Goal: Task Accomplishment & Management: Manage account settings

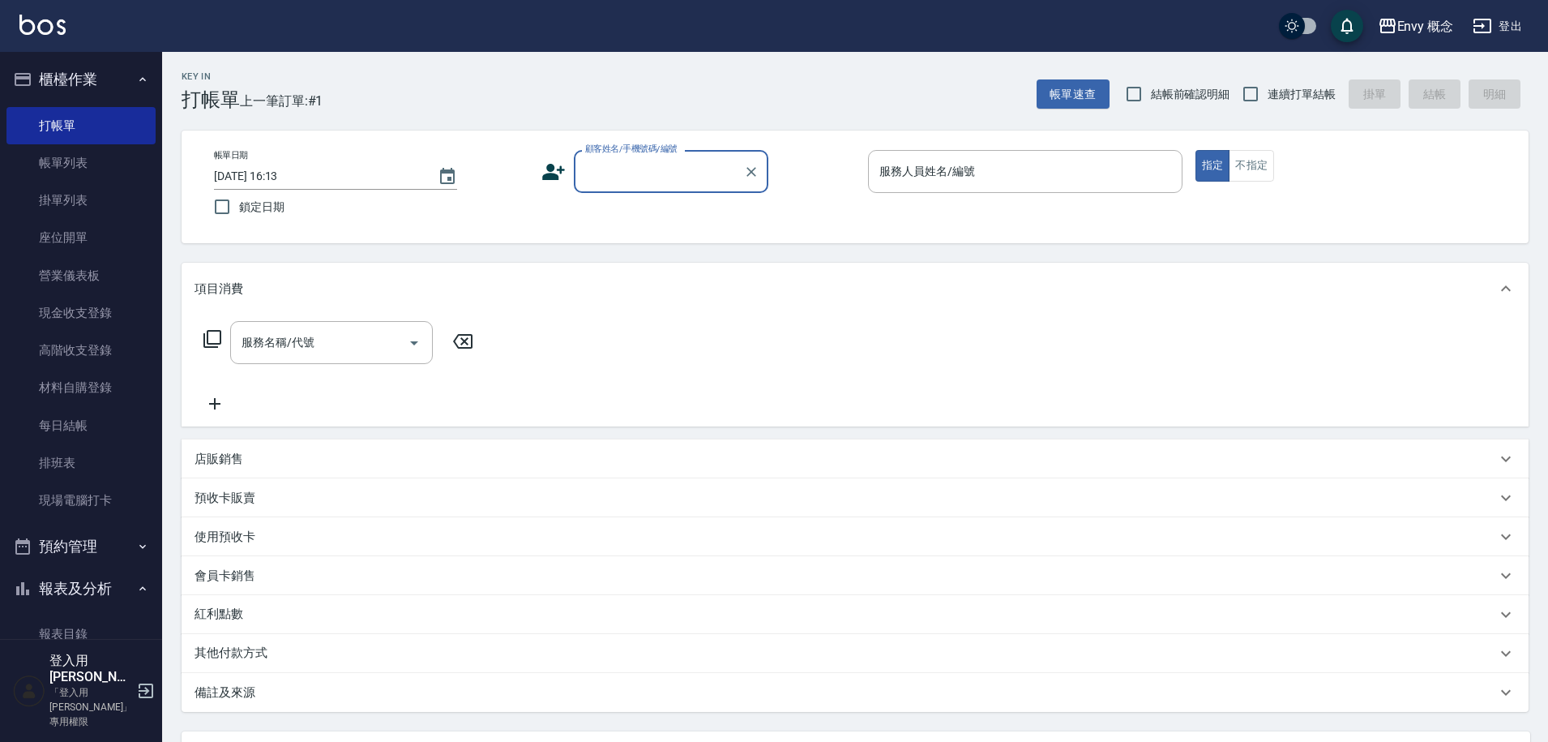
click at [616, 165] on input "顧客姓名/手機號碼/編號" at bounding box center [659, 171] width 156 height 28
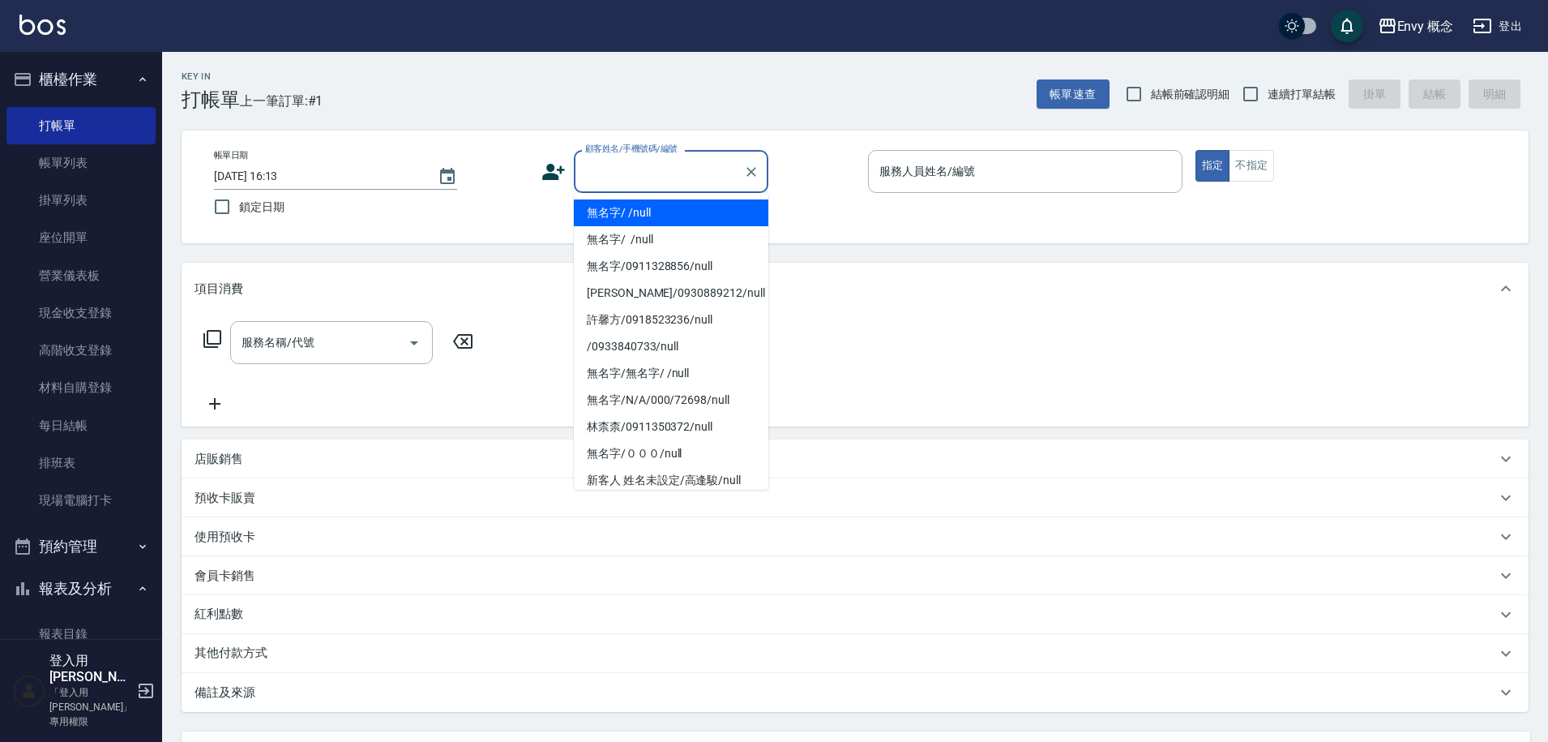
click at [626, 213] on li "無名字/ /null" at bounding box center [671, 212] width 195 height 27
type input "無名字/ /null"
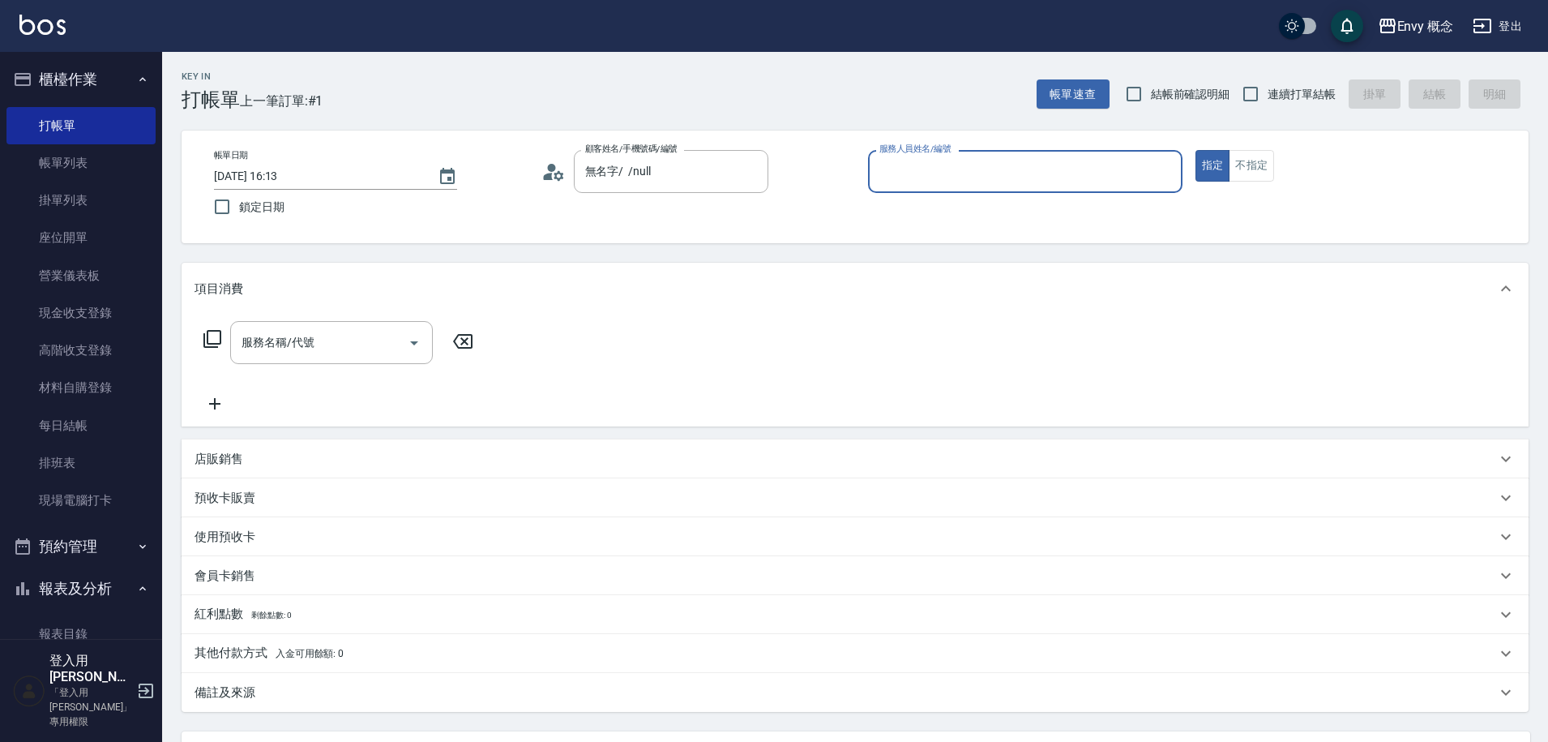
click at [952, 169] on input "服務人員姓名/編號" at bounding box center [1025, 171] width 300 height 28
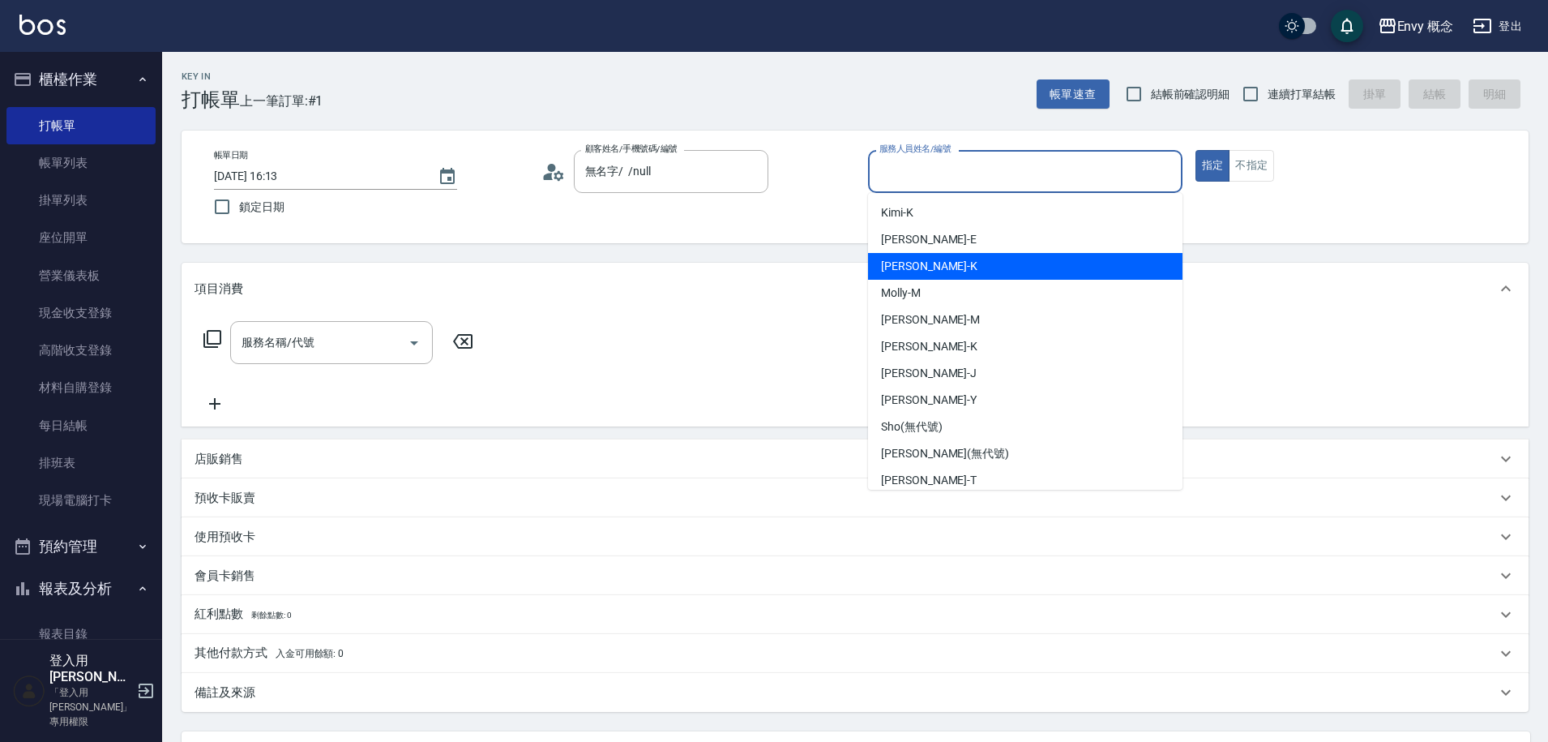
click at [921, 271] on div "[PERSON_NAME]" at bounding box center [1025, 266] width 315 height 27
type input "[PERSON_NAME]"
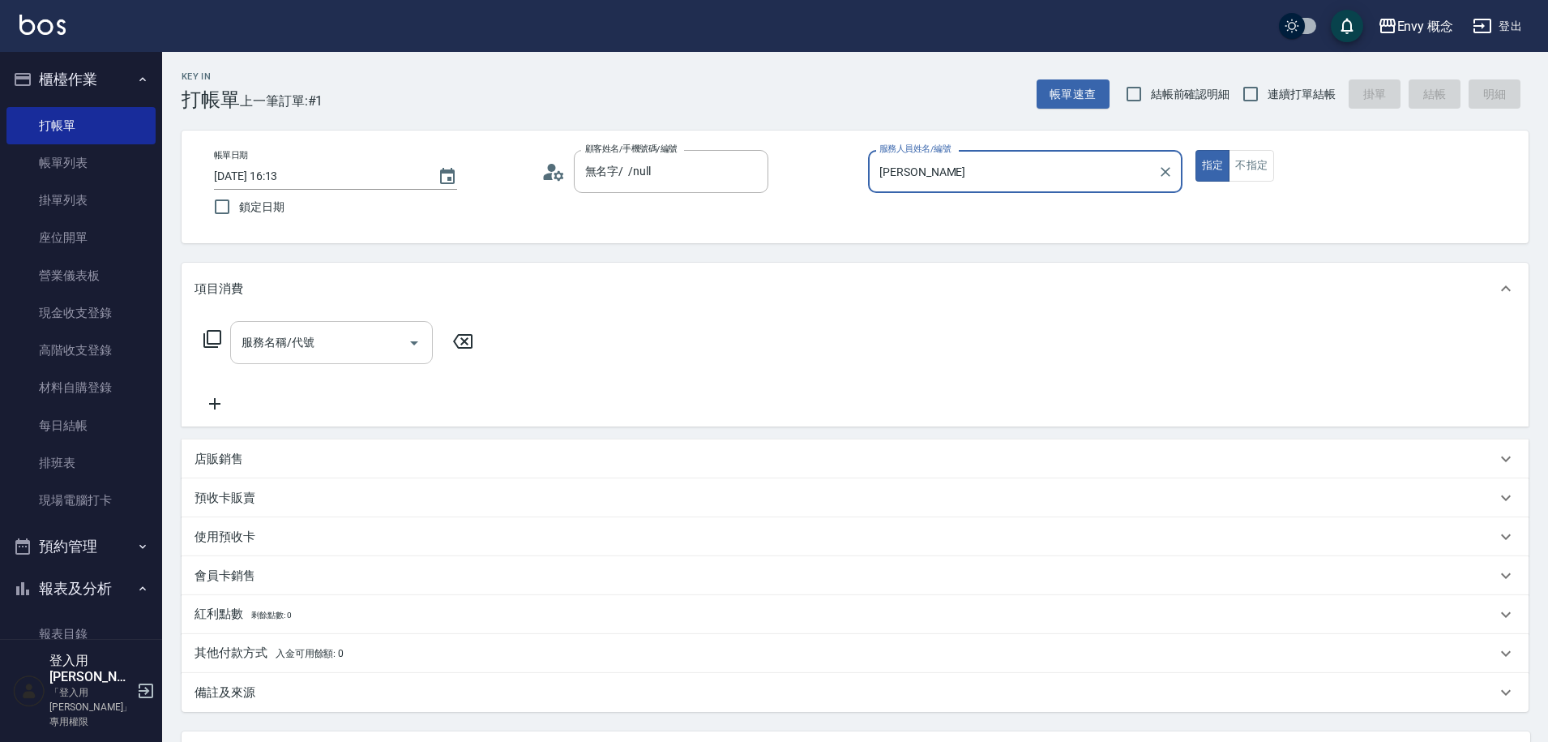
click at [285, 349] on input "服務名稱/代號" at bounding box center [320, 342] width 164 height 28
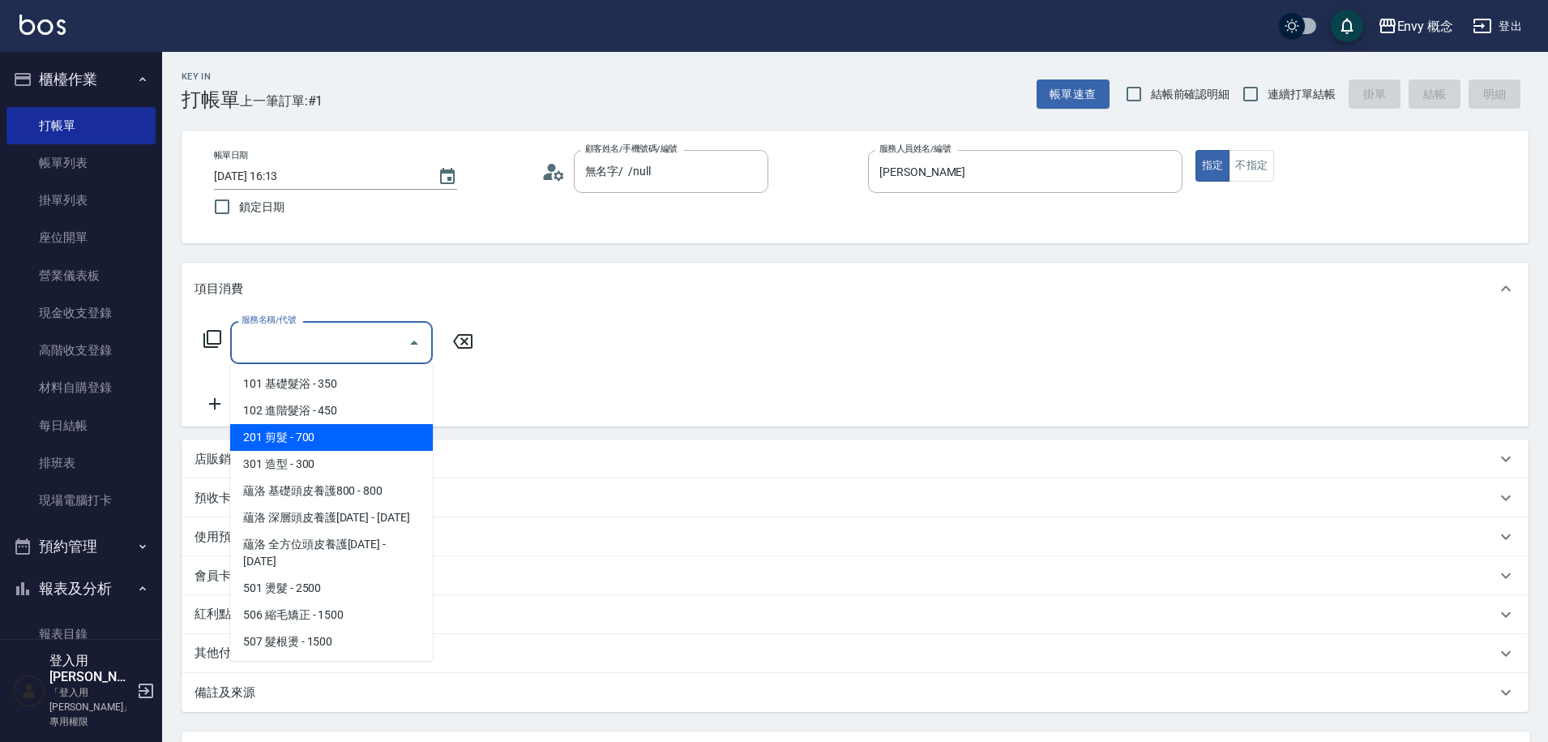
click at [298, 444] on span "201 剪髮 - 700" at bounding box center [331, 437] width 203 height 27
type input "201 剪髮(201)"
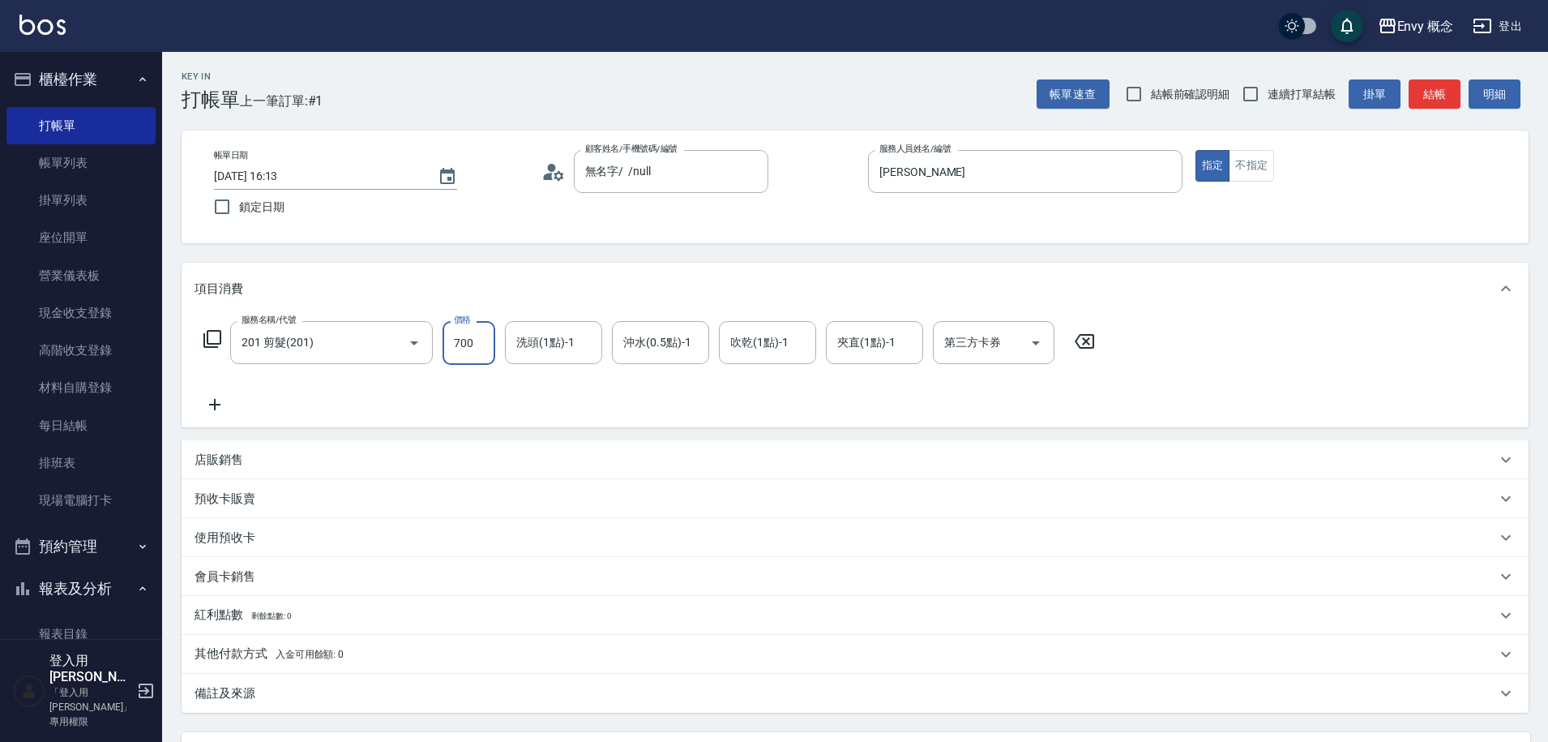
click at [475, 345] on input "700" at bounding box center [469, 343] width 53 height 44
drag, startPoint x: 458, startPoint y: 345, endPoint x: 445, endPoint y: 343, distance: 13.1
click at [445, 343] on input "0" at bounding box center [469, 343] width 53 height 44
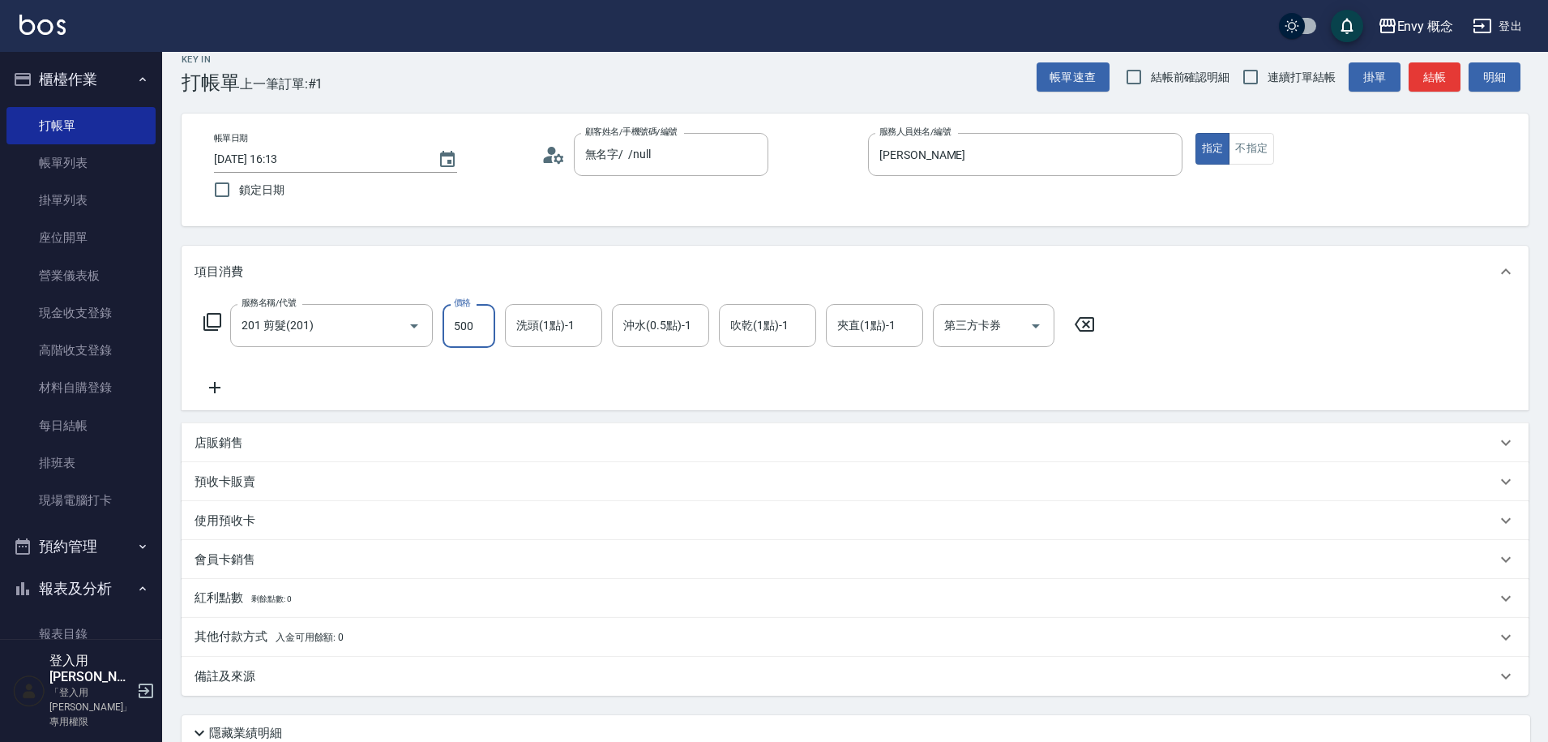
scroll to position [154, 0]
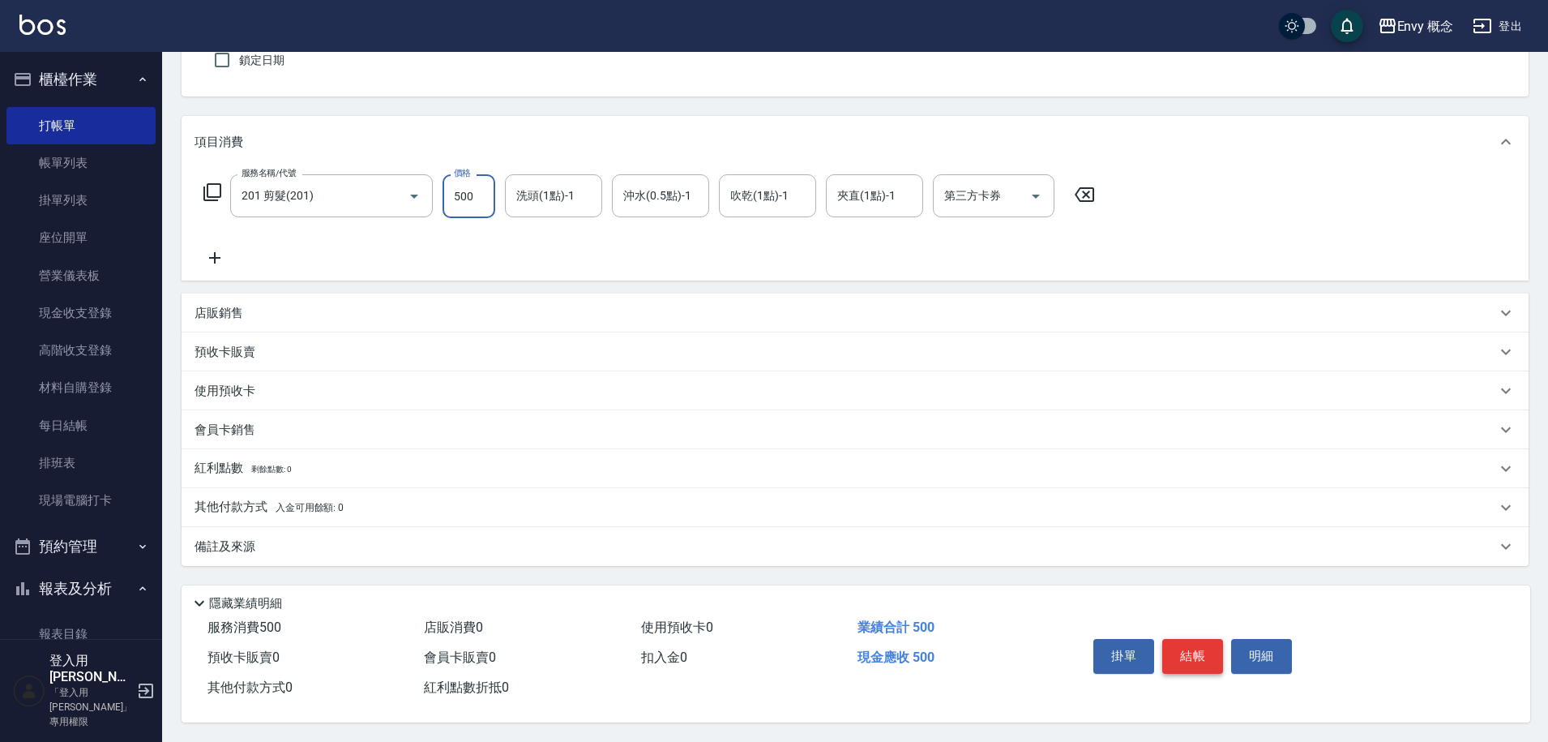
type input "500"
click at [1189, 639] on button "結帳" at bounding box center [1192, 656] width 61 height 34
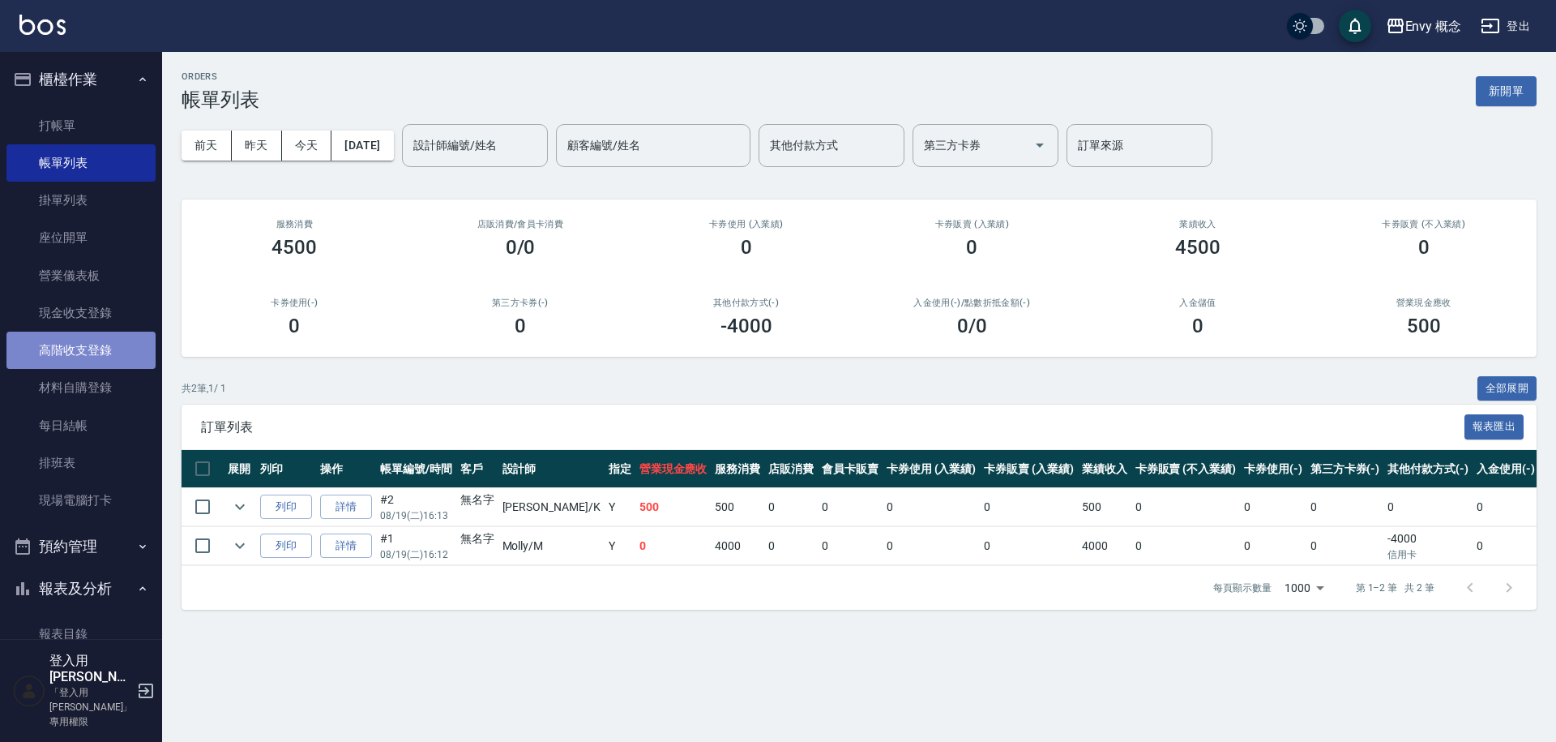
click at [92, 344] on link "高階收支登錄" at bounding box center [80, 350] width 149 height 37
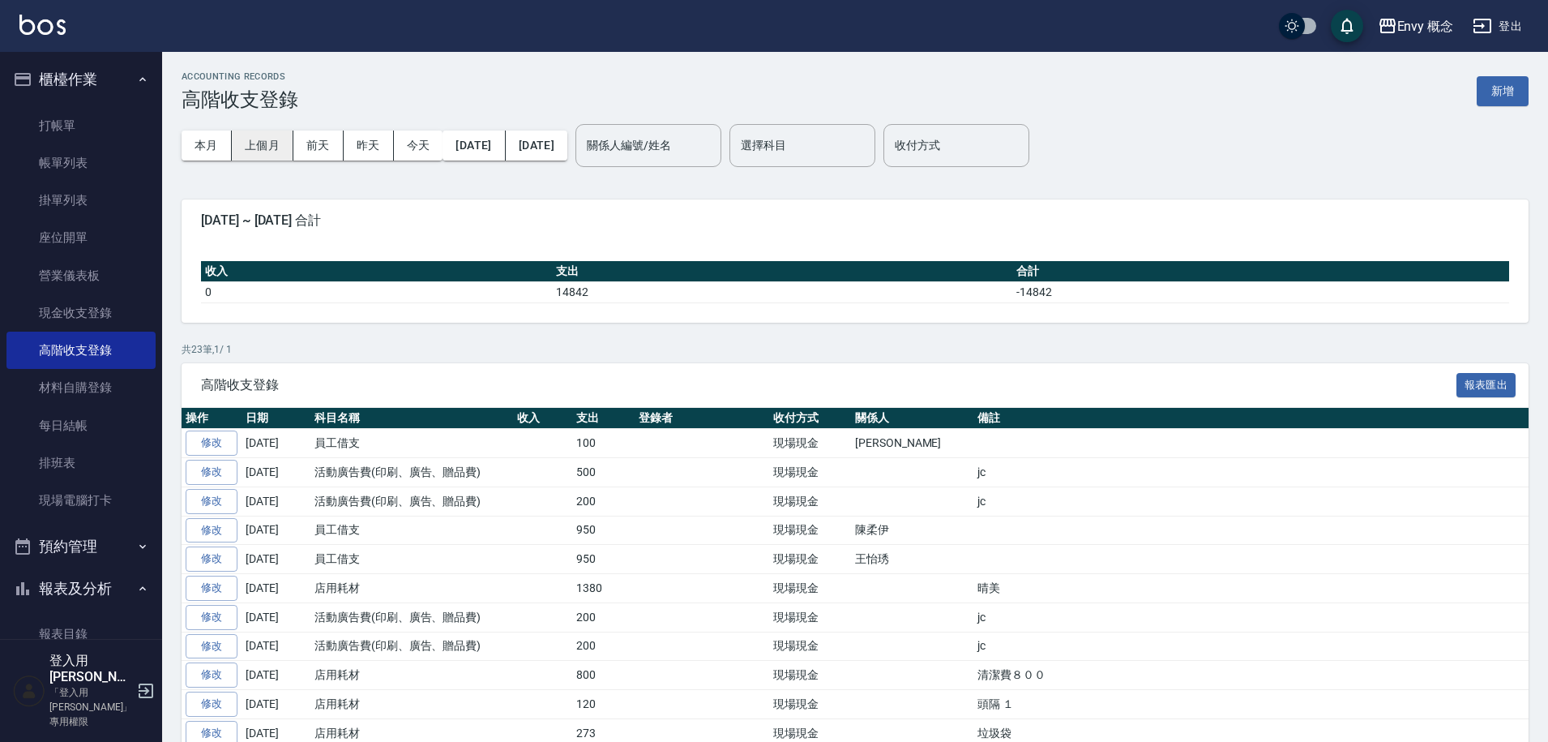
click at [271, 148] on button "上個月" at bounding box center [263, 146] width 62 height 30
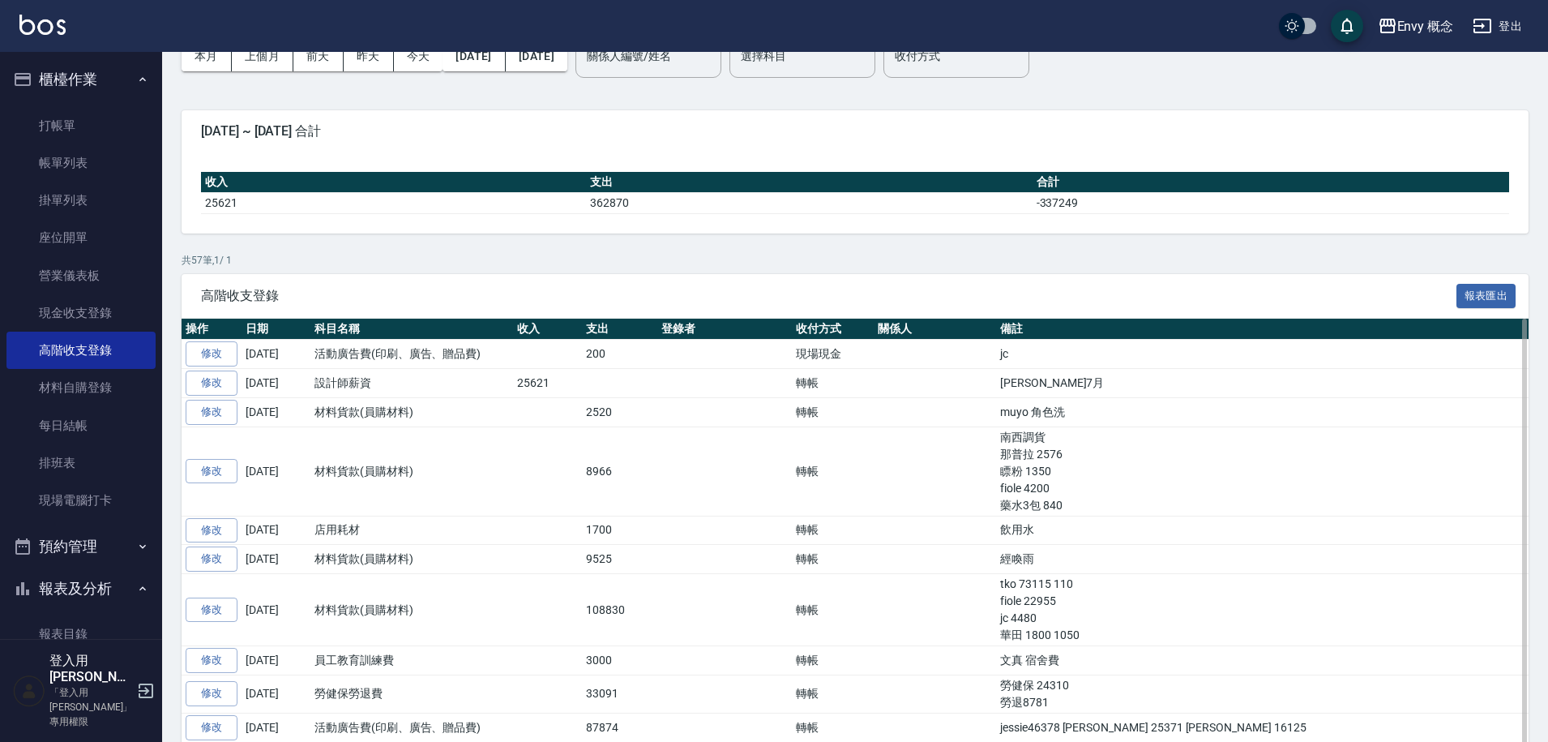
scroll to position [143, 0]
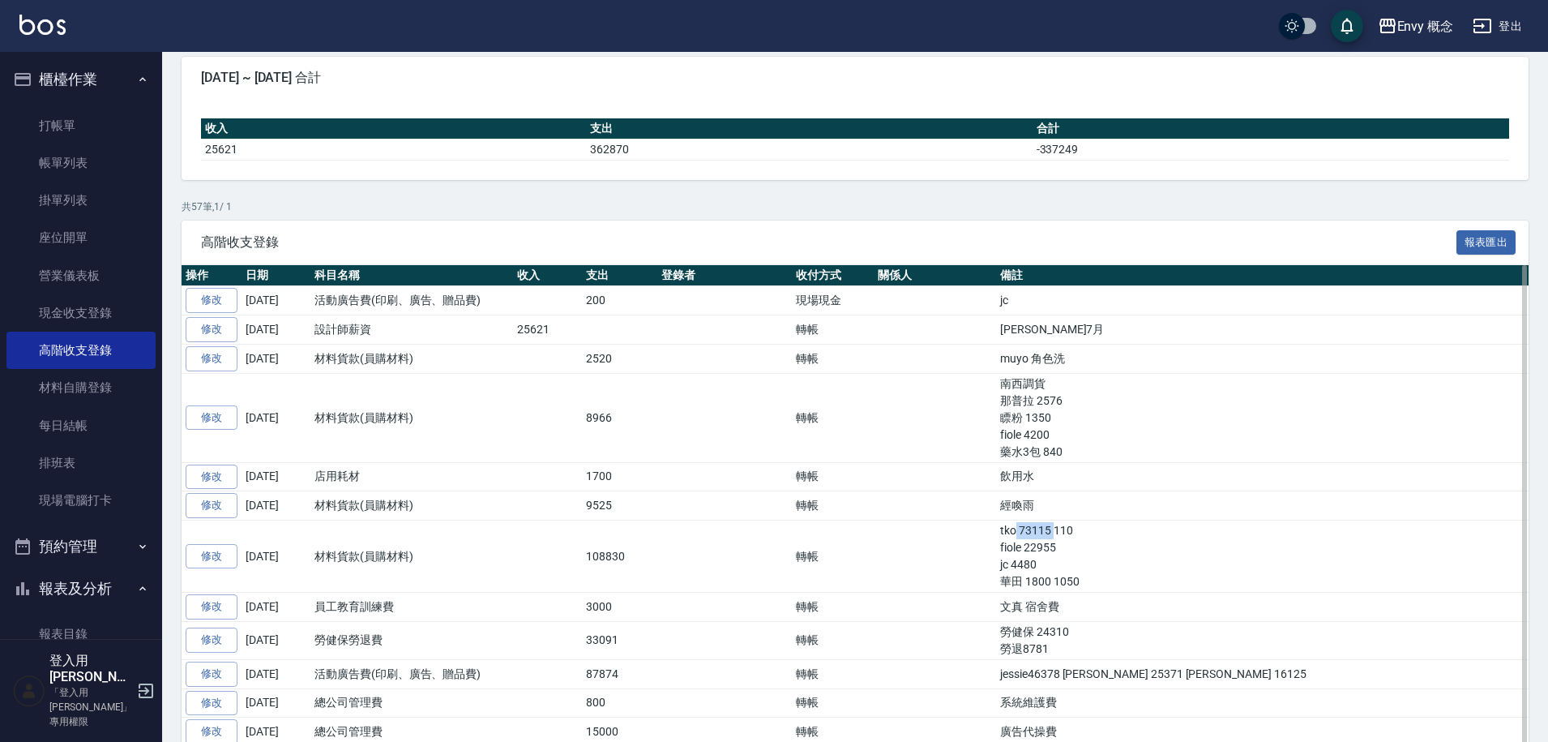
drag, startPoint x: 910, startPoint y: 529, endPoint x: 948, endPoint y: 535, distance: 38.5
click at [996, 535] on td "tko 73115 110 fiole 22955 jc 4480 華田 1800 1050" at bounding box center [1262, 556] width 533 height 72
drag, startPoint x: 907, startPoint y: 529, endPoint x: 948, endPoint y: 531, distance: 40.6
click at [996, 531] on td "tko 73115 110 fiole 22955 jc 4480 華田 1800 1050" at bounding box center [1262, 556] width 533 height 72
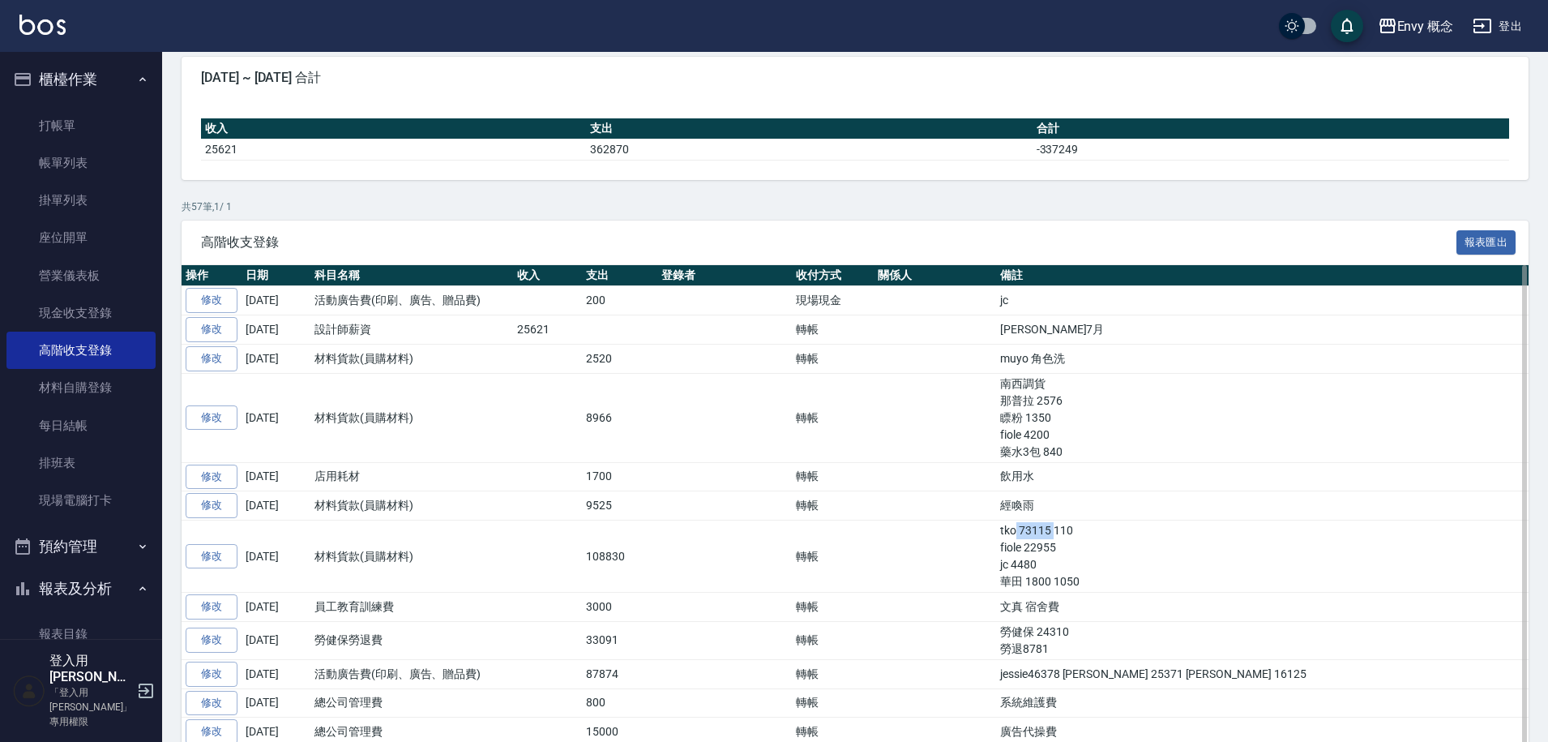
click at [996, 537] on td "tko 73115 110 fiole 22955 jc 4480 華田 1800 1050" at bounding box center [1262, 556] width 533 height 72
drag, startPoint x: 915, startPoint y: 533, endPoint x: 944, endPoint y: 533, distance: 28.4
click at [996, 533] on td "tko 73115 110 fiole 22955 jc 4480 華田 1800 1050" at bounding box center [1262, 556] width 533 height 72
drag, startPoint x: 916, startPoint y: 529, endPoint x: 944, endPoint y: 532, distance: 27.8
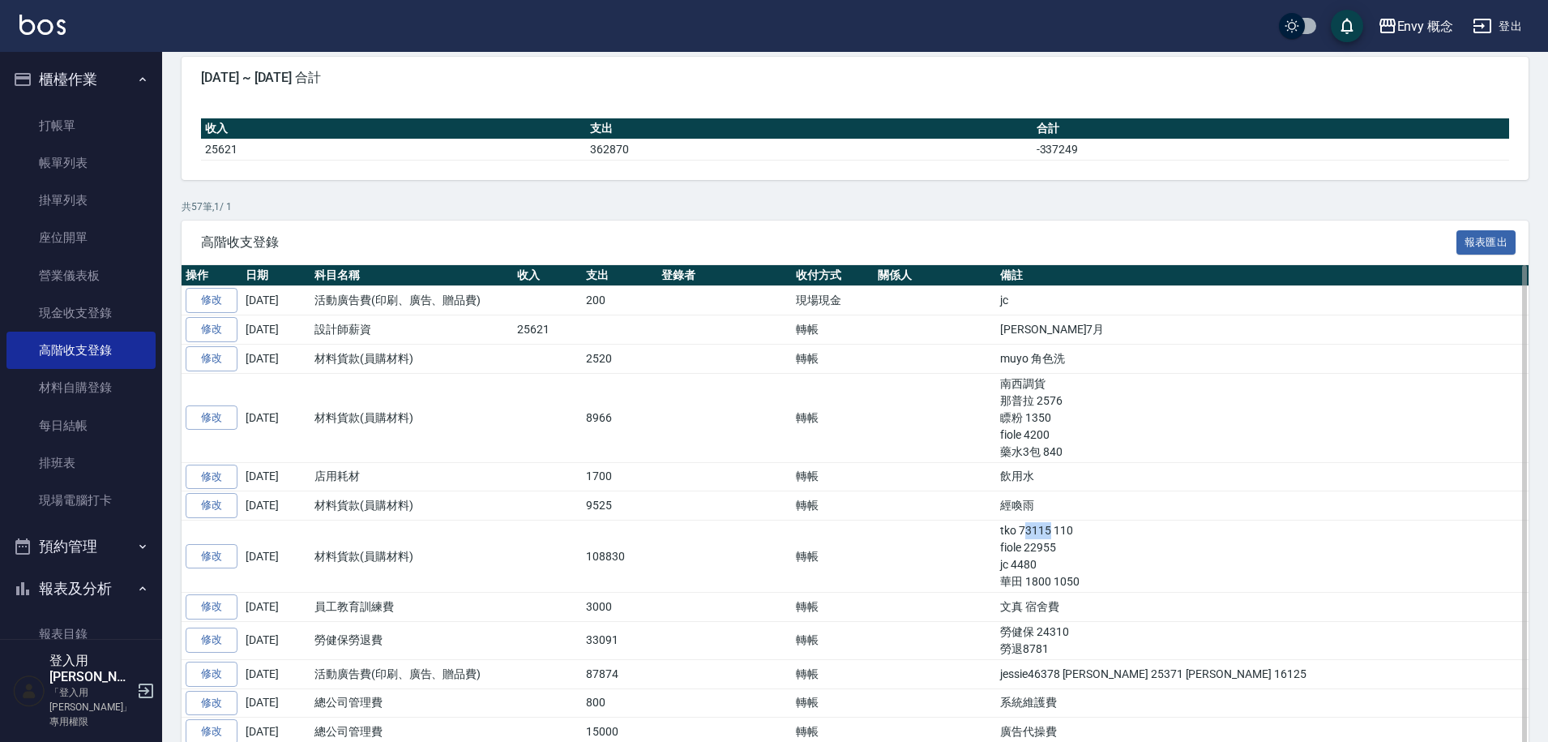
click at [996, 532] on td "tko 73115 110 fiole 22955 jc 4480 華田 1800 1050" at bounding box center [1262, 556] width 533 height 72
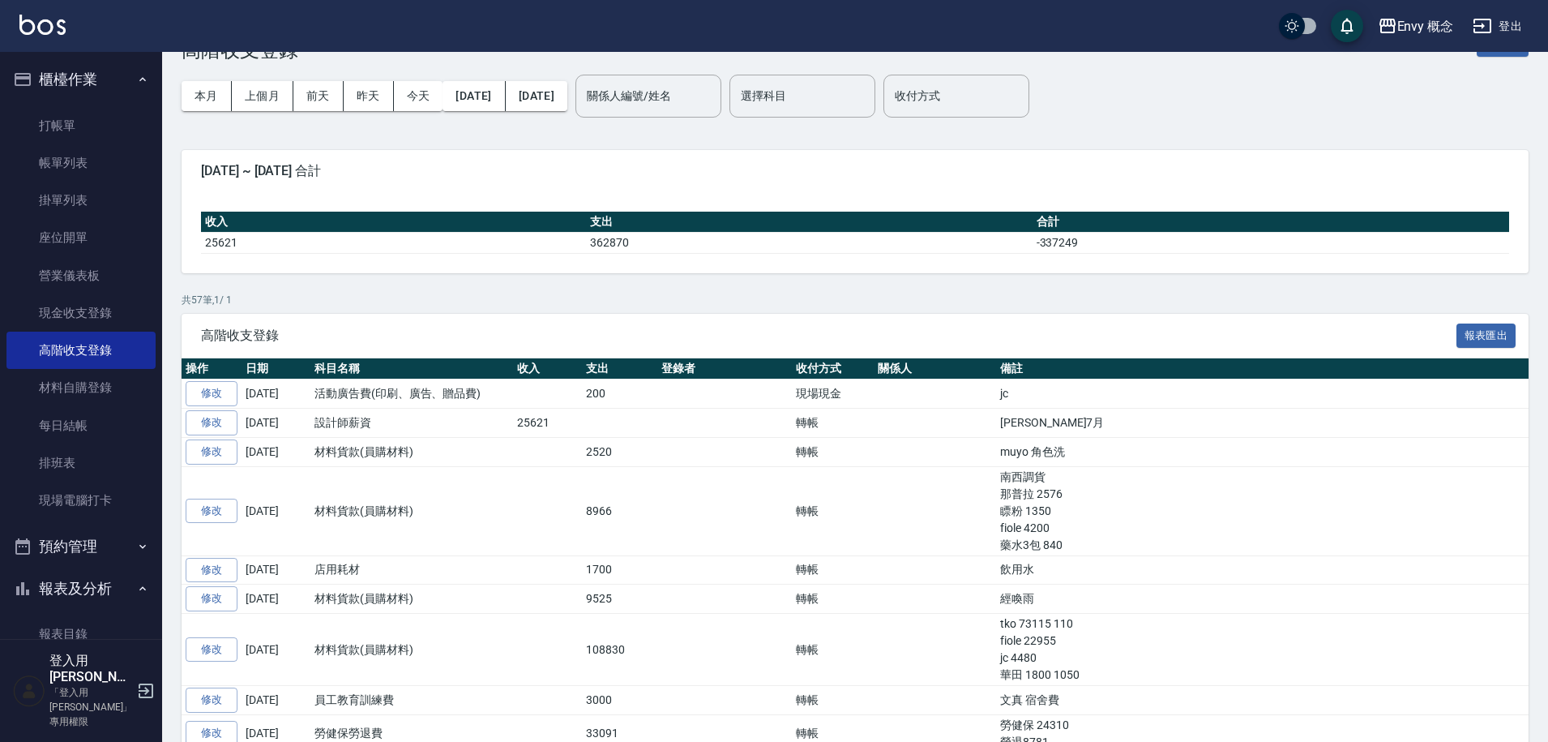
scroll to position [0, 0]
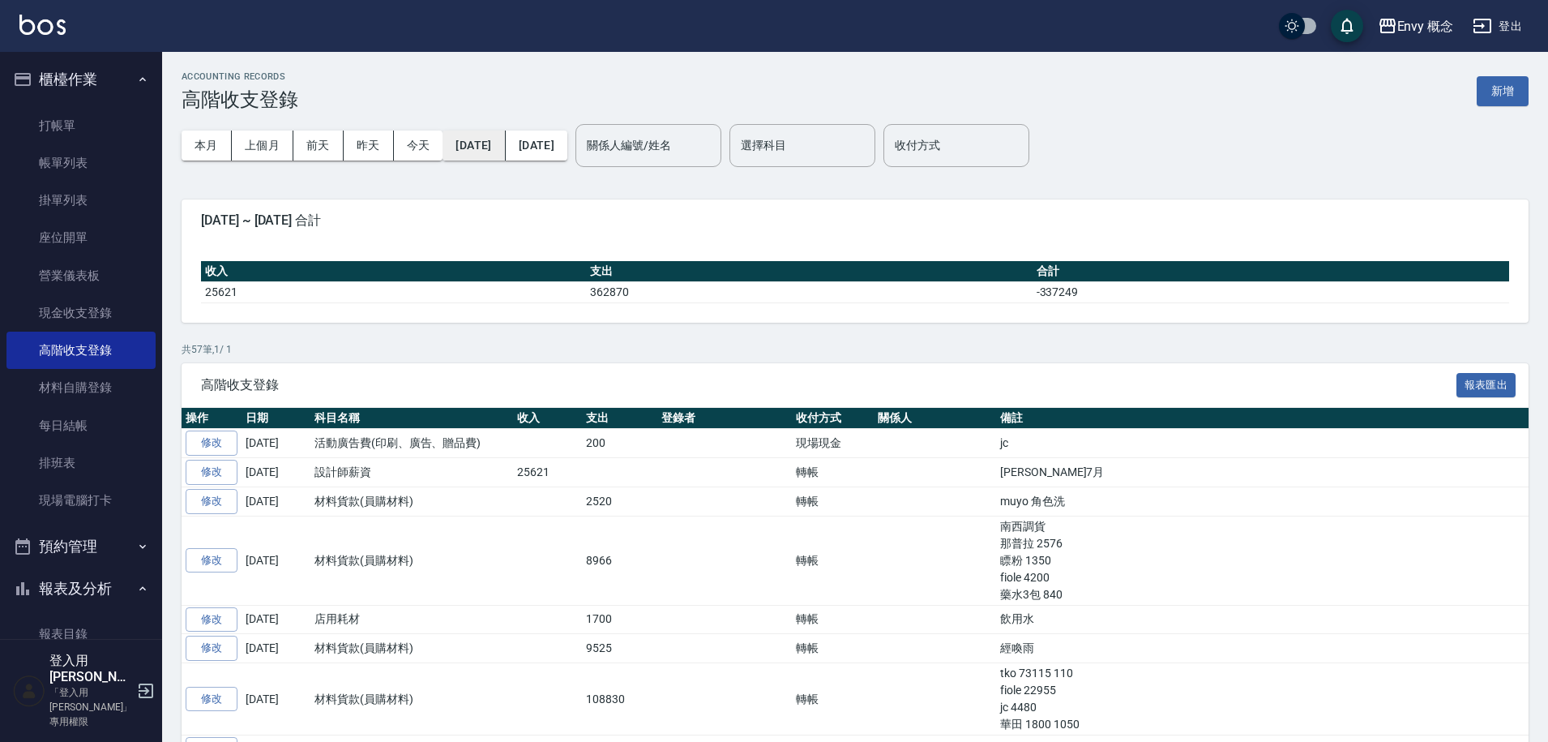
click at [505, 149] on button "[DATE]" at bounding box center [474, 146] width 62 height 30
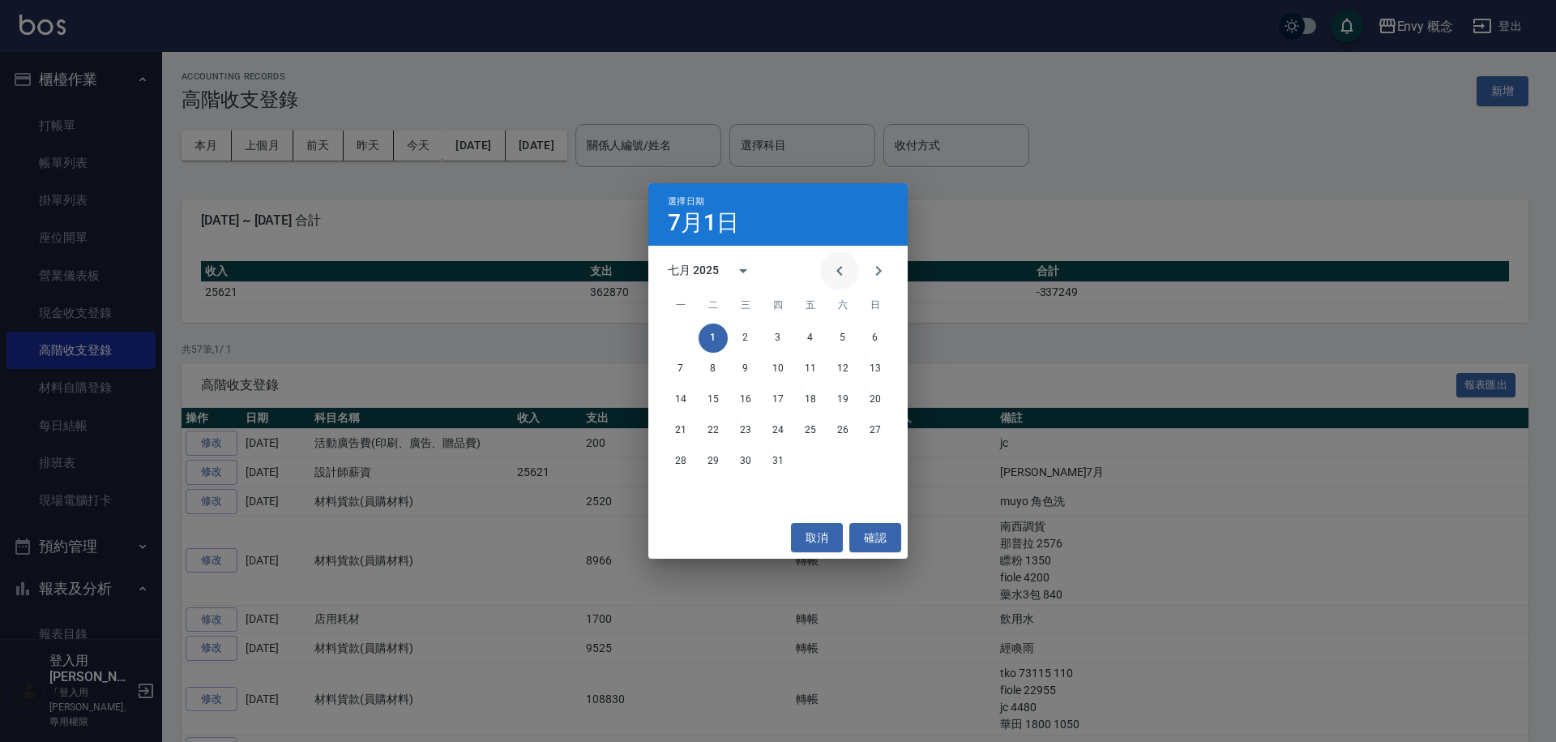
click at [835, 276] on icon "Previous month" at bounding box center [839, 270] width 19 height 19
click at [874, 343] on button "1" at bounding box center [875, 337] width 29 height 29
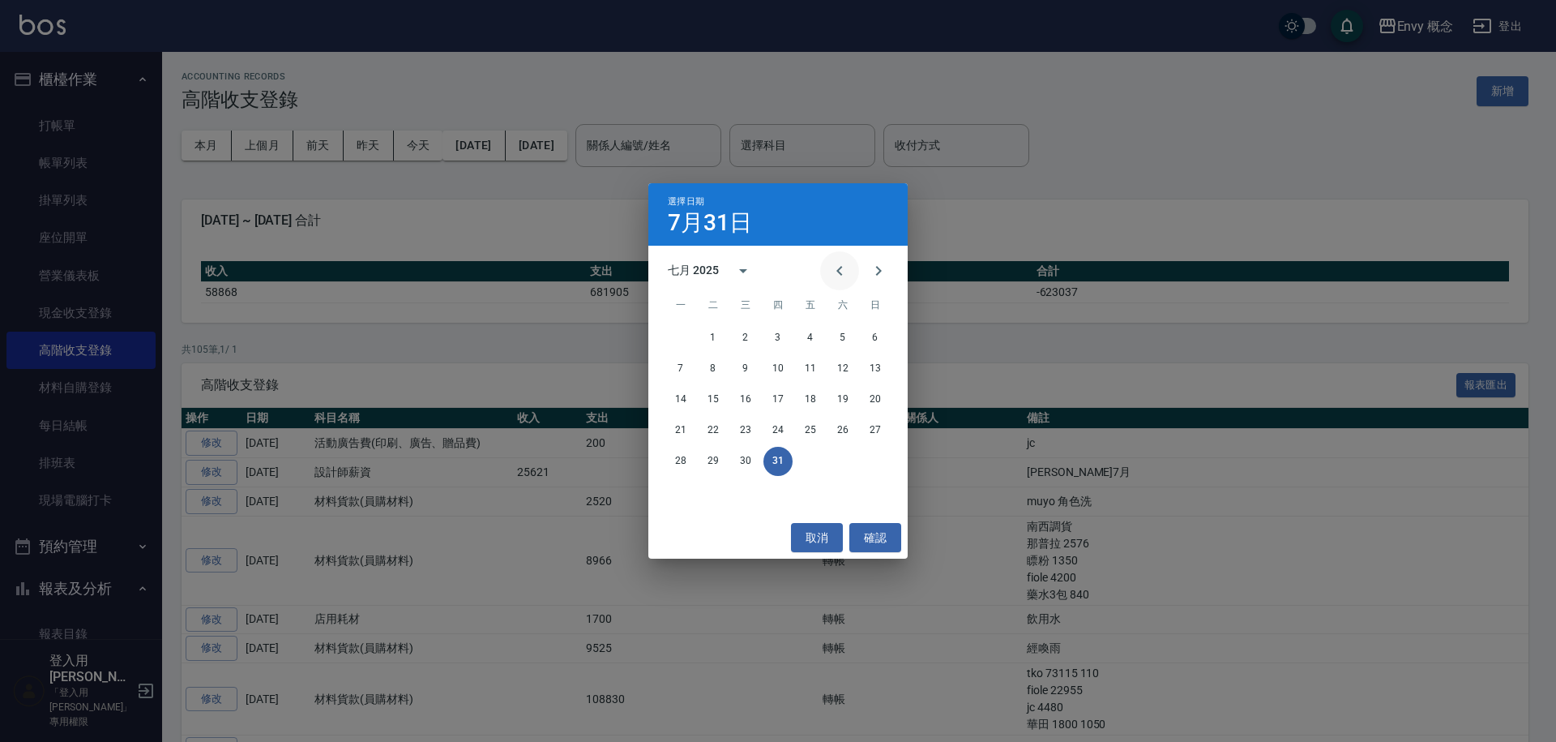
click at [850, 274] on button "Previous month" at bounding box center [839, 270] width 39 height 39
click at [679, 482] on button "30" at bounding box center [680, 491] width 29 height 29
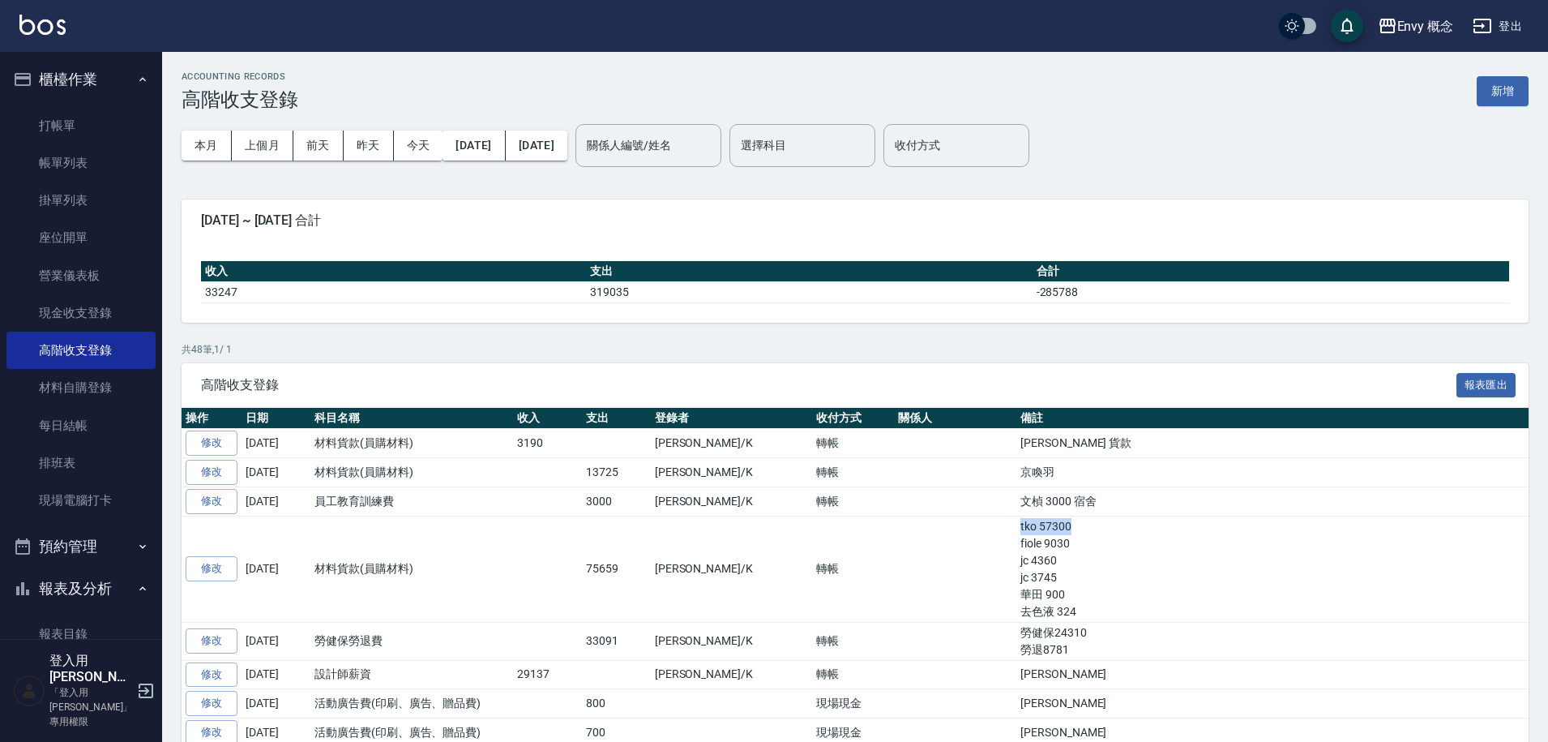
drag, startPoint x: 901, startPoint y: 529, endPoint x: 951, endPoint y: 529, distance: 50.3
click at [1017, 529] on td "tko 57300 fiole 9030 jc 4360 jc 3745 華田 900 去色液 324" at bounding box center [1273, 569] width 512 height 106
drag, startPoint x: 919, startPoint y: 531, endPoint x: 956, endPoint y: 528, distance: 36.6
click at [1017, 524] on td "tko 57300 fiole 9030 jc 4360 jc 3745 華田 900 去色液 324" at bounding box center [1273, 569] width 512 height 106
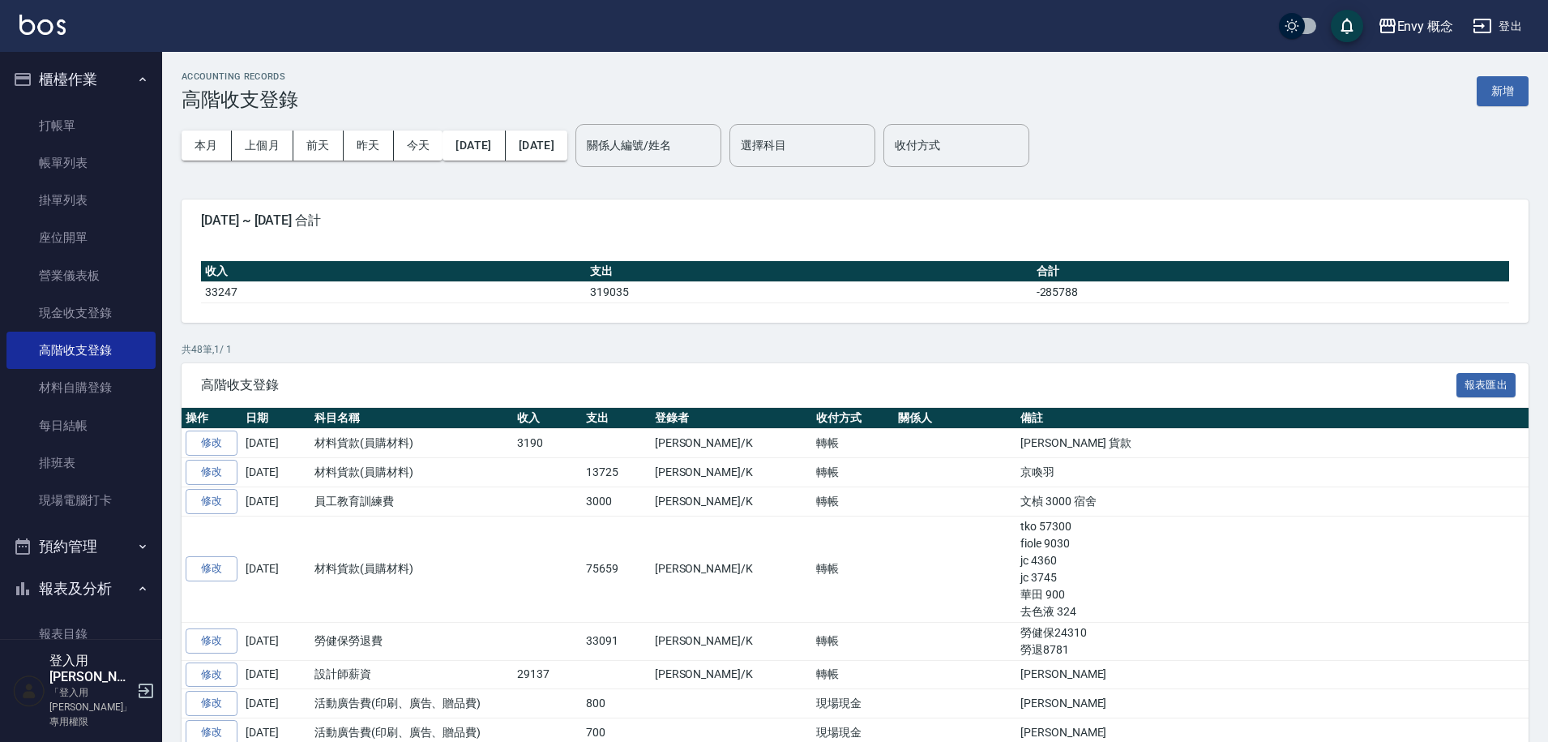
click at [1017, 528] on td "tko 57300 fiole 9030 jc 4360 jc 3745 華田 900 去色液 324" at bounding box center [1273, 569] width 512 height 106
click at [488, 142] on button "[DATE]" at bounding box center [474, 146] width 62 height 30
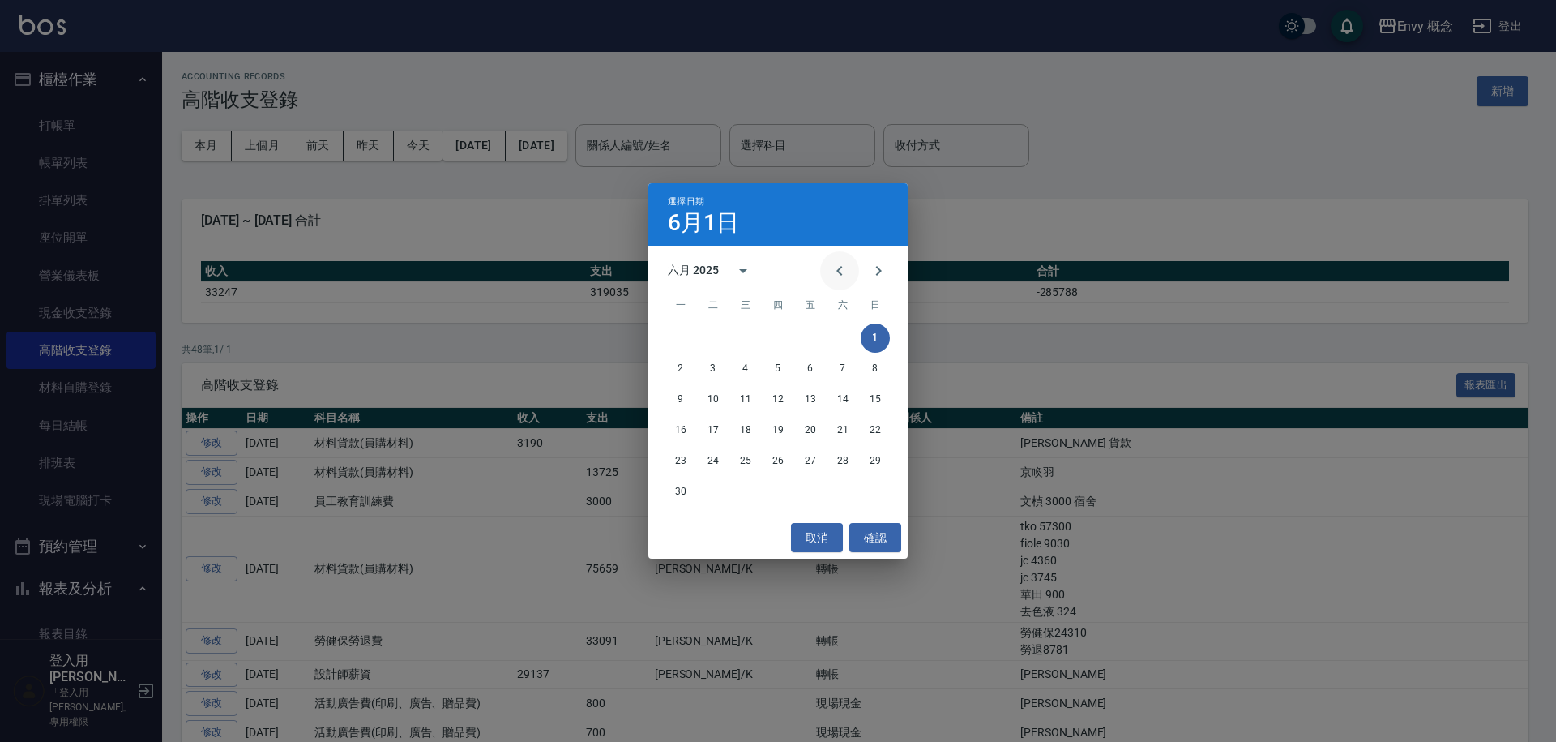
click at [837, 265] on icon "Previous month" at bounding box center [839, 270] width 19 height 19
click at [784, 340] on button "1" at bounding box center [778, 337] width 29 height 29
click at [835, 272] on icon "Previous month" at bounding box center [839, 270] width 19 height 19
click at [840, 461] on button "31" at bounding box center [842, 461] width 29 height 29
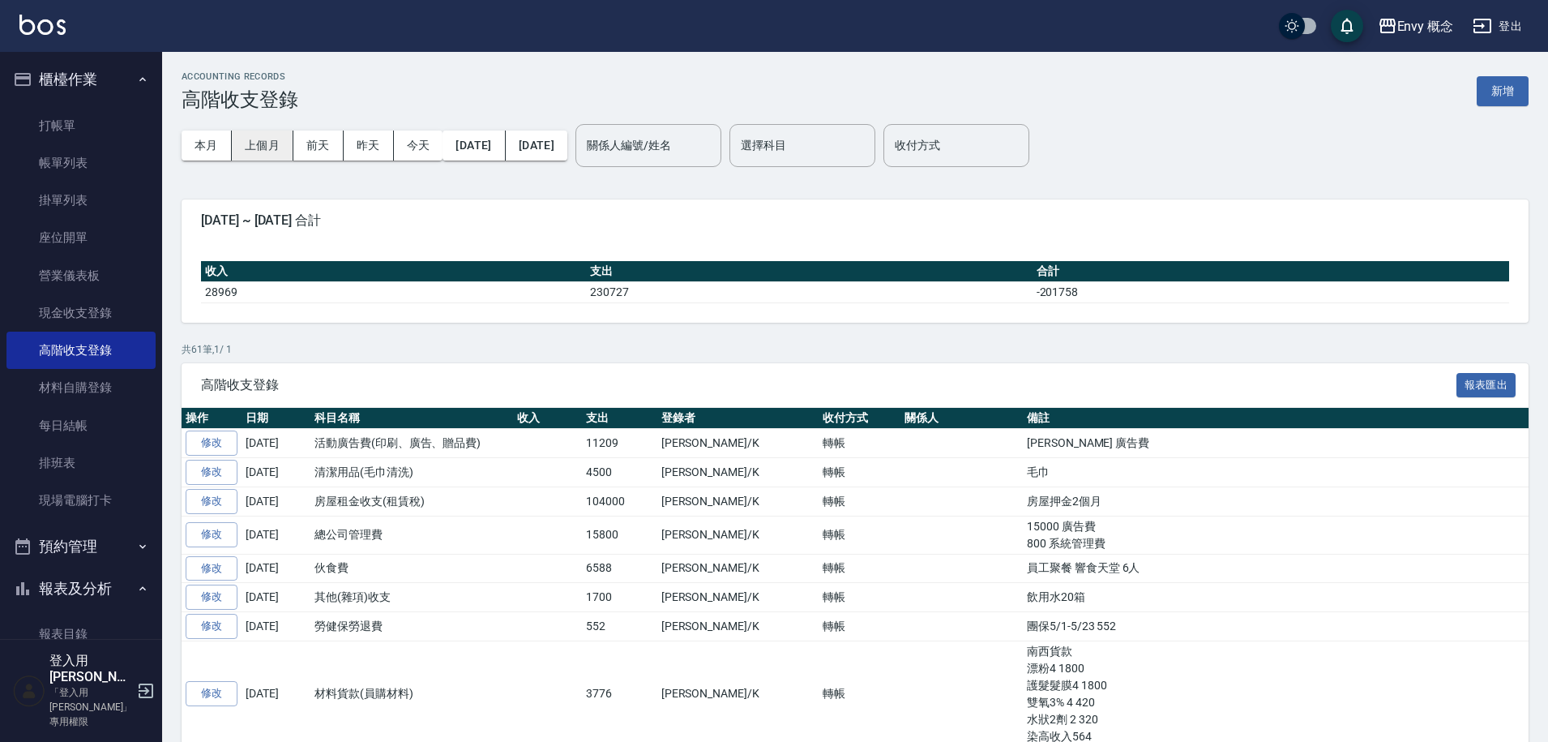
click at [253, 148] on button "上個月" at bounding box center [263, 146] width 62 height 30
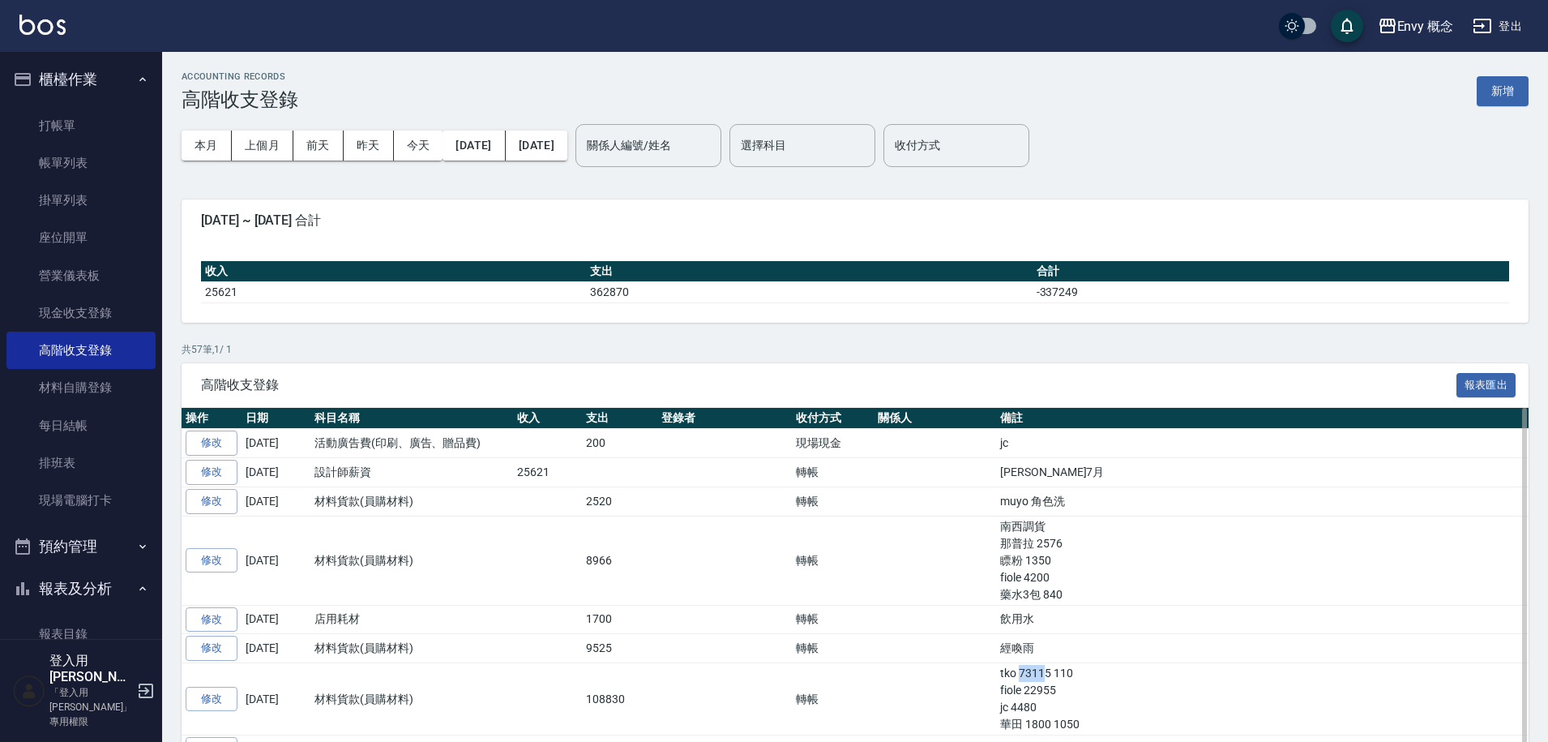
drag, startPoint x: 914, startPoint y: 674, endPoint x: 939, endPoint y: 674, distance: 25.1
click at [996, 674] on td "tko 73115 110 fiole 22955 jc 4480 華田 1800 1050" at bounding box center [1262, 699] width 533 height 72
click at [253, 148] on button "上個月" at bounding box center [263, 146] width 62 height 30
click at [83, 166] on link "帳單列表" at bounding box center [80, 162] width 149 height 37
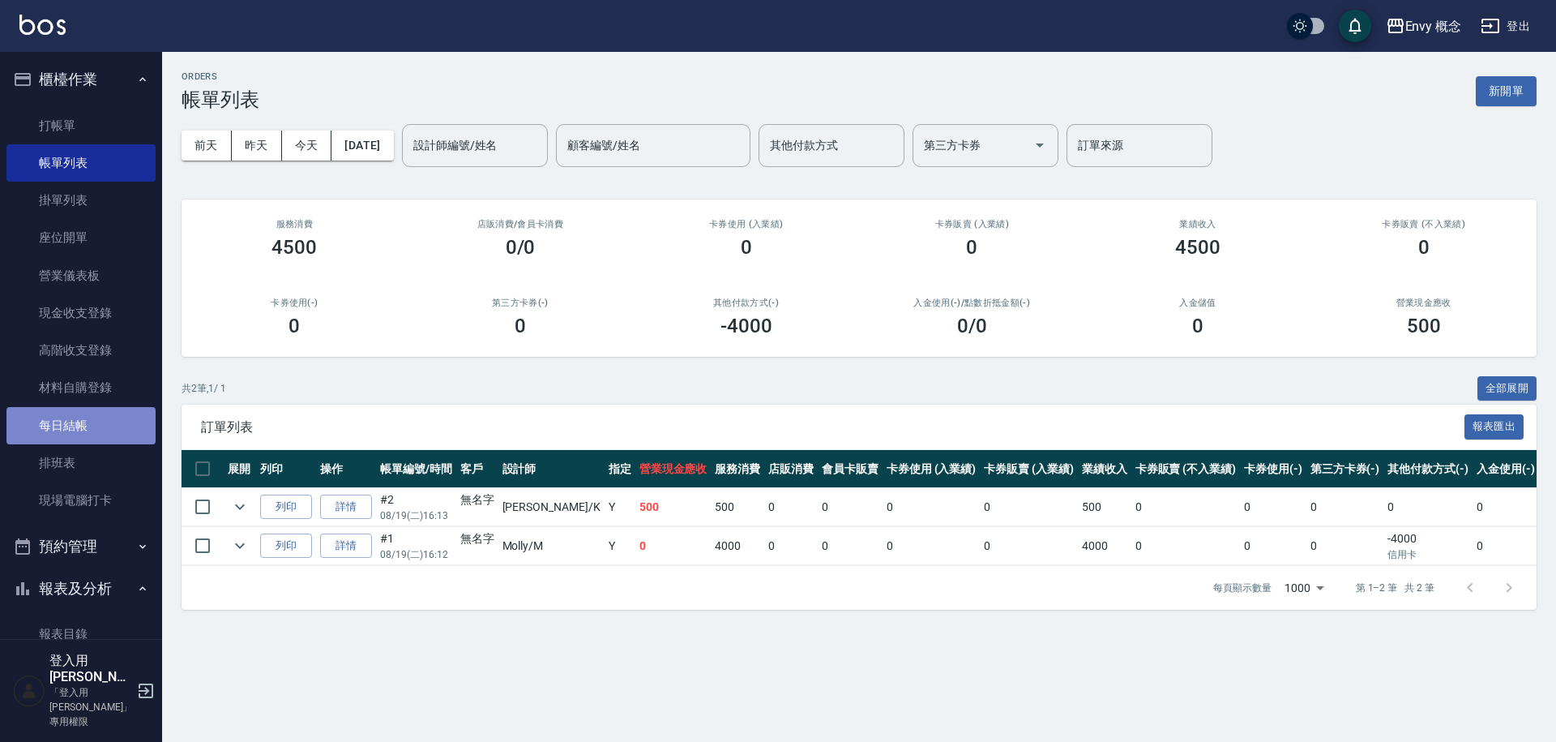
click at [106, 436] on link "每日結帳" at bounding box center [80, 425] width 149 height 37
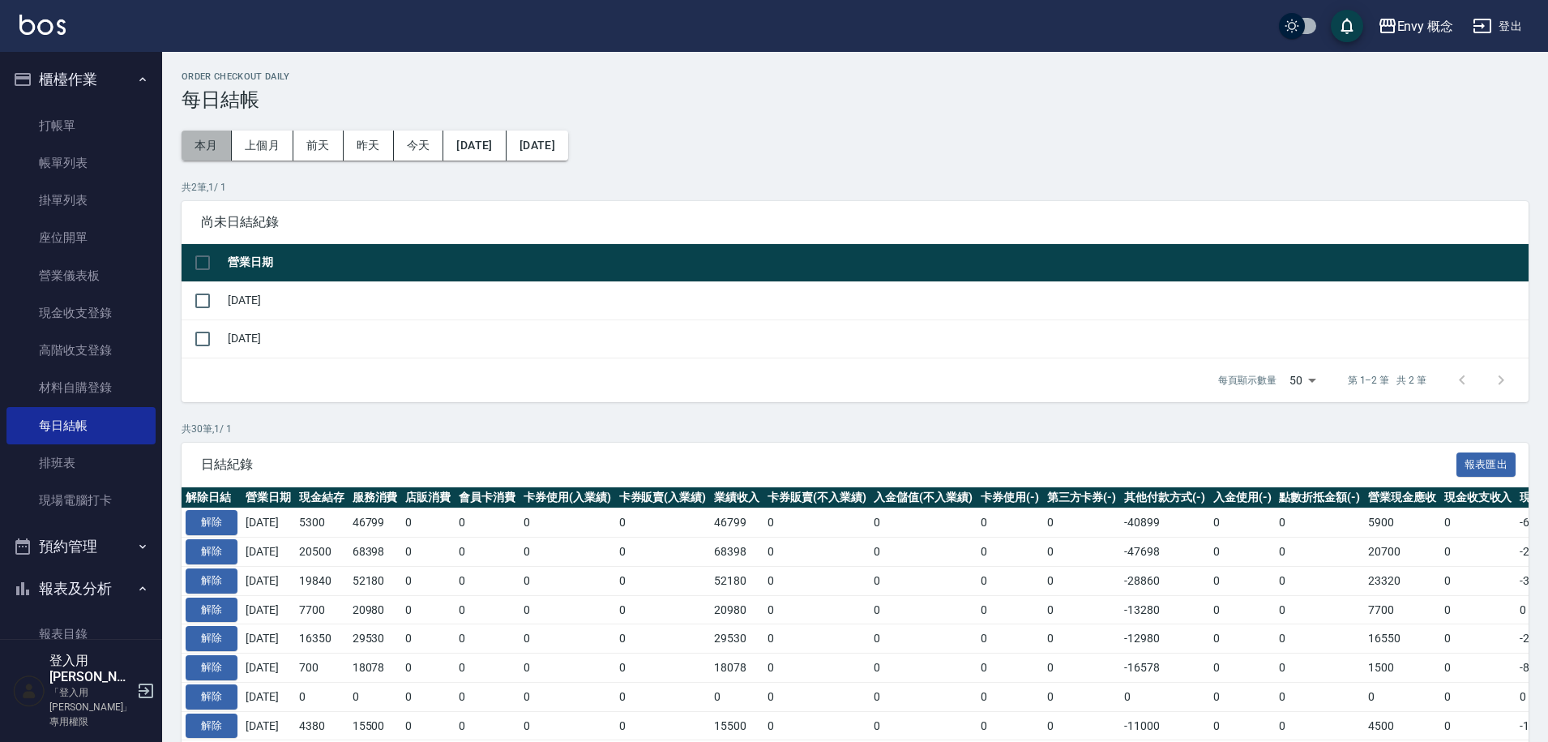
click at [199, 151] on button "本月" at bounding box center [207, 146] width 50 height 30
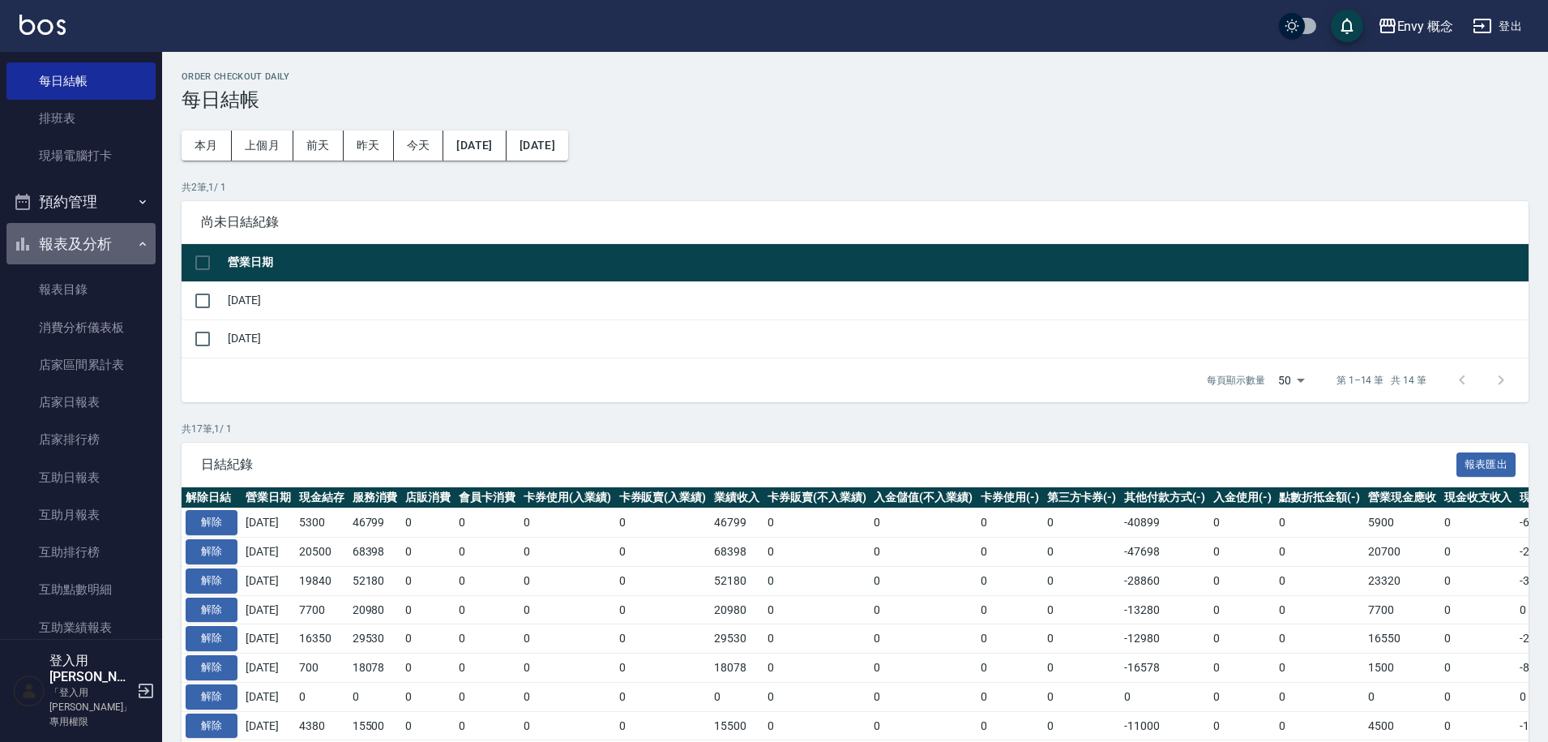
click at [105, 253] on button "報表及分析" at bounding box center [80, 244] width 149 height 42
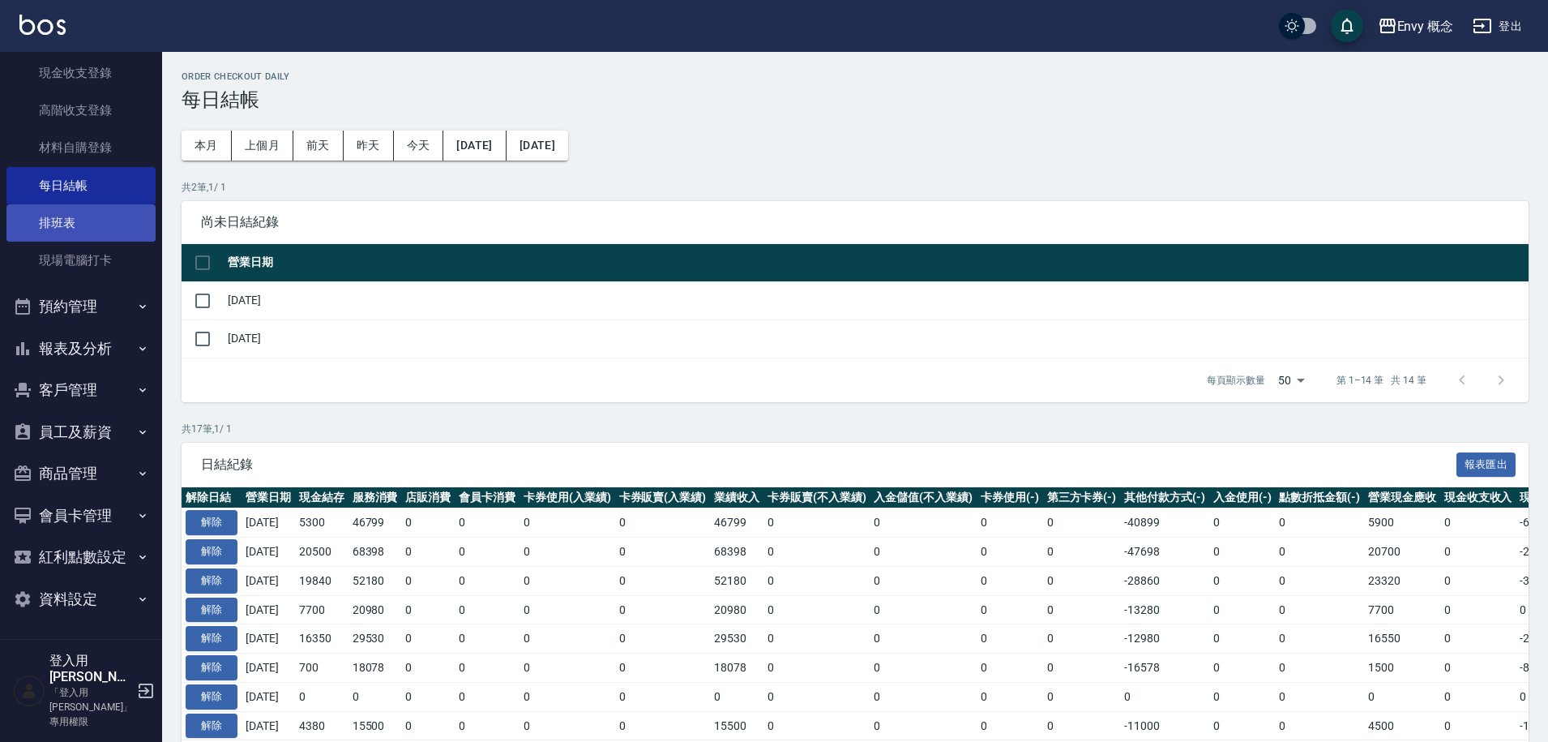
scroll to position [209, 0]
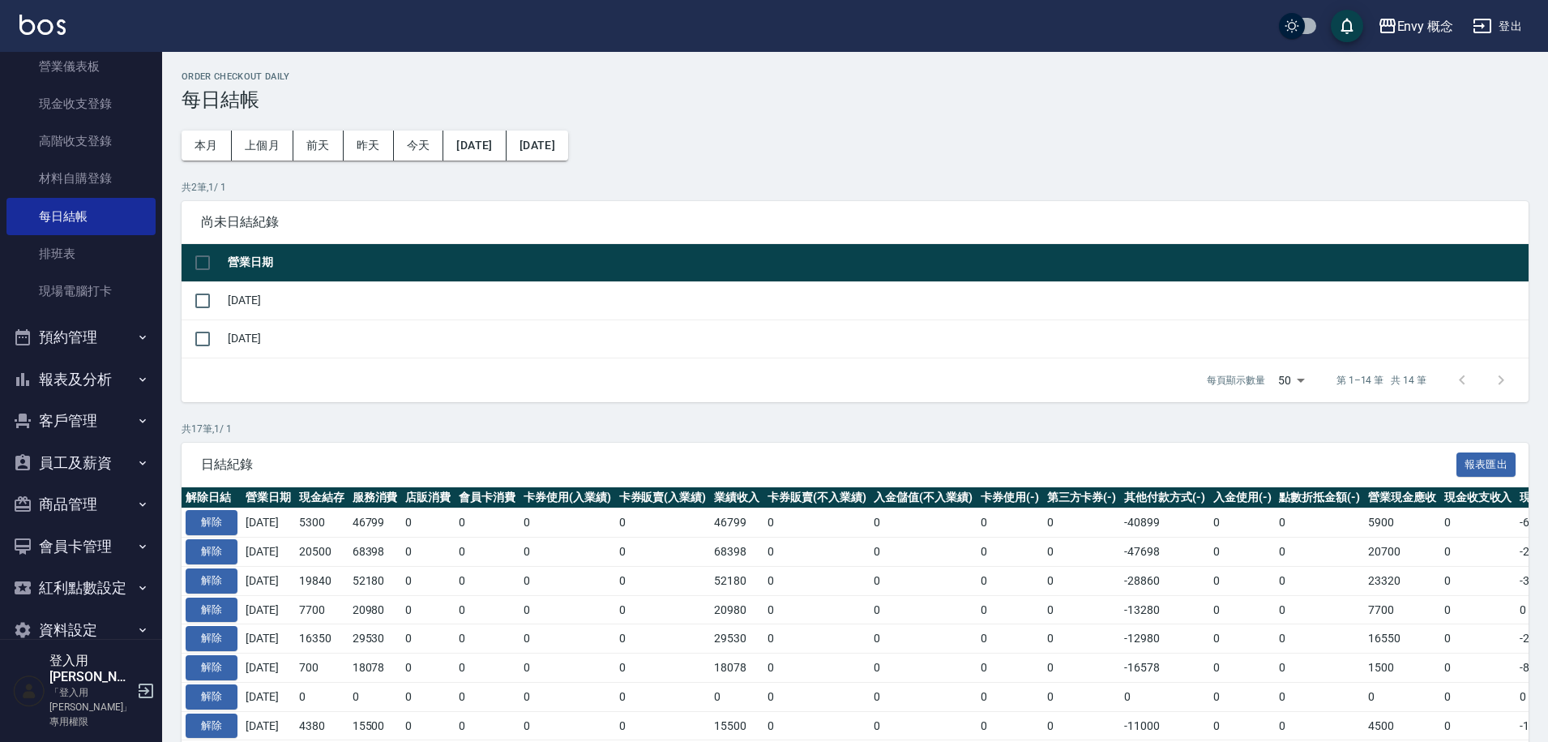
click at [109, 383] on button "報表及分析" at bounding box center [80, 379] width 149 height 42
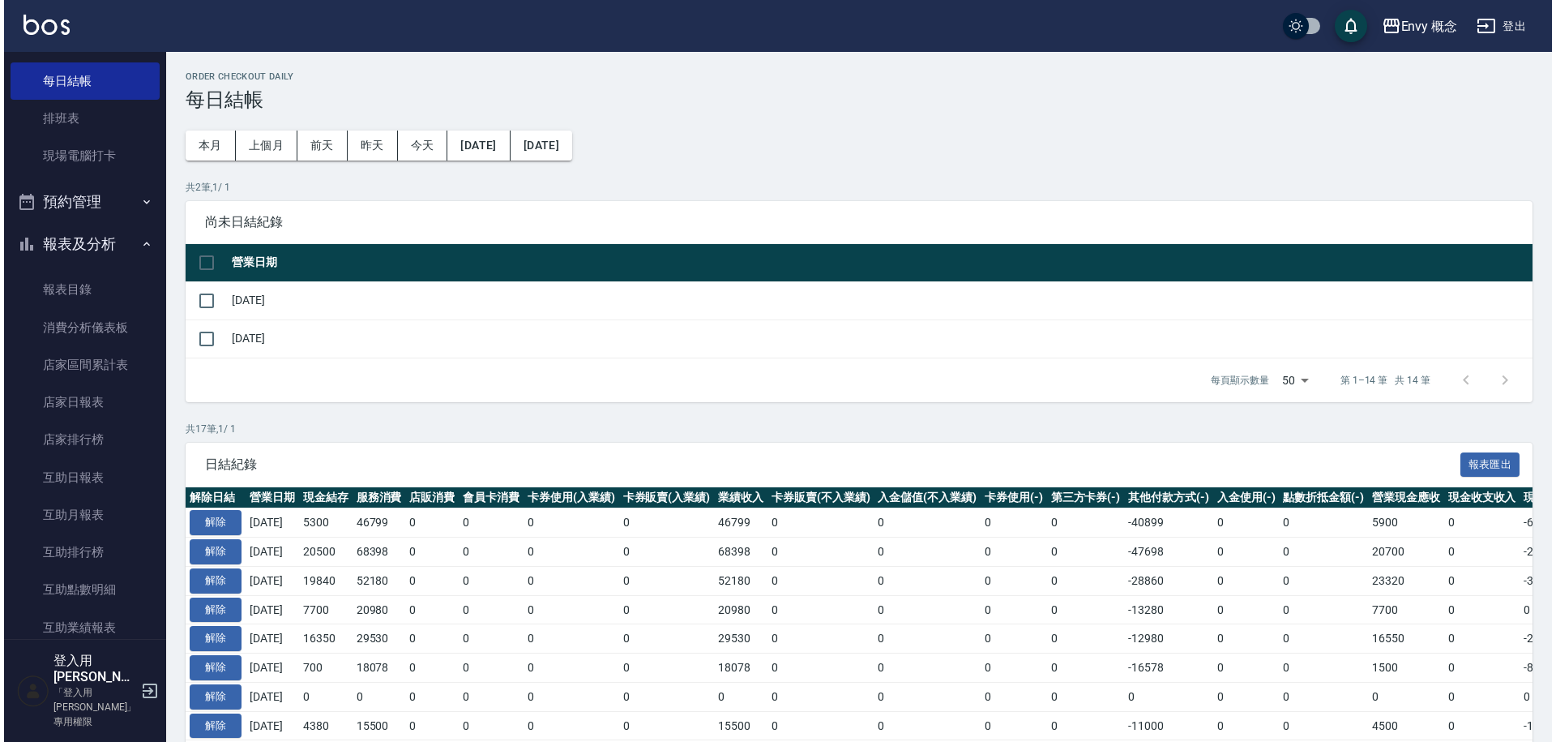
scroll to position [0, 0]
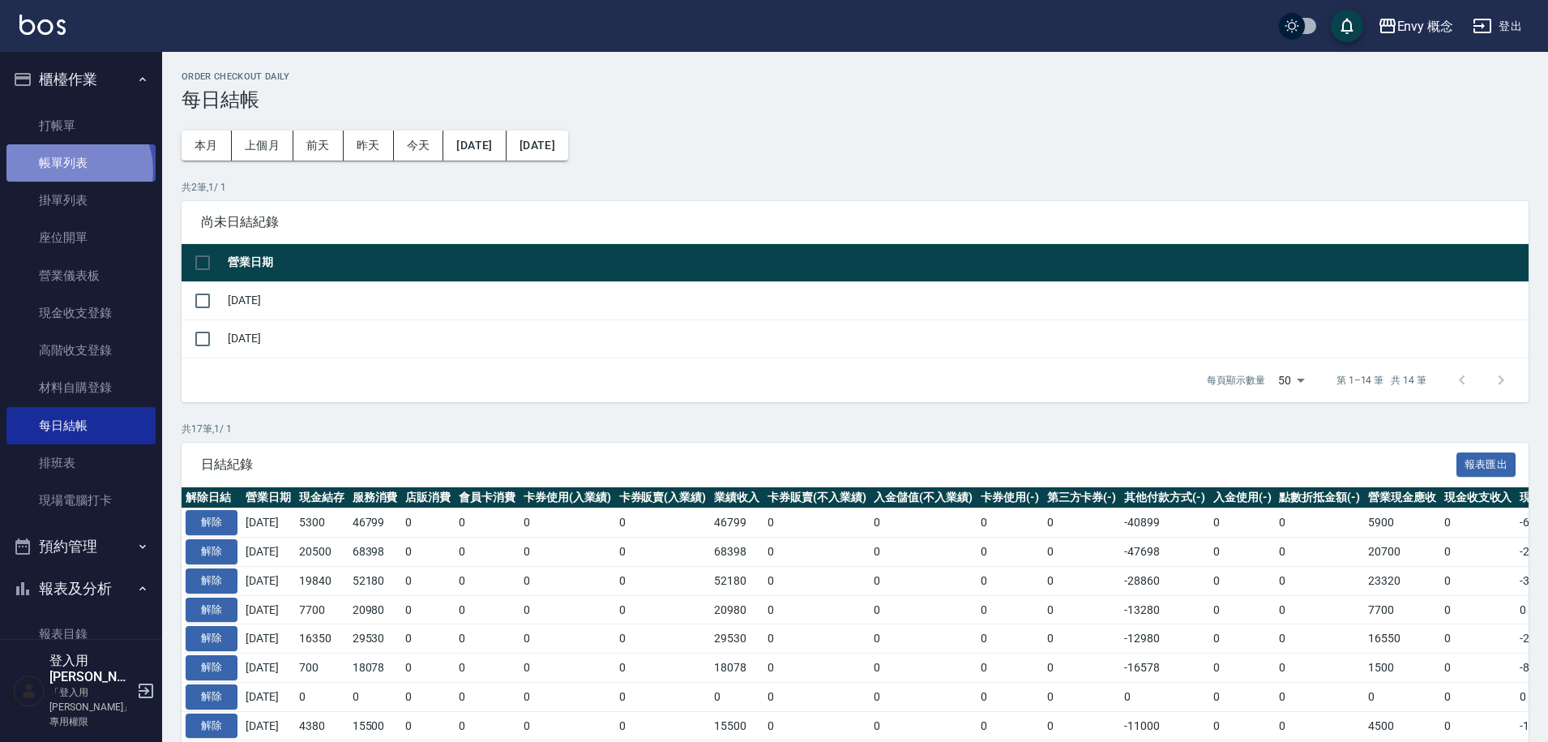
click at [69, 171] on link "帳單列表" at bounding box center [80, 162] width 149 height 37
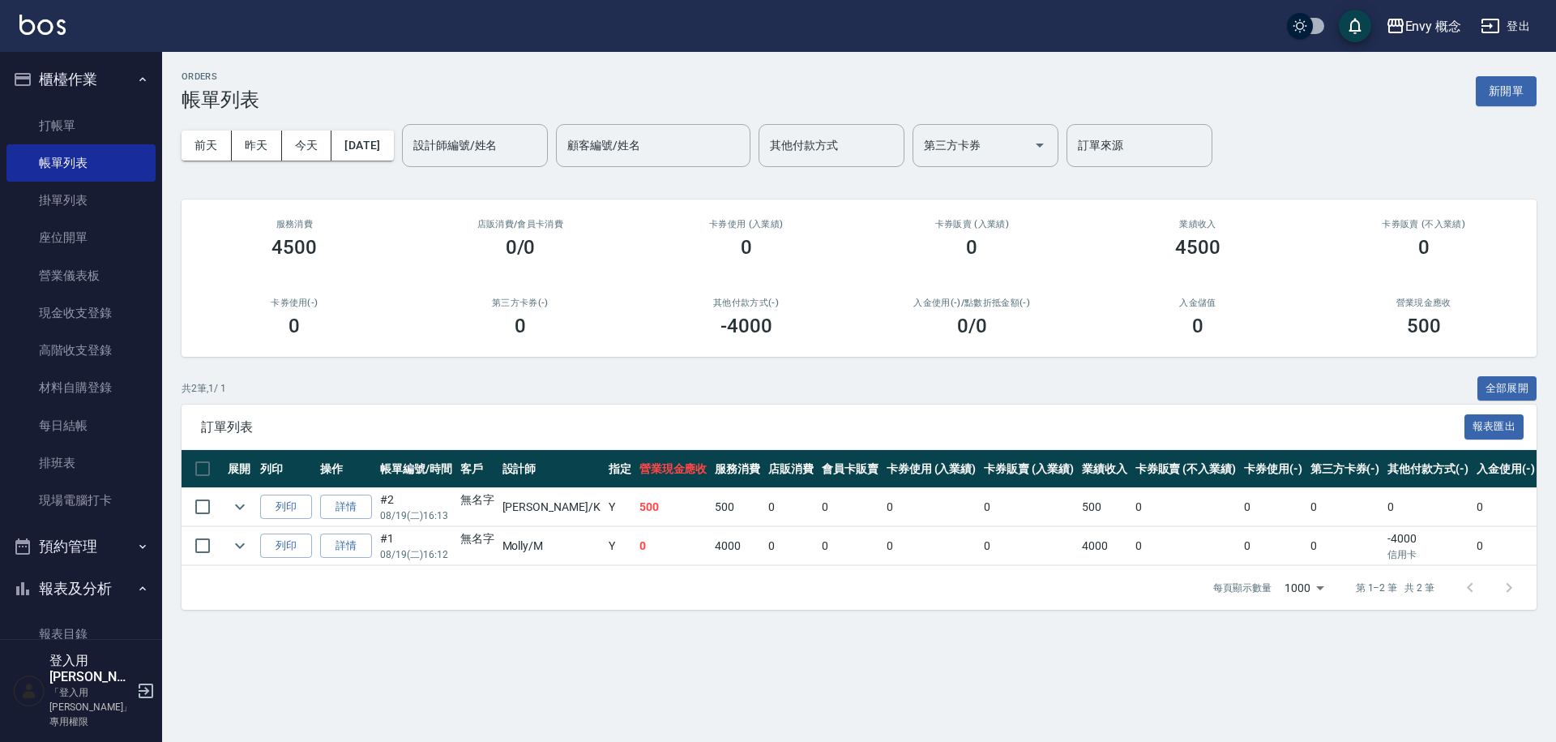
click at [1513, 24] on button "登出" at bounding box center [1506, 26] width 62 height 30
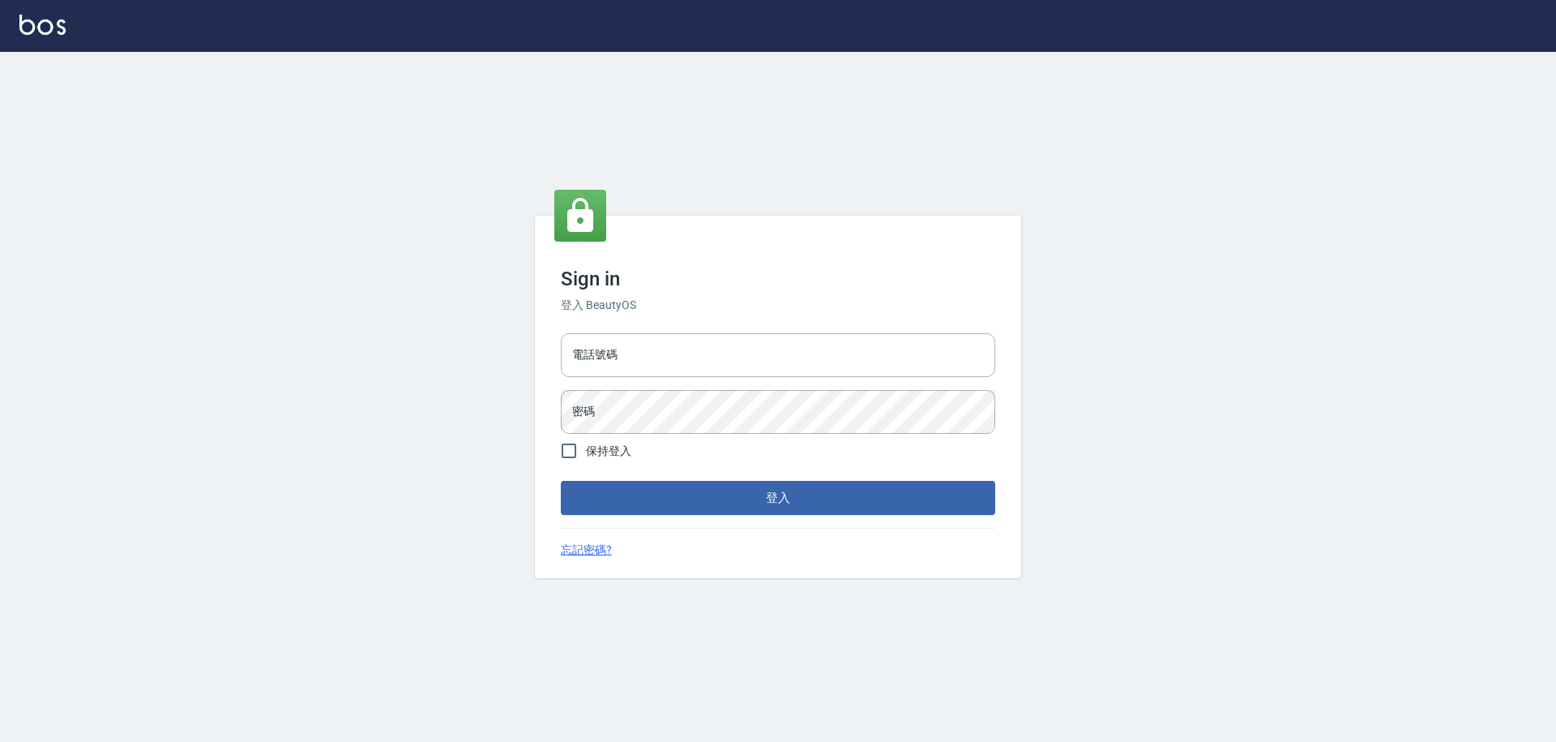
type input "25153595"
click at [641, 357] on input "25153595" at bounding box center [778, 355] width 434 height 44
type input "9990001234567"
click at [693, 493] on button "登入" at bounding box center [778, 498] width 434 height 34
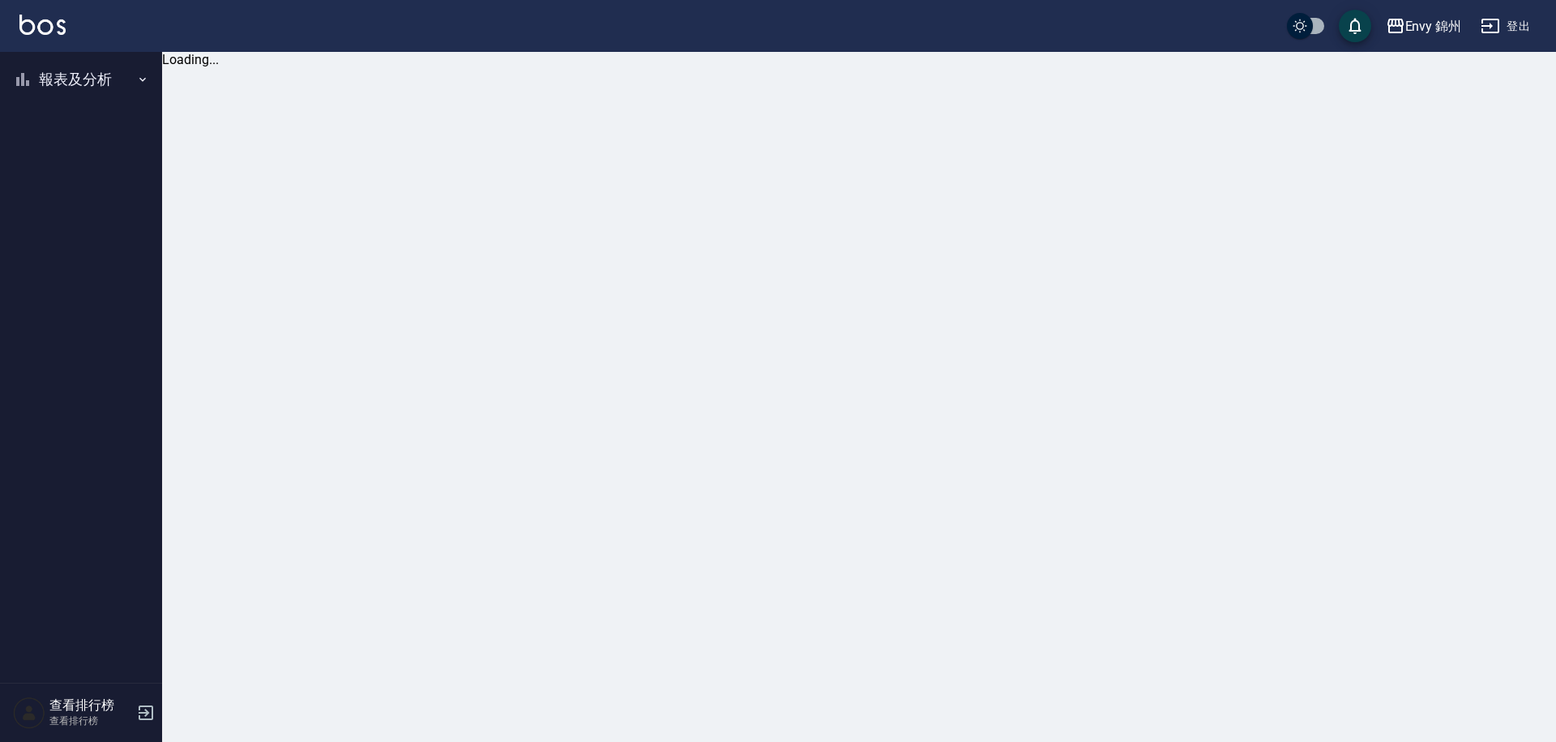
click at [96, 85] on button "報表及分析" at bounding box center [80, 79] width 149 height 42
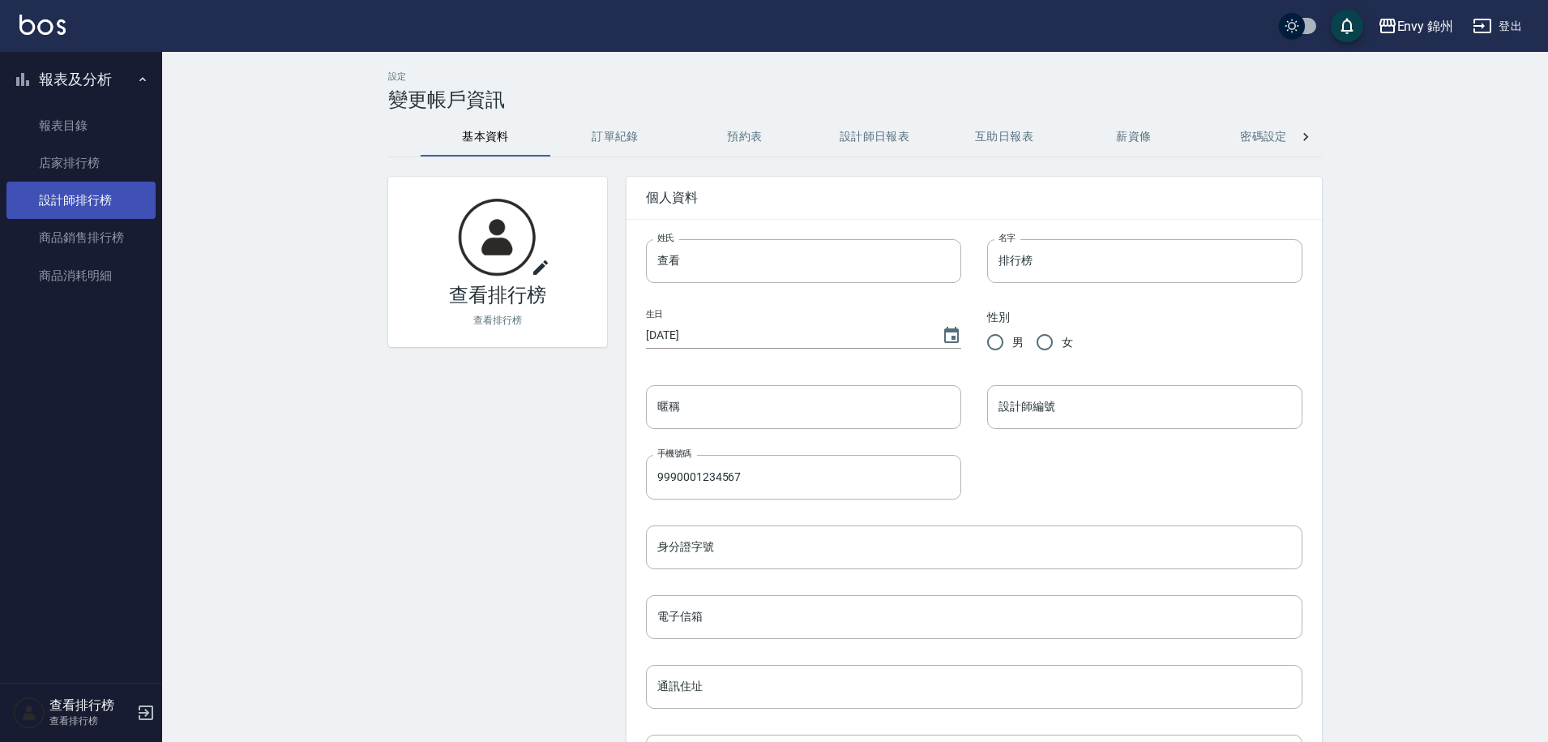
click at [87, 188] on link "設計師排行榜" at bounding box center [80, 200] width 149 height 37
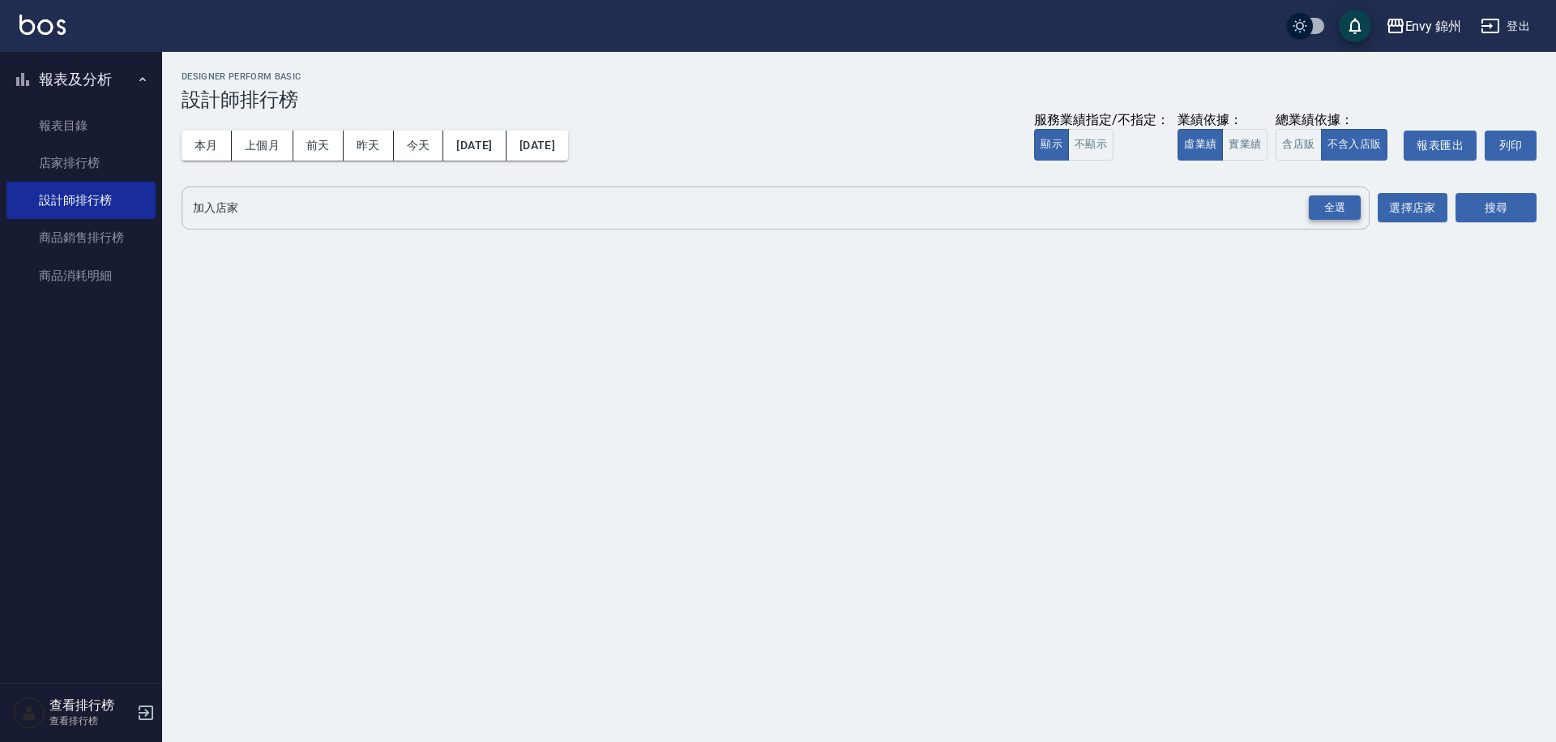
click at [1333, 206] on div "全選" at bounding box center [1335, 207] width 52 height 25
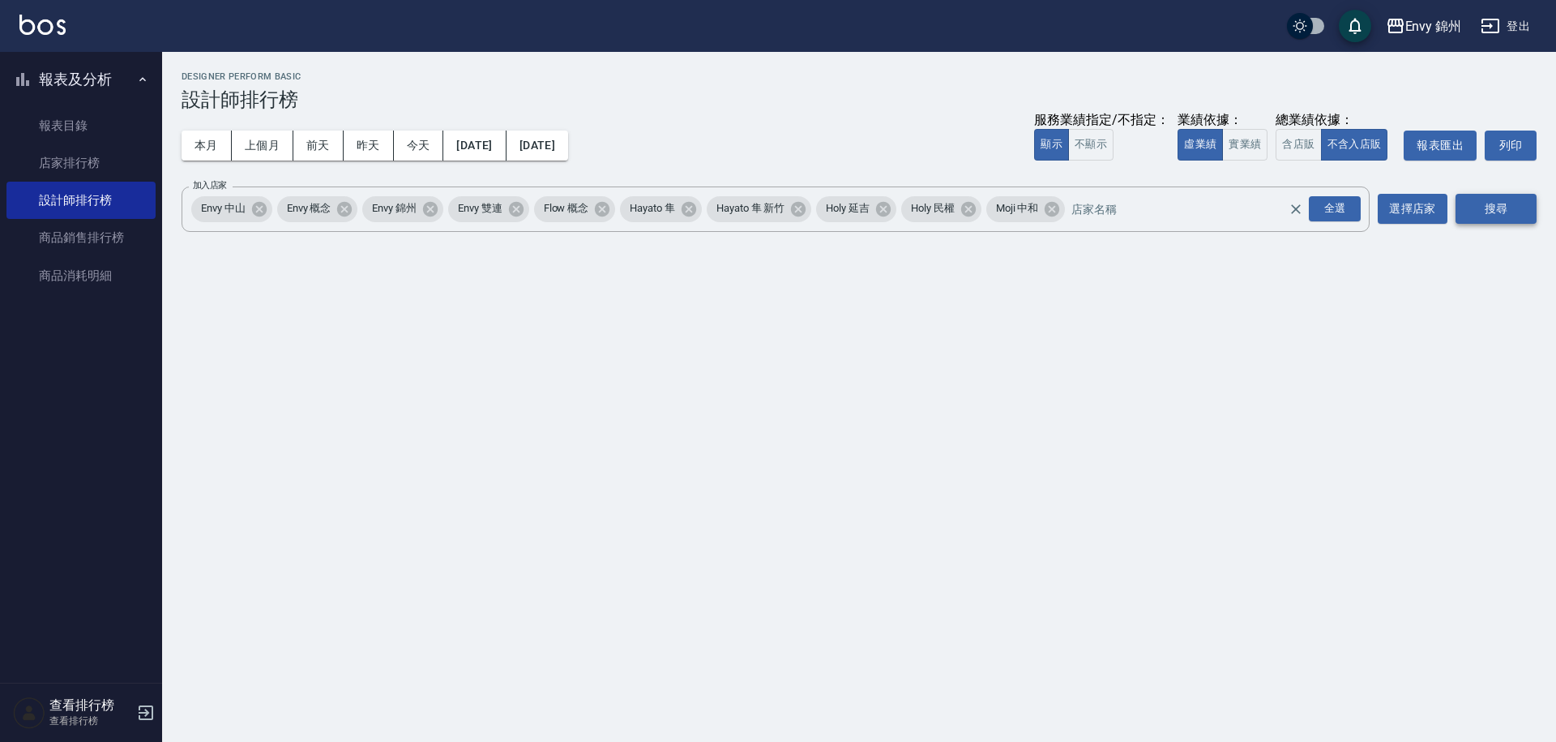
click at [1497, 216] on button "搜尋" at bounding box center [1496, 209] width 81 height 30
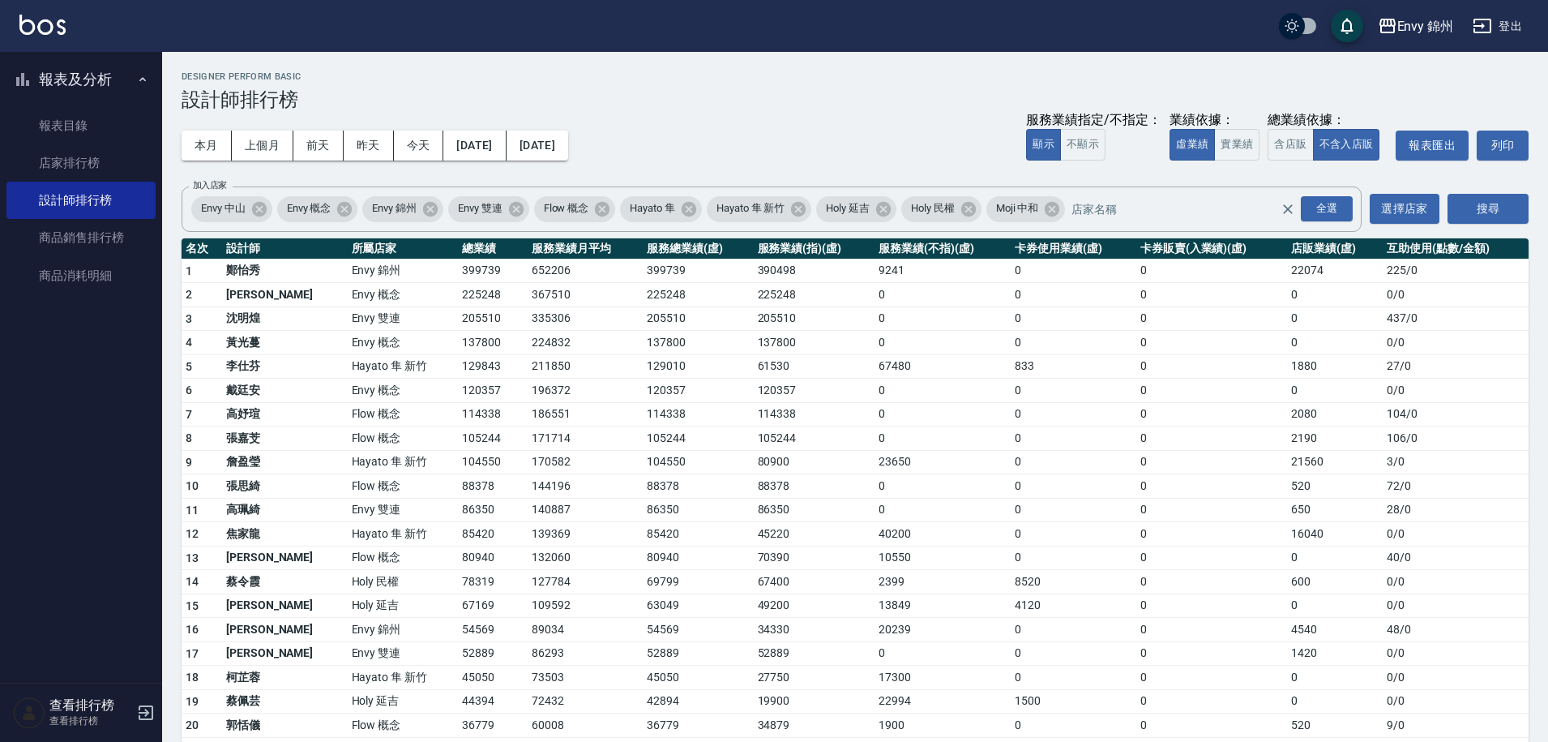
drag, startPoint x: 295, startPoint y: 485, endPoint x: 371, endPoint y: 485, distance: 76.2
click at [371, 485] on td "Flow 概念" at bounding box center [403, 486] width 110 height 24
drag, startPoint x: 298, startPoint y: 482, endPoint x: 386, endPoint y: 490, distance: 87.9
click at [386, 490] on td "Flow 概念" at bounding box center [403, 486] width 110 height 24
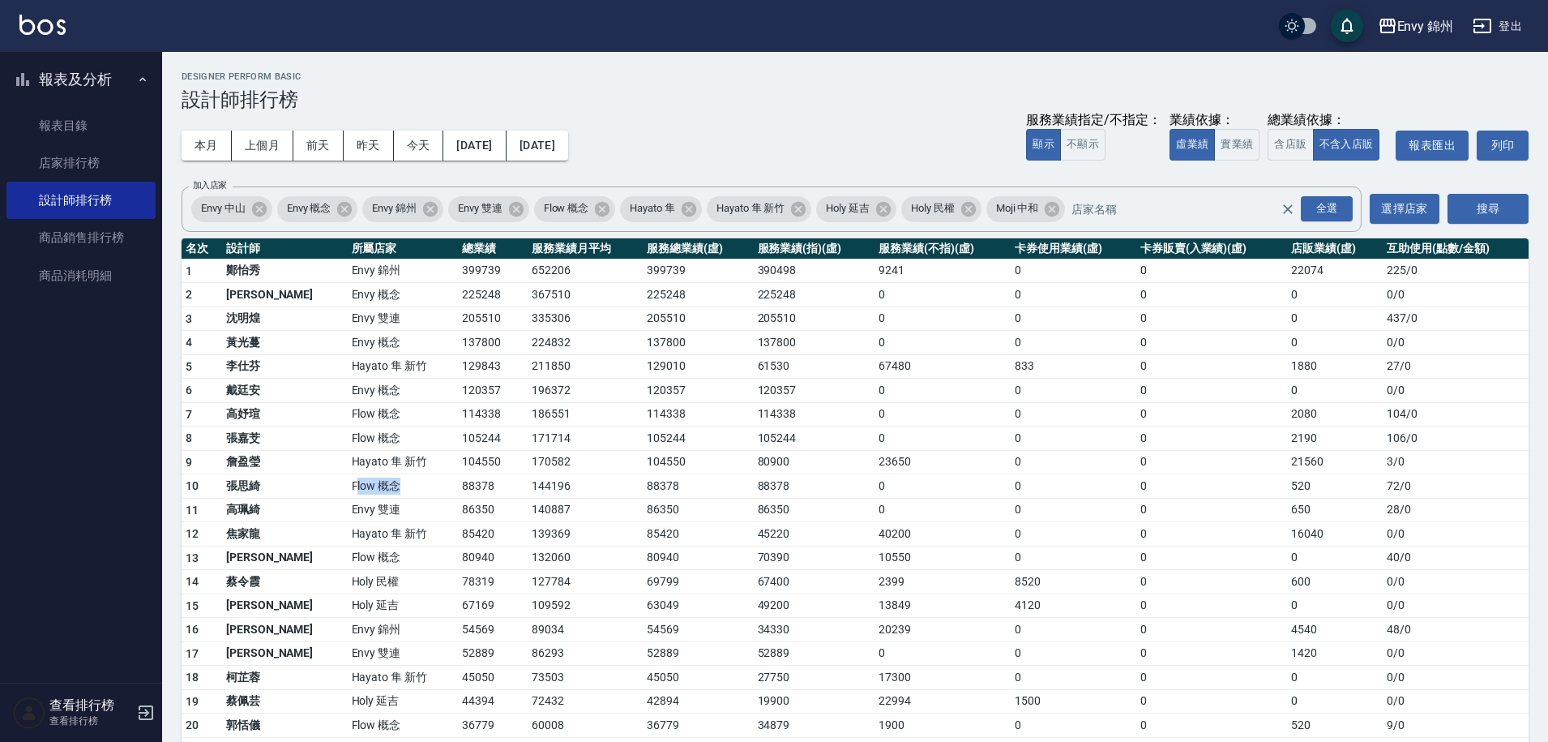
click at [386, 490] on td "Flow 概念" at bounding box center [403, 486] width 110 height 24
drag, startPoint x: 297, startPoint y: 530, endPoint x: 380, endPoint y: 528, distance: 82.7
click at [380, 528] on td "Hayato 隼 新竹" at bounding box center [403, 534] width 110 height 24
click at [381, 529] on td "Hayato 隼 新竹" at bounding box center [403, 534] width 110 height 24
drag, startPoint x: 297, startPoint y: 529, endPoint x: 379, endPoint y: 531, distance: 81.1
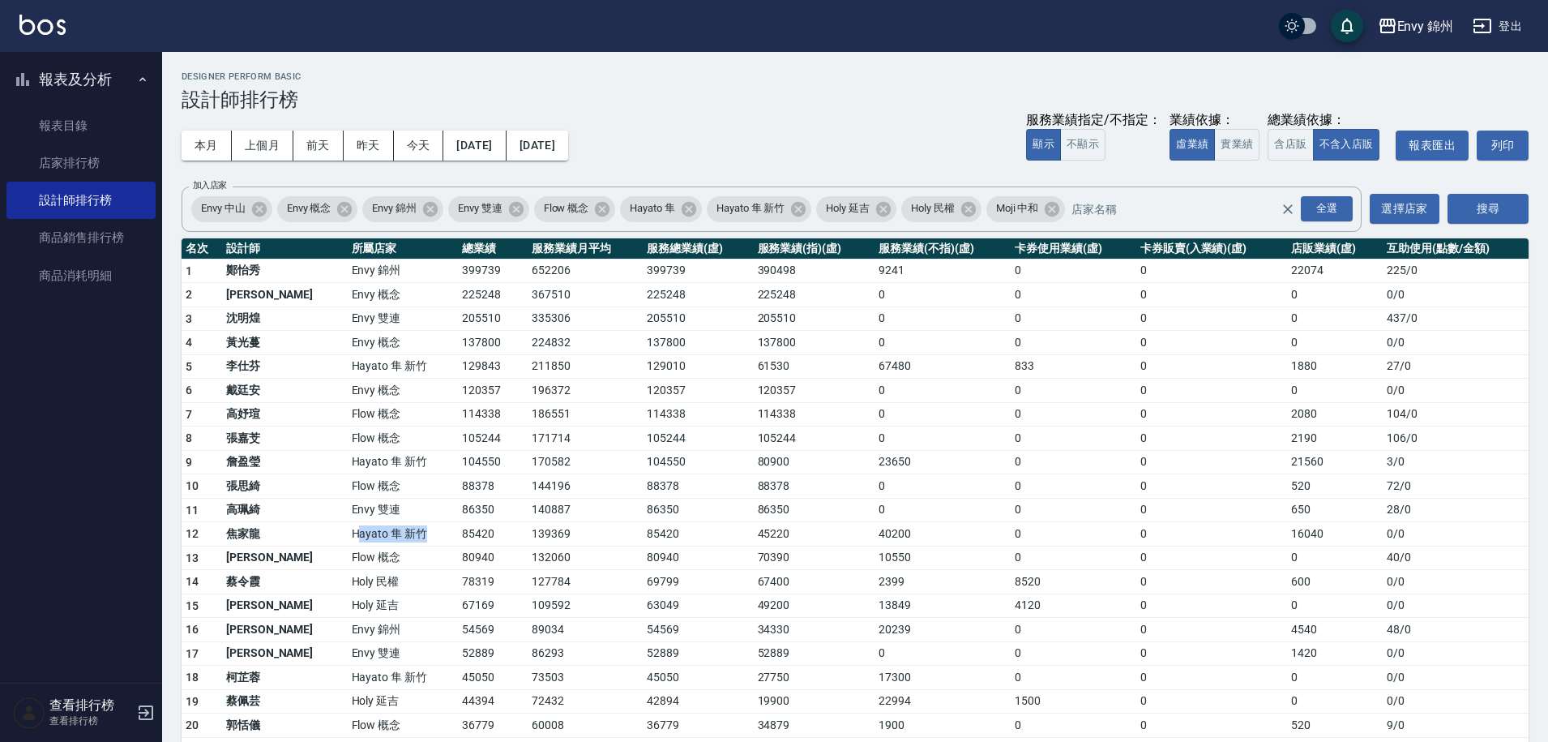
click at [379, 531] on td "Hayato 隼 新竹" at bounding box center [403, 534] width 110 height 24
click at [379, 532] on td "Hayato 隼 新竹" at bounding box center [403, 534] width 110 height 24
drag, startPoint x: 325, startPoint y: 363, endPoint x: 368, endPoint y: 376, distance: 44.9
click at [354, 362] on td "Hayato 隼 新竹" at bounding box center [403, 366] width 110 height 24
click at [370, 376] on td "Hayato 隼 新竹" at bounding box center [403, 366] width 110 height 24
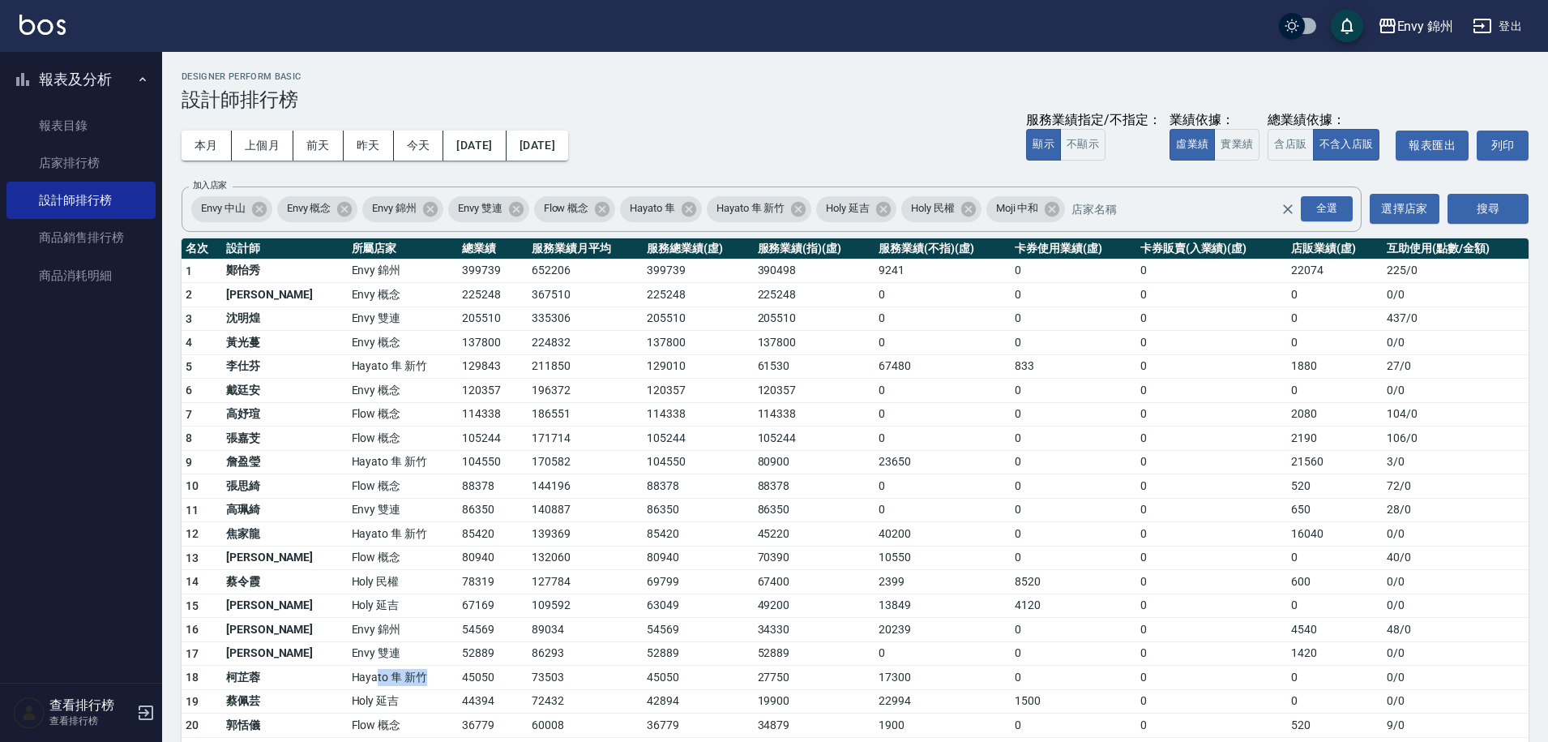
drag, startPoint x: 315, startPoint y: 678, endPoint x: 366, endPoint y: 680, distance: 50.3
click at [366, 680] on td "Hayato 隼 新竹" at bounding box center [403, 678] width 110 height 24
click at [99, 167] on link "店家排行榜" at bounding box center [80, 162] width 149 height 37
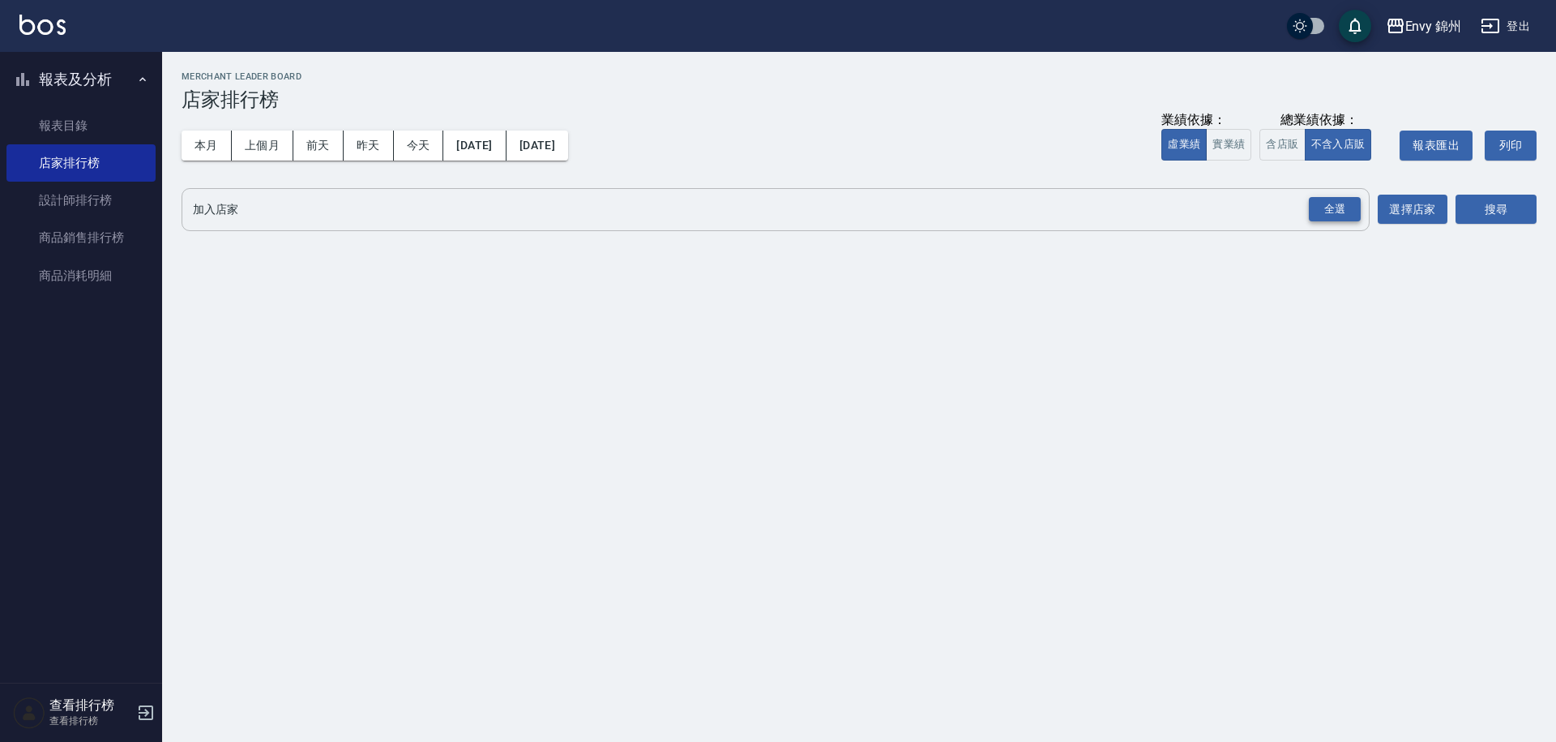
click at [1331, 212] on div "全選" at bounding box center [1335, 209] width 52 height 25
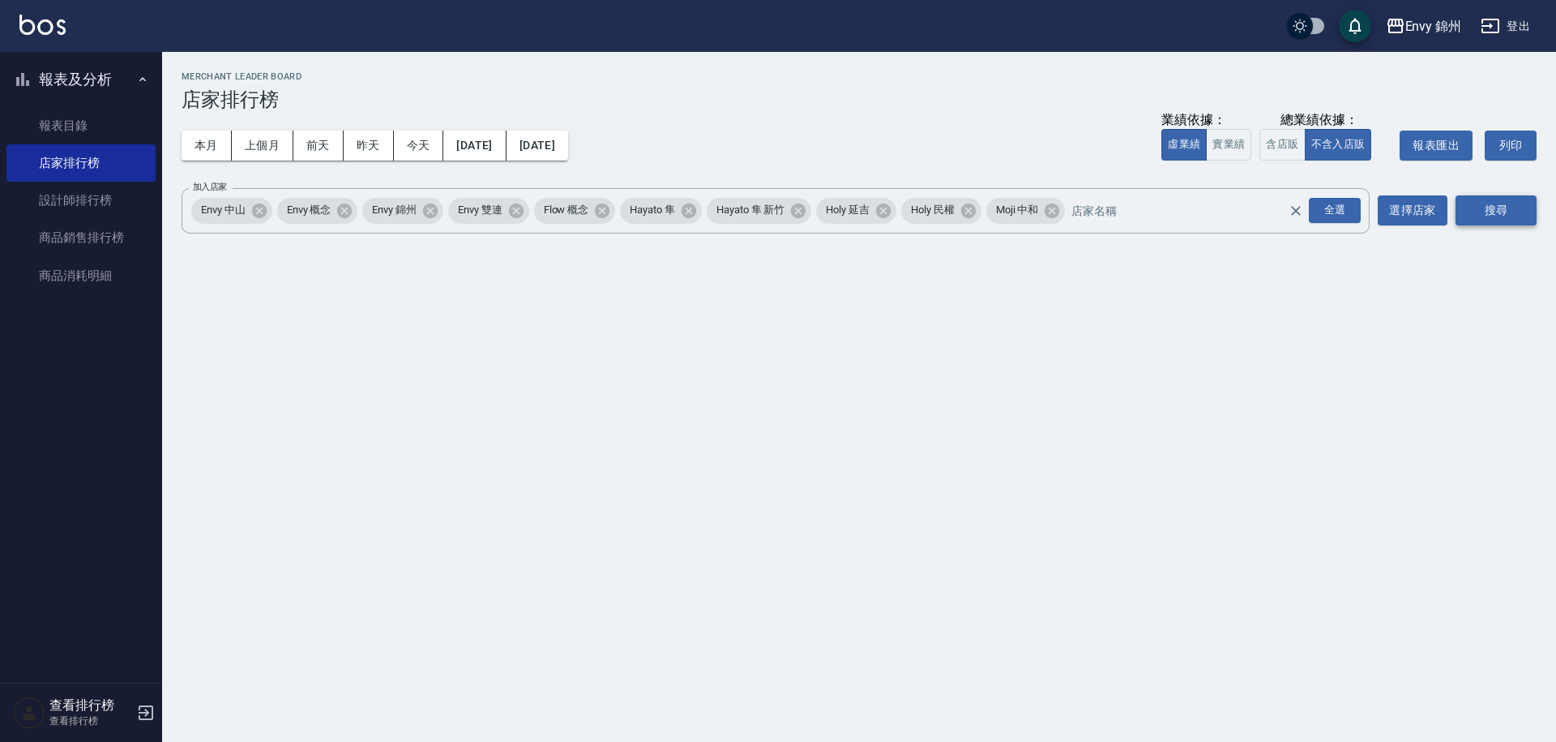
click at [1522, 206] on button "搜尋" at bounding box center [1496, 210] width 81 height 30
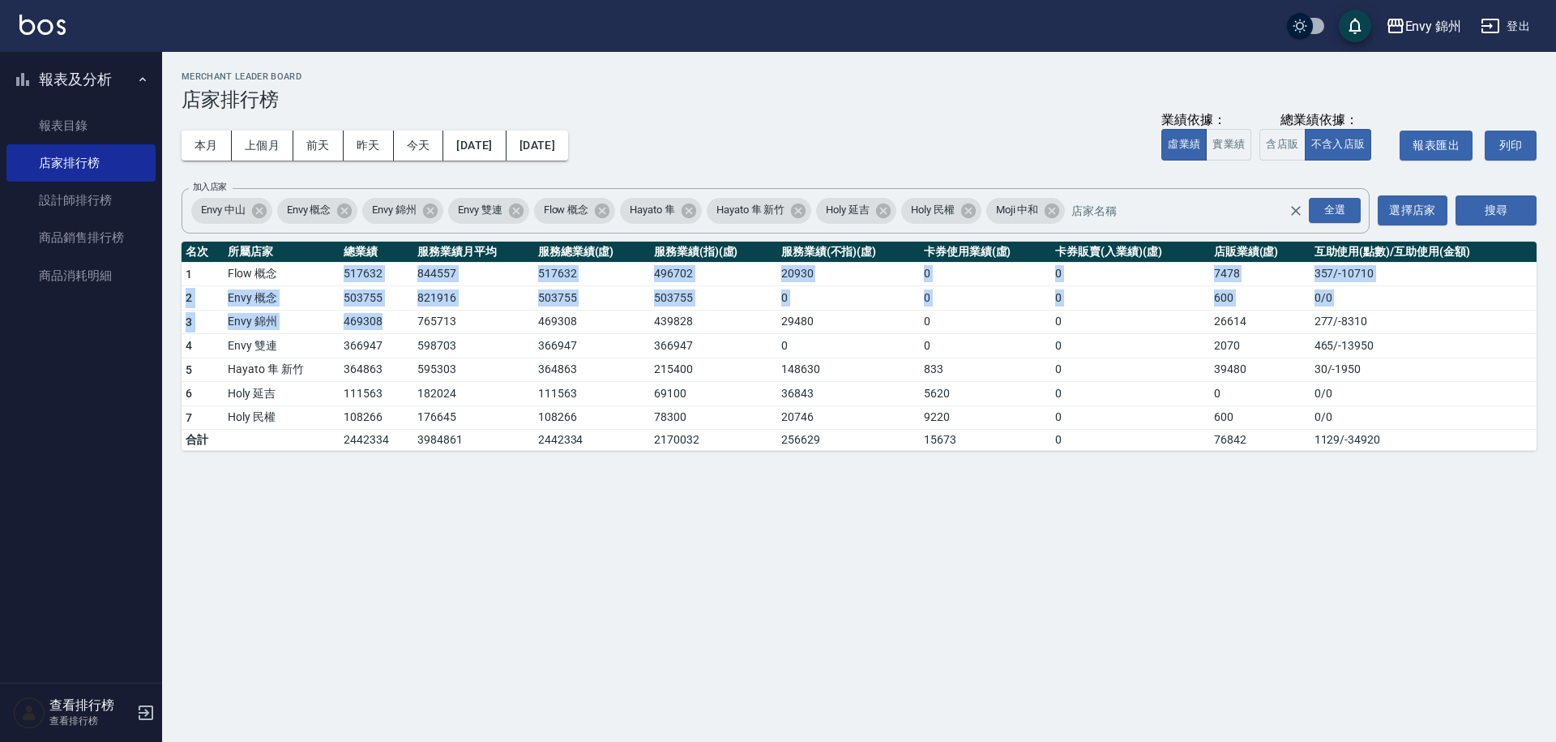
drag, startPoint x: 345, startPoint y: 272, endPoint x: 396, endPoint y: 327, distance: 75.7
click at [396, 327] on tbody "1 Flow 概念 517632 844557 517632 496702 20930 0 0 7478 357 / -10710 2 Envy 概念 503…" at bounding box center [859, 356] width 1355 height 189
click at [396, 327] on td "469308" at bounding box center [377, 322] width 74 height 24
drag, startPoint x: 348, startPoint y: 272, endPoint x: 396, endPoint y: 322, distance: 68.8
click at [396, 322] on tbody "1 Flow 概念 517632 844557 517632 496702 20930 0 0 7478 357 / -10710 2 Envy 概念 503…" at bounding box center [859, 356] width 1355 height 189
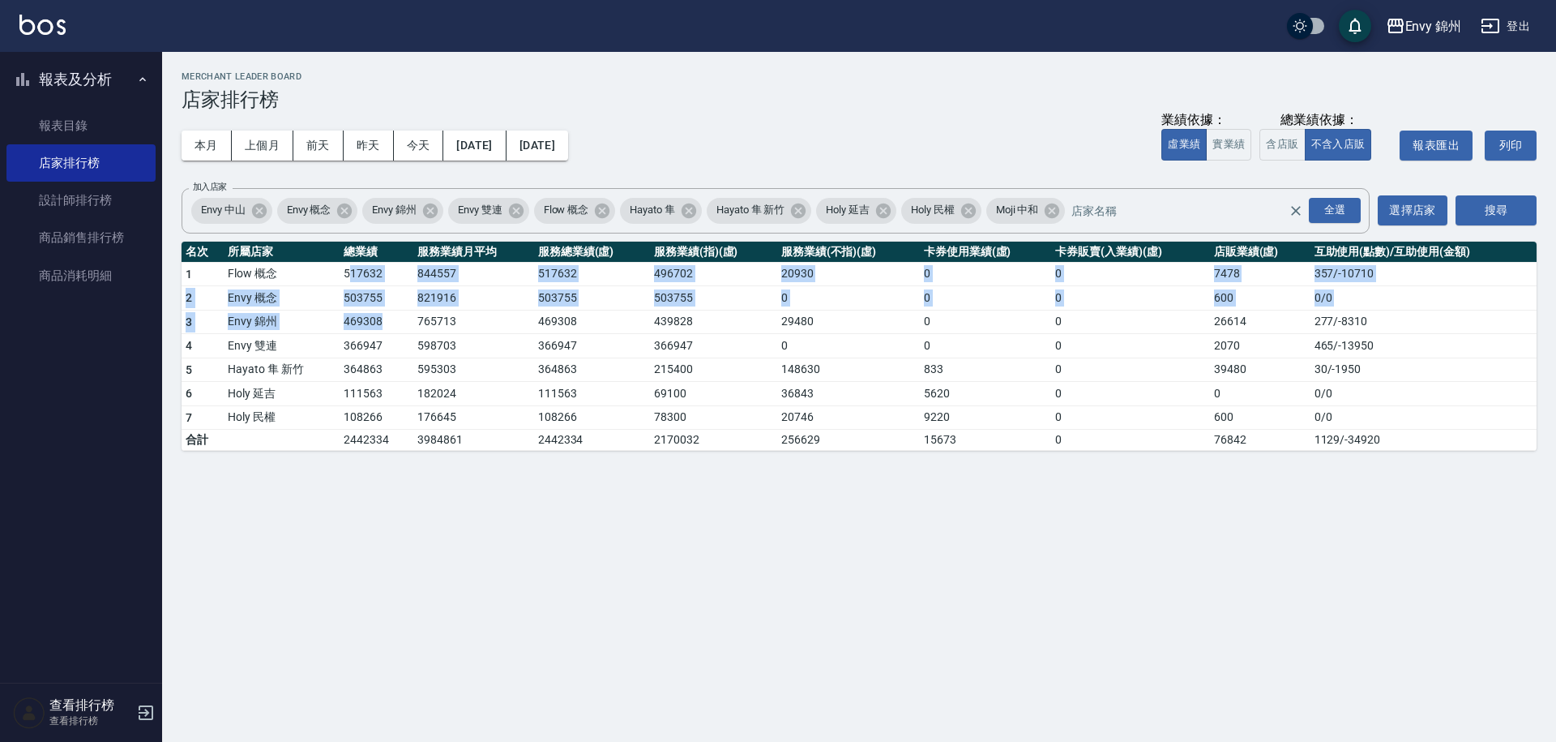
click at [396, 322] on td "469308" at bounding box center [377, 322] width 74 height 24
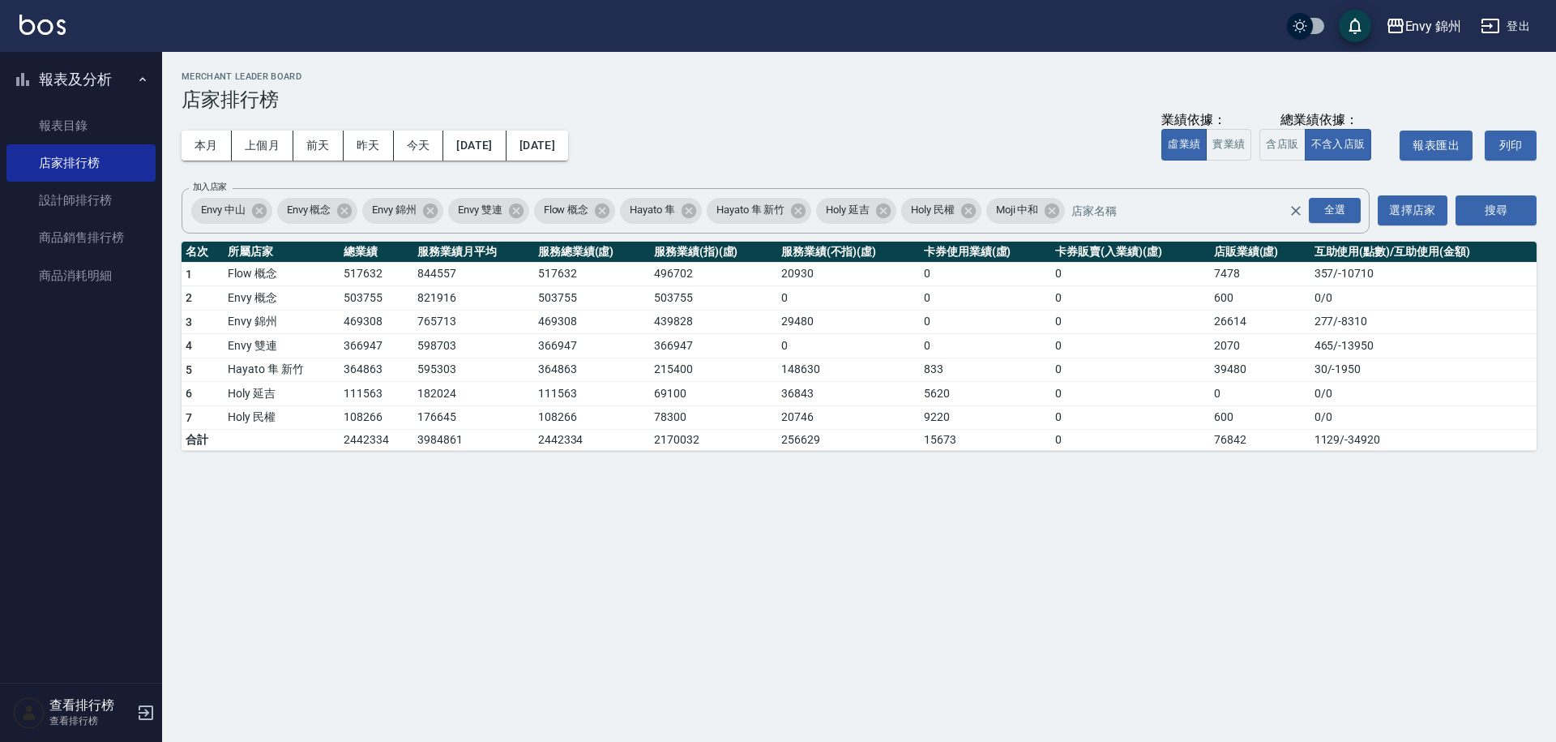
drag, startPoint x: 346, startPoint y: 275, endPoint x: 388, endPoint y: 329, distance: 68.7
click at [387, 327] on tbody "1 Flow 概念 517632 844557 517632 496702 20930 0 0 7478 357 / -10710 2 Envy 概念 503…" at bounding box center [859, 356] width 1355 height 189
drag, startPoint x: 362, startPoint y: 289, endPoint x: 375, endPoint y: 302, distance: 17.8
click at [375, 302] on tbody "1 Flow 概念 517632 844557 517632 496702 20930 0 0 7478 357 / -10710 2 Envy 概念 503…" at bounding box center [859, 356] width 1355 height 189
click at [396, 340] on td "366947" at bounding box center [377, 346] width 74 height 24
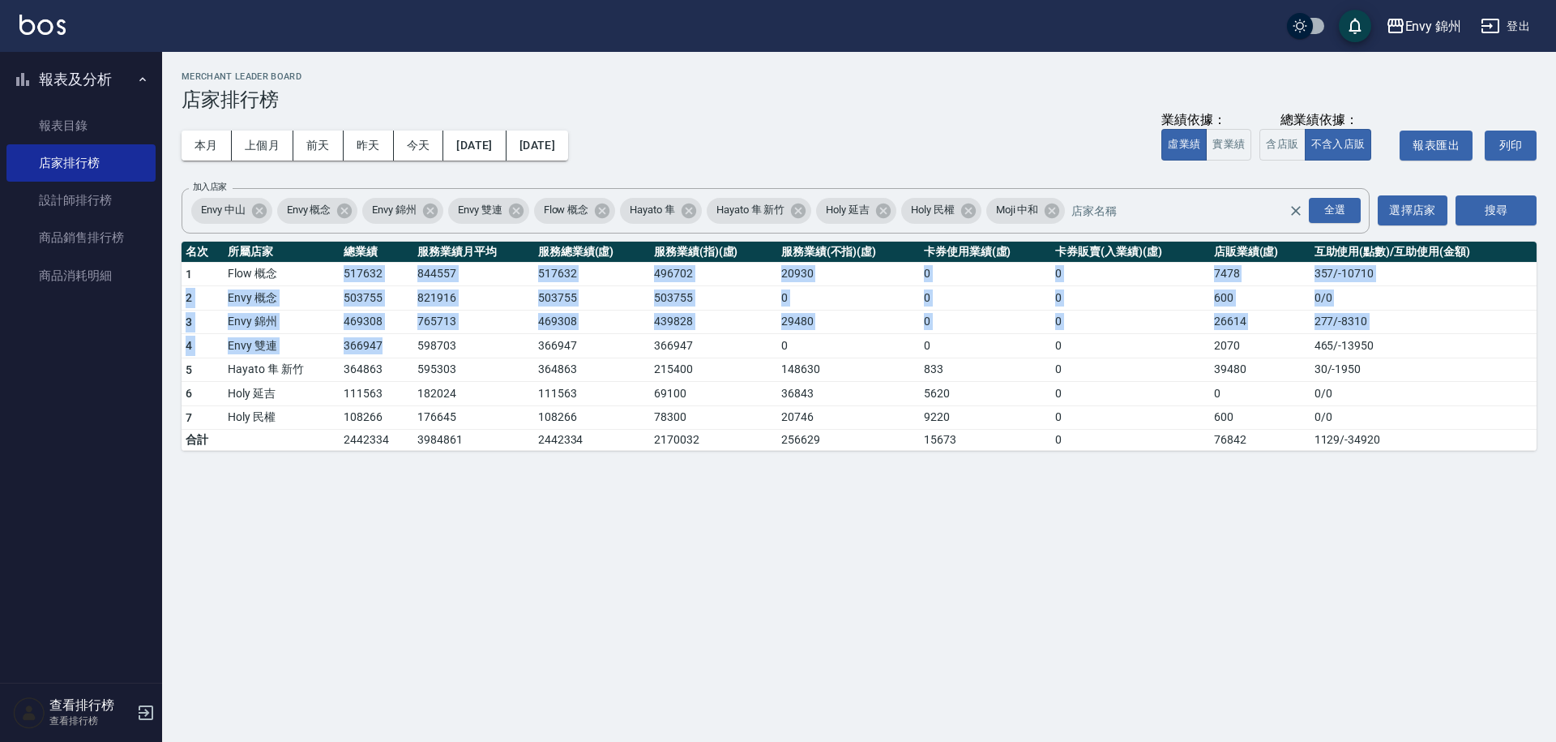
click at [409, 341] on tbody "1 Flow 概念 517632 844557 517632 496702 20930 0 0 7478 357 / -10710 2 Envy 概念 503…" at bounding box center [859, 356] width 1355 height 189
click at [409, 341] on td "366947" at bounding box center [377, 346] width 74 height 24
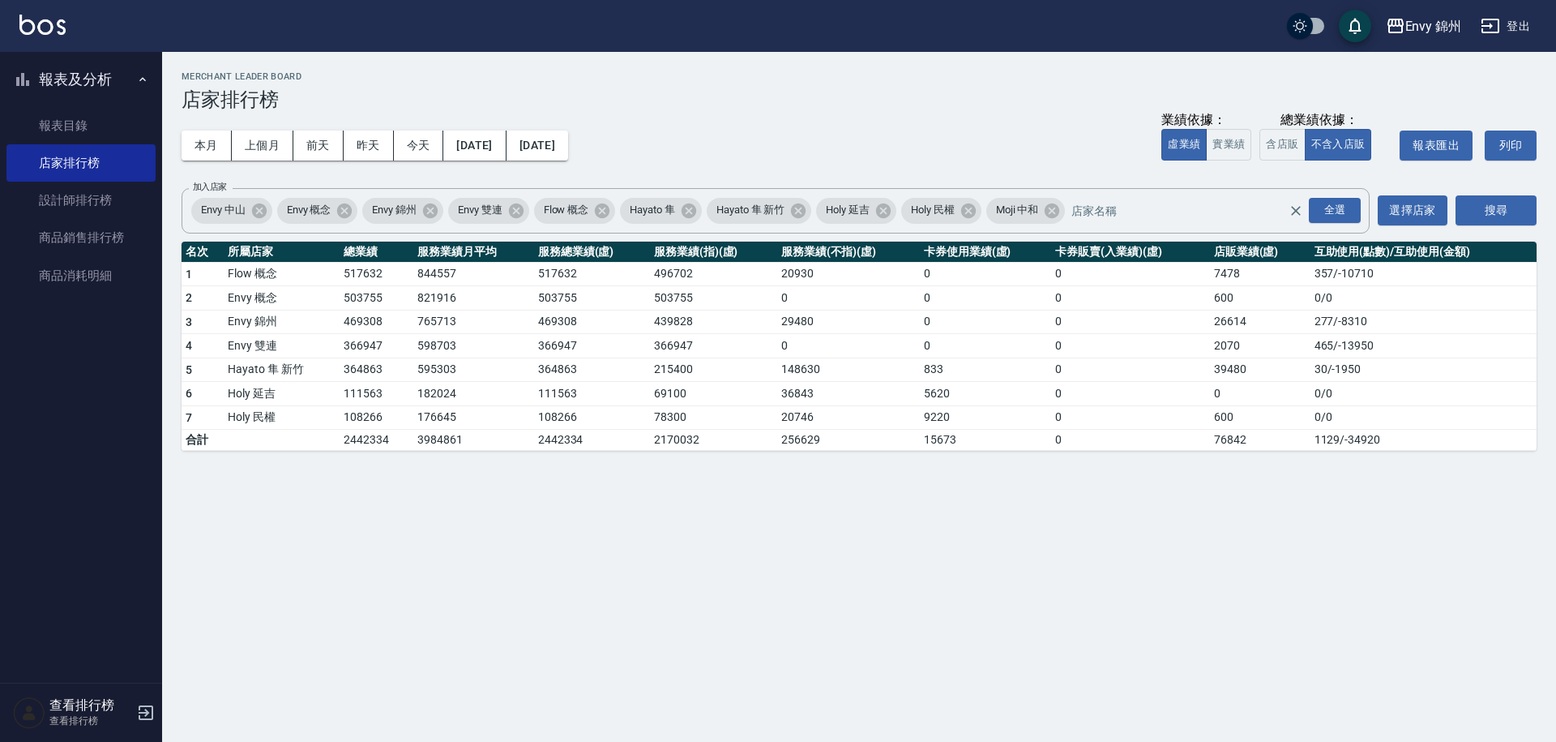
click at [109, 77] on button "報表及分析" at bounding box center [80, 79] width 149 height 42
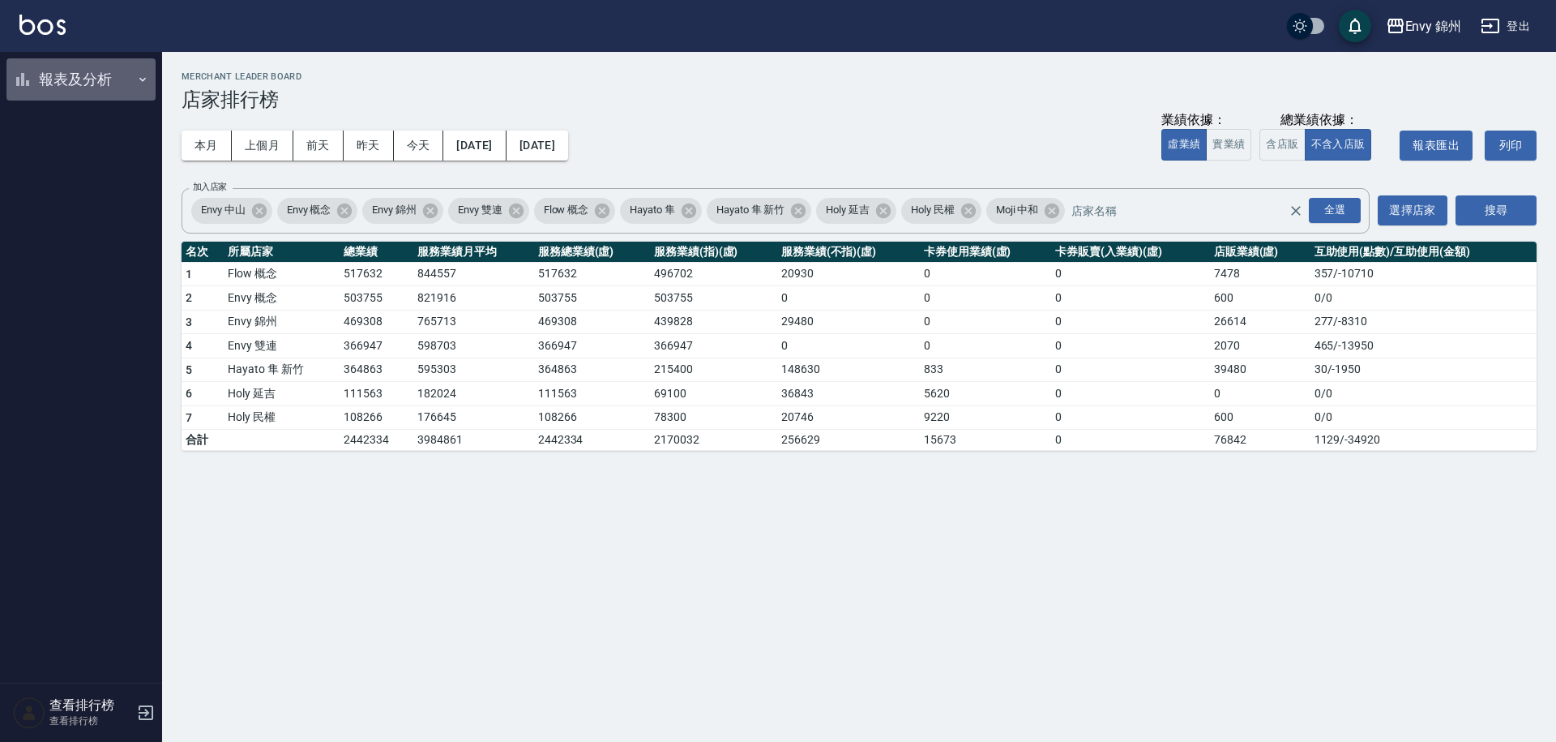
click at [96, 83] on button "報表及分析" at bounding box center [80, 79] width 149 height 42
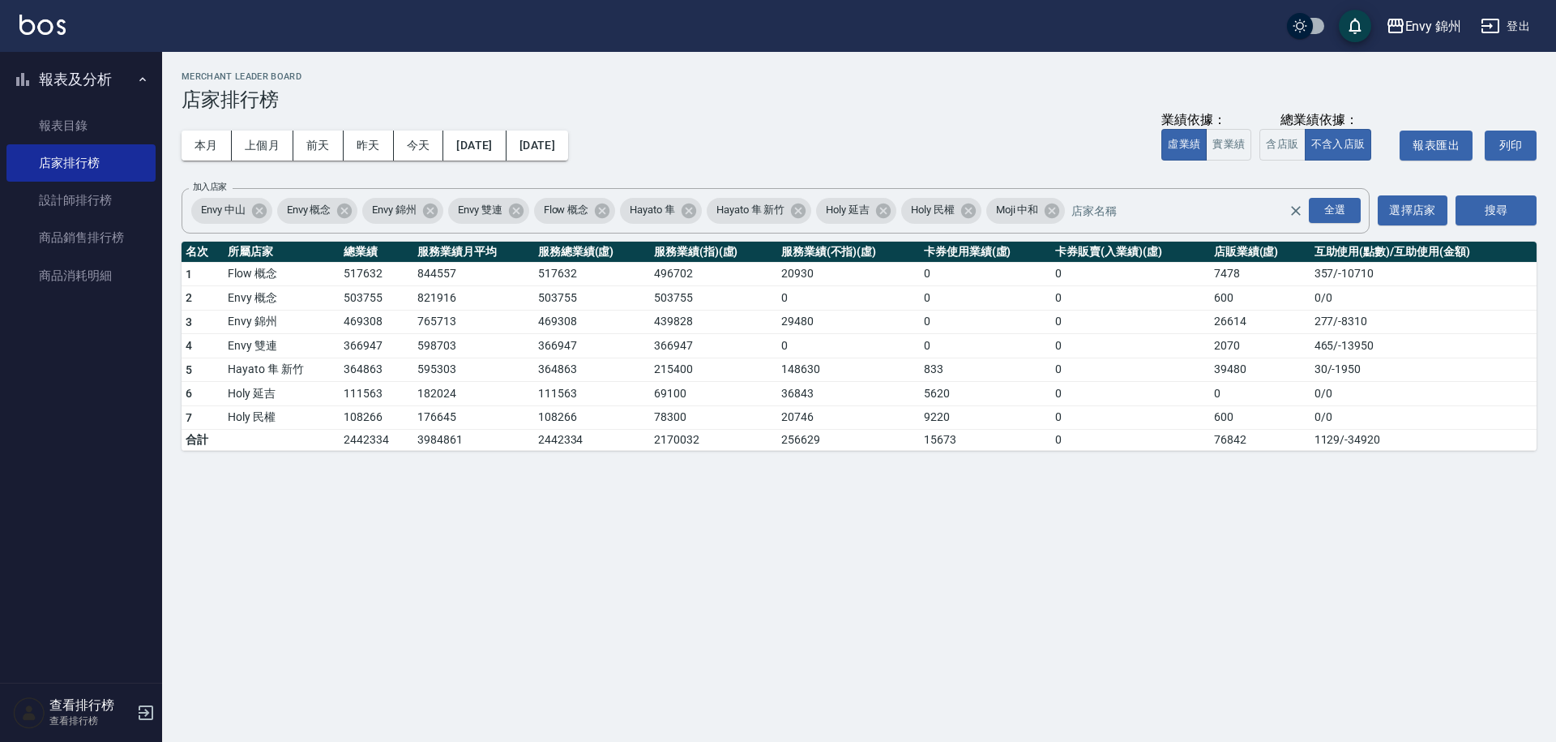
click at [1516, 28] on button "登出" at bounding box center [1506, 26] width 62 height 30
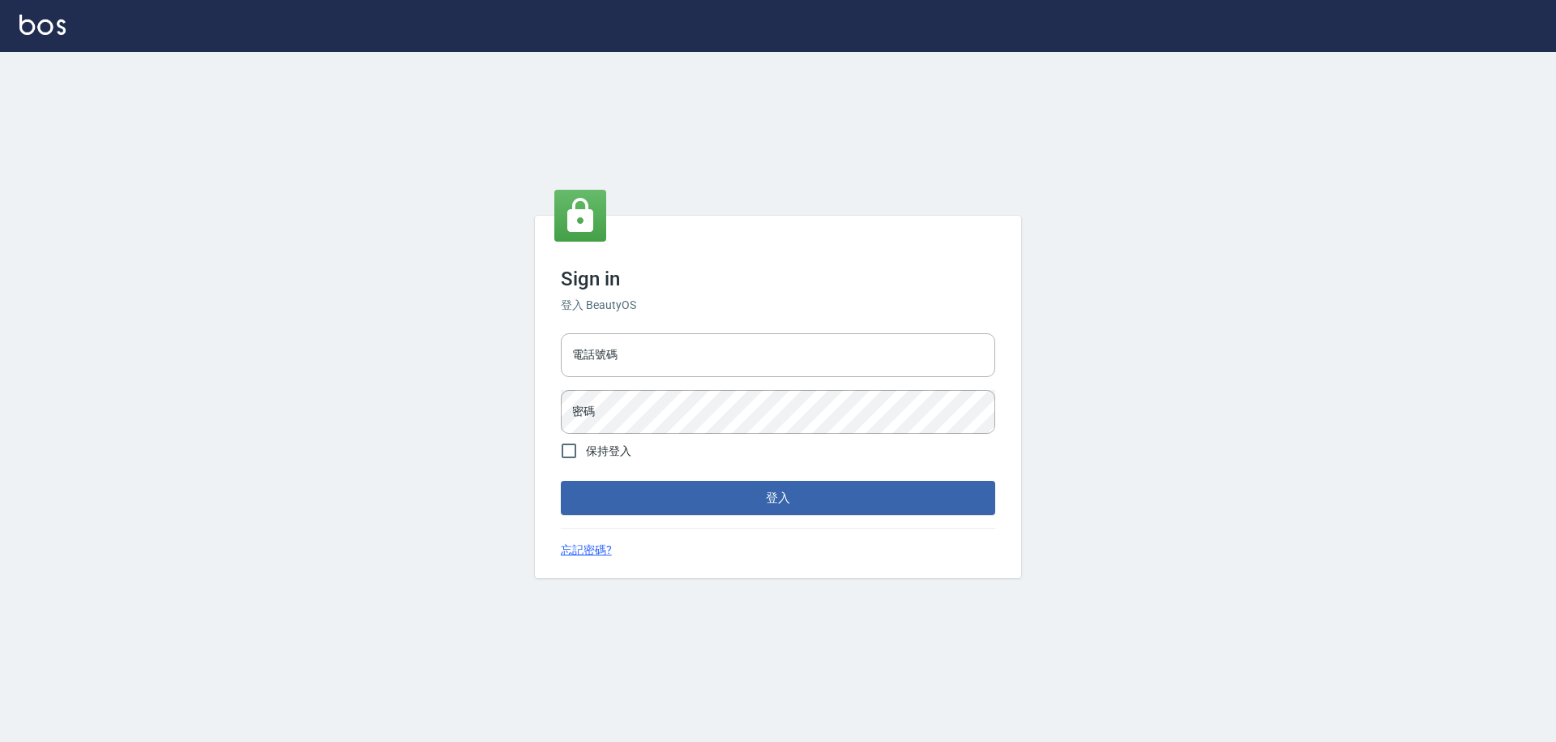
type input "25153595"
drag, startPoint x: 0, startPoint y: 0, endPoint x: 526, endPoint y: 353, distance: 633.8
click at [526, 353] on div "Sign in 登入 BeautyOS 電話號碼 [PHONE_NUMBER] 電話號碼 密碼 密碼 保持登入 登入 忘記密碼?" at bounding box center [778, 397] width 1556 height 690
type input "0930889212"
click at [533, 415] on div "Sign in 登入 BeautyOS 電話號碼 0930889212 電話號碼 密碼 密碼 保持登入 登入 忘記密碼?" at bounding box center [778, 397] width 1556 height 690
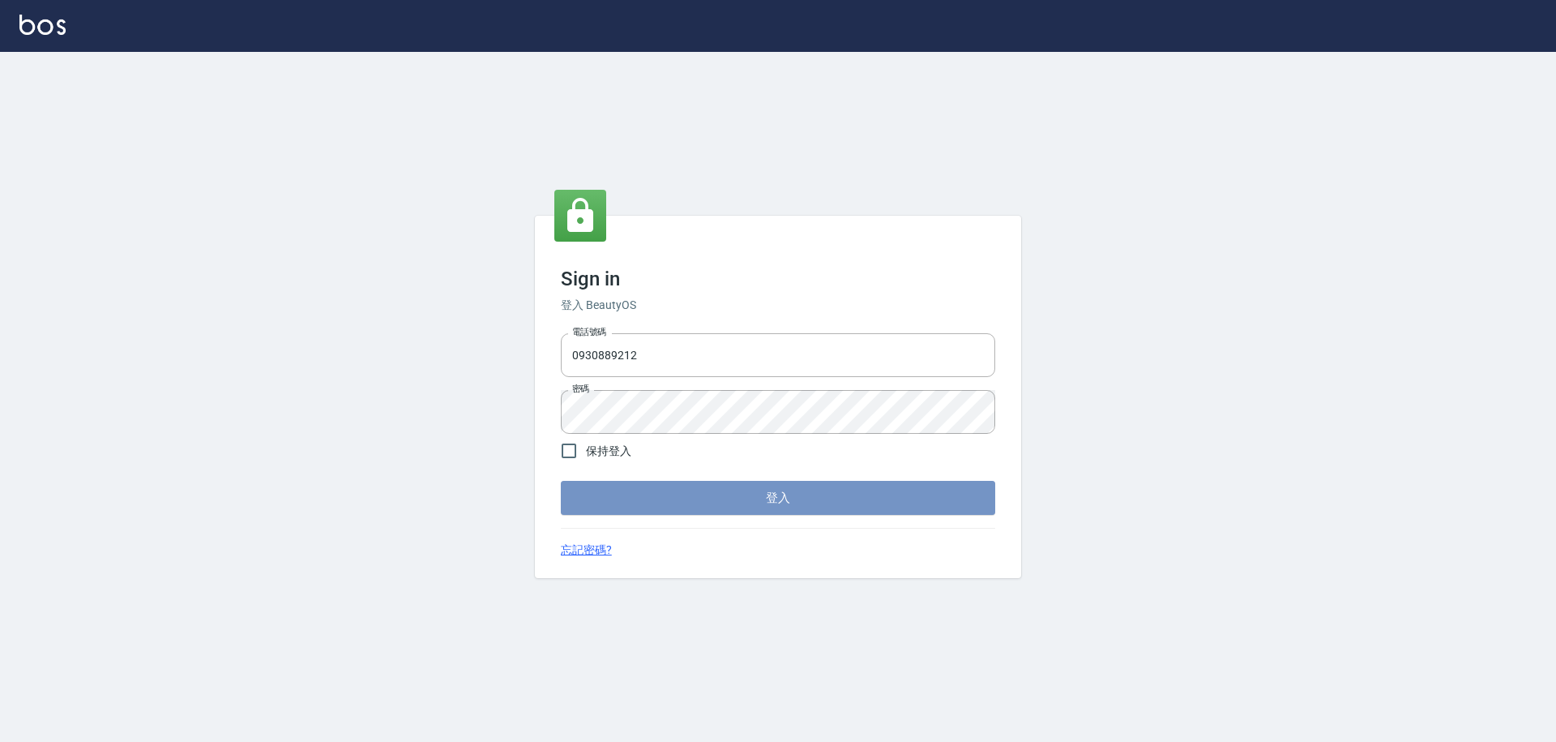
click at [638, 499] on button "登入" at bounding box center [778, 498] width 434 height 34
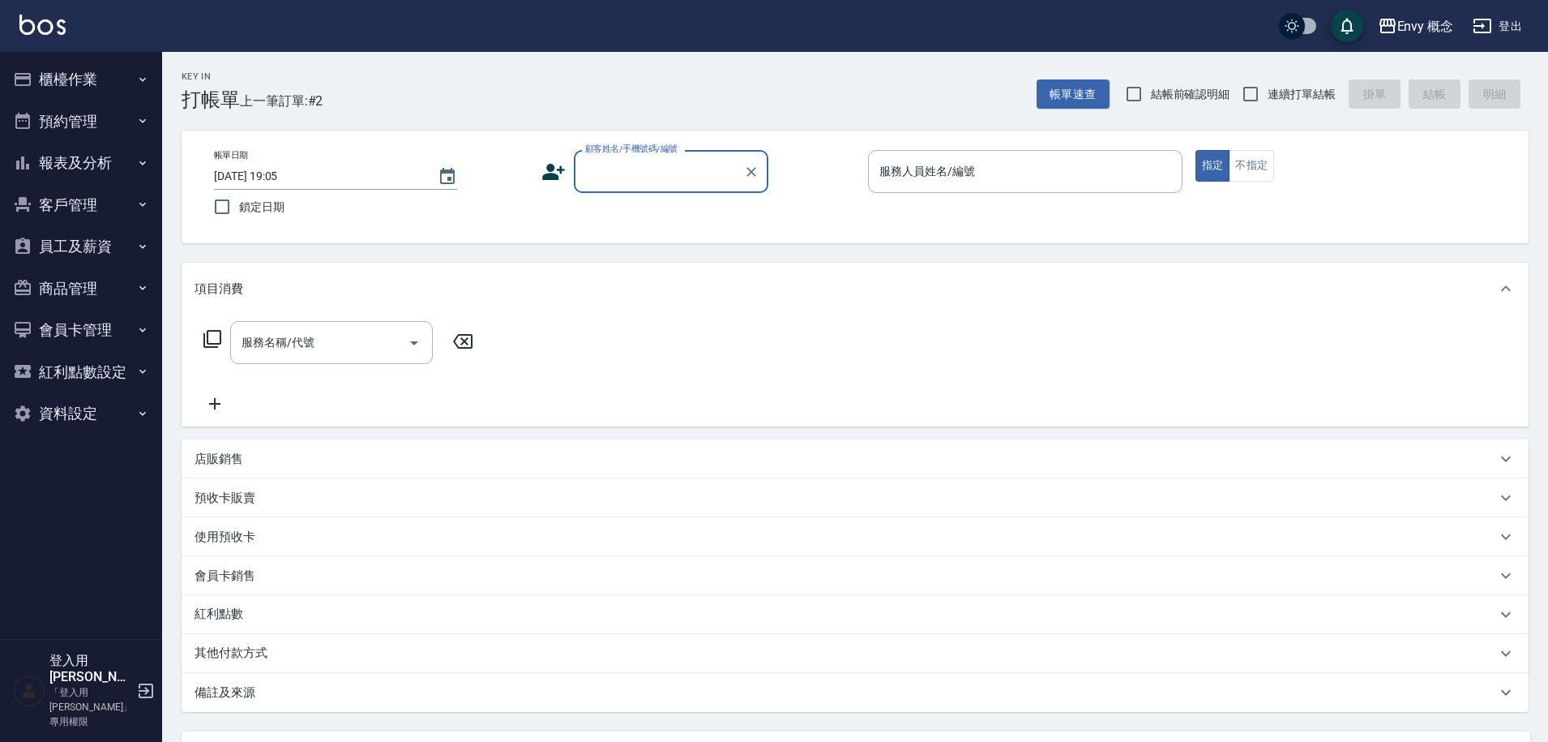
click at [91, 83] on button "櫃檯作業" at bounding box center [80, 79] width 149 height 42
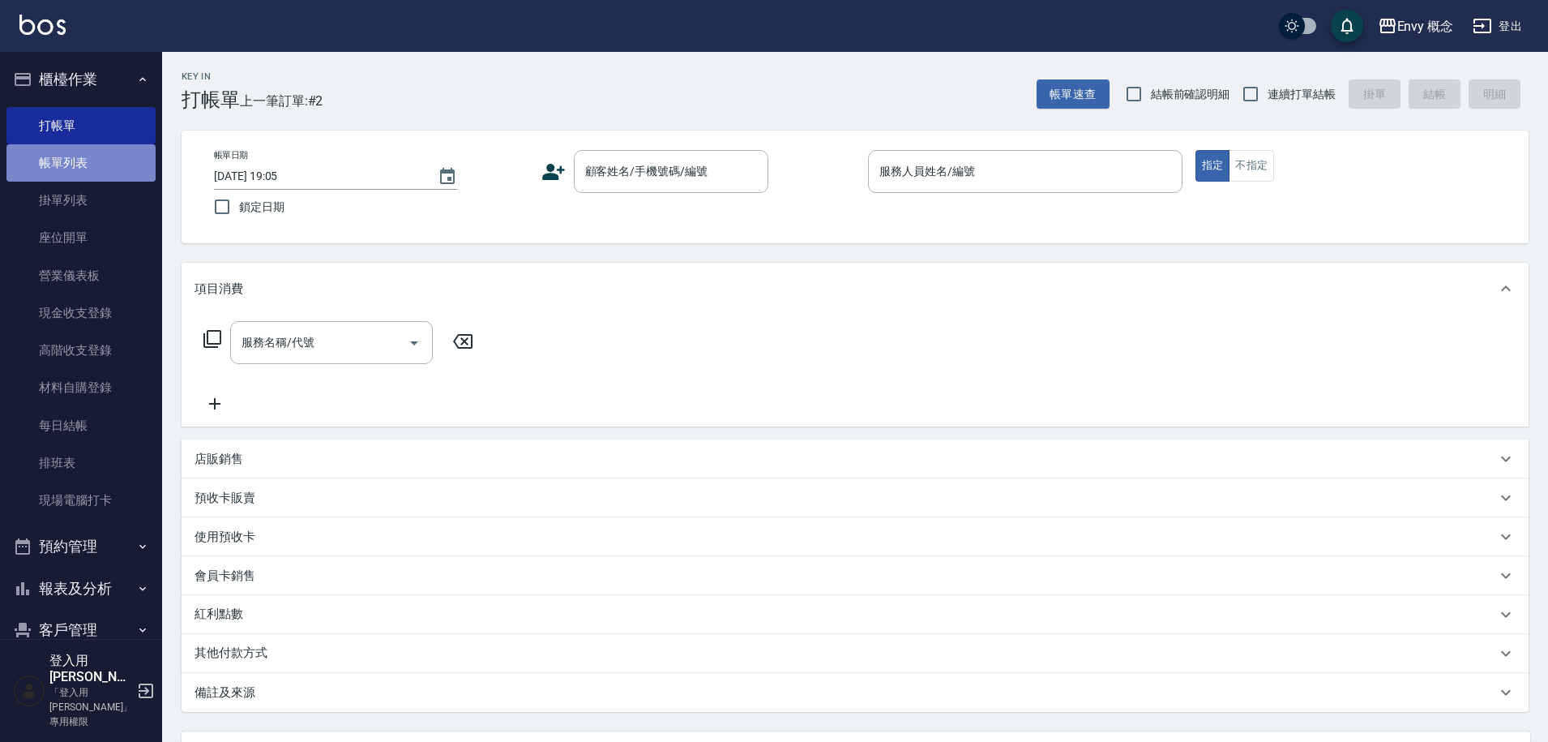
click at [113, 150] on link "帳單列表" at bounding box center [80, 162] width 149 height 37
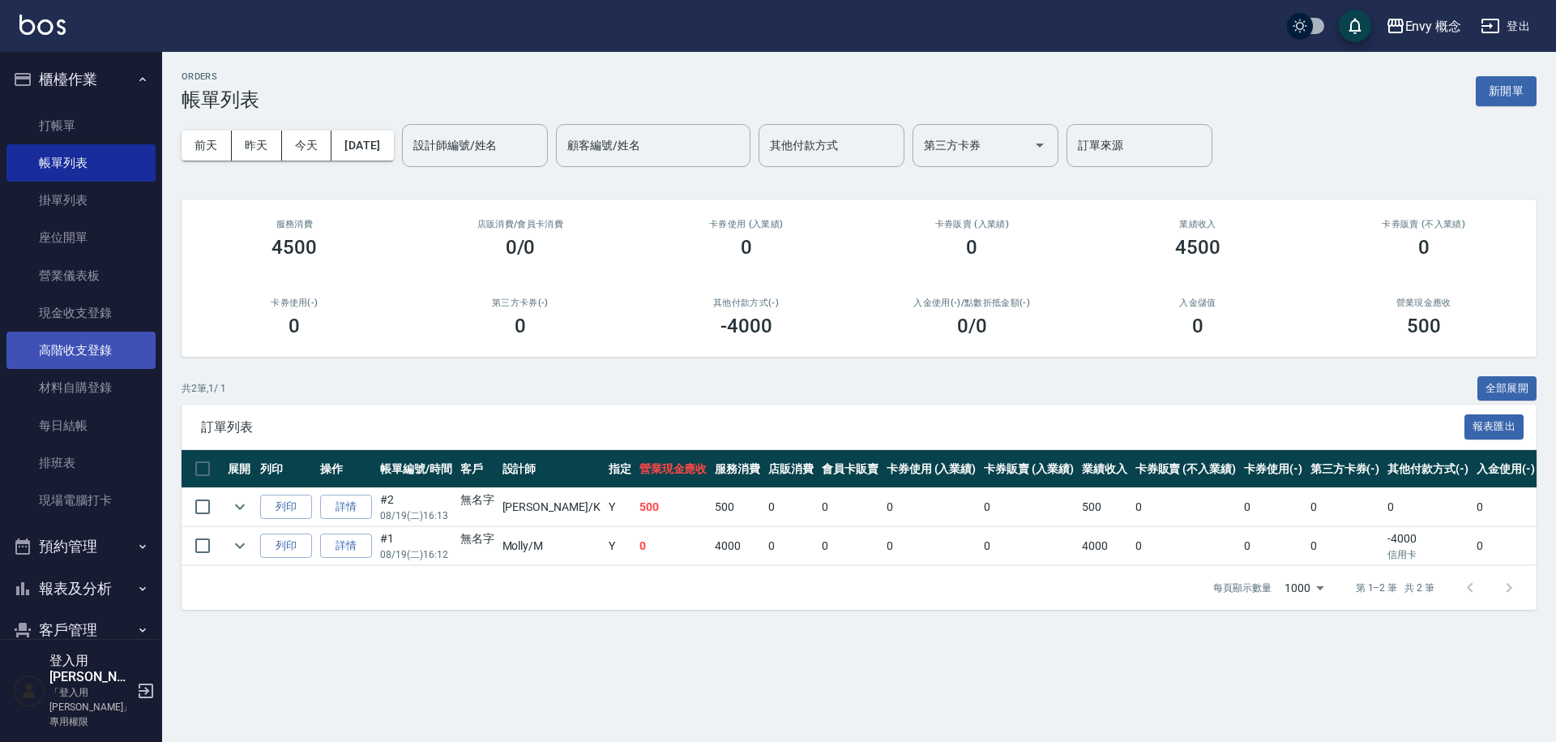
click at [110, 349] on link "高階收支登錄" at bounding box center [80, 350] width 149 height 37
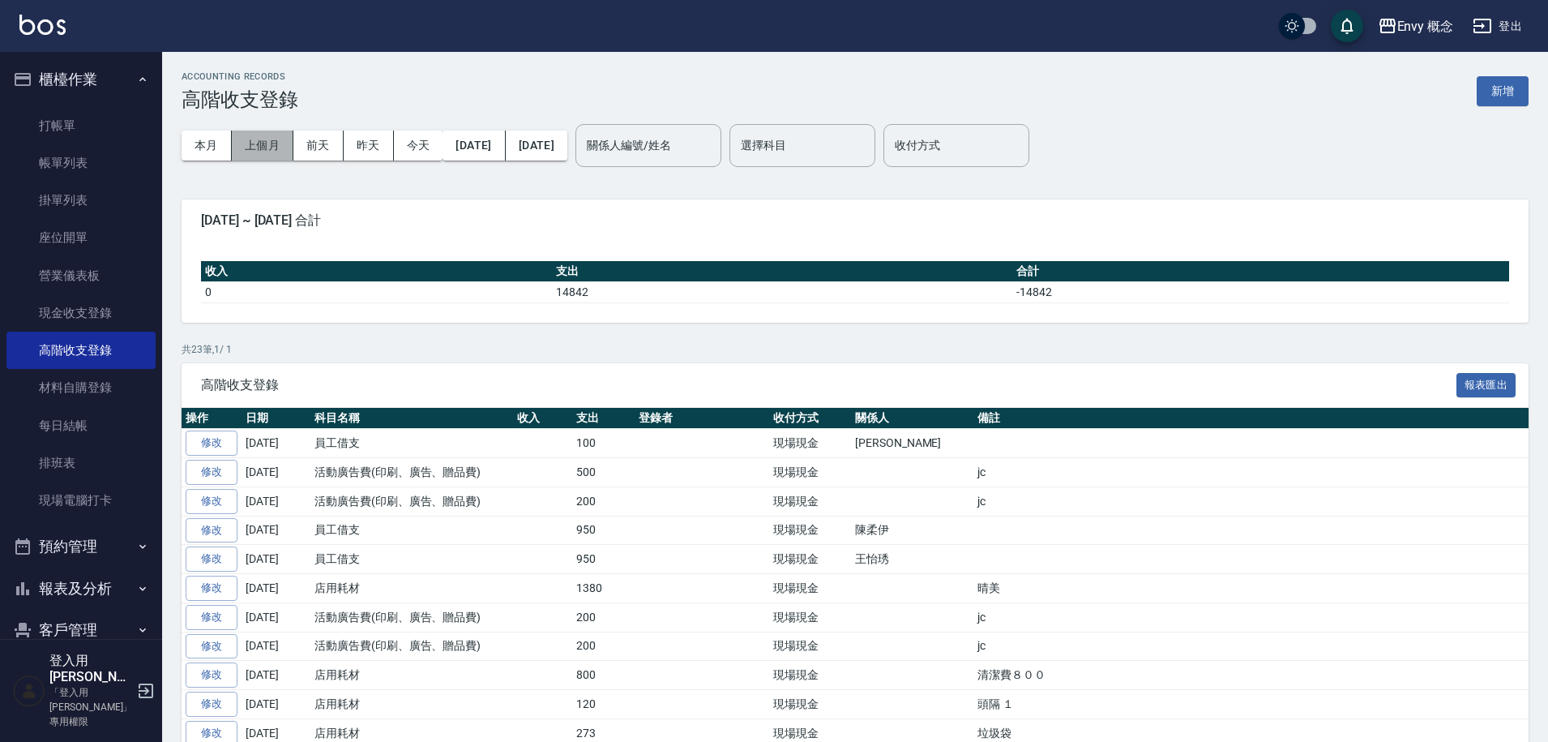
click at [272, 148] on button "上個月" at bounding box center [263, 146] width 62 height 30
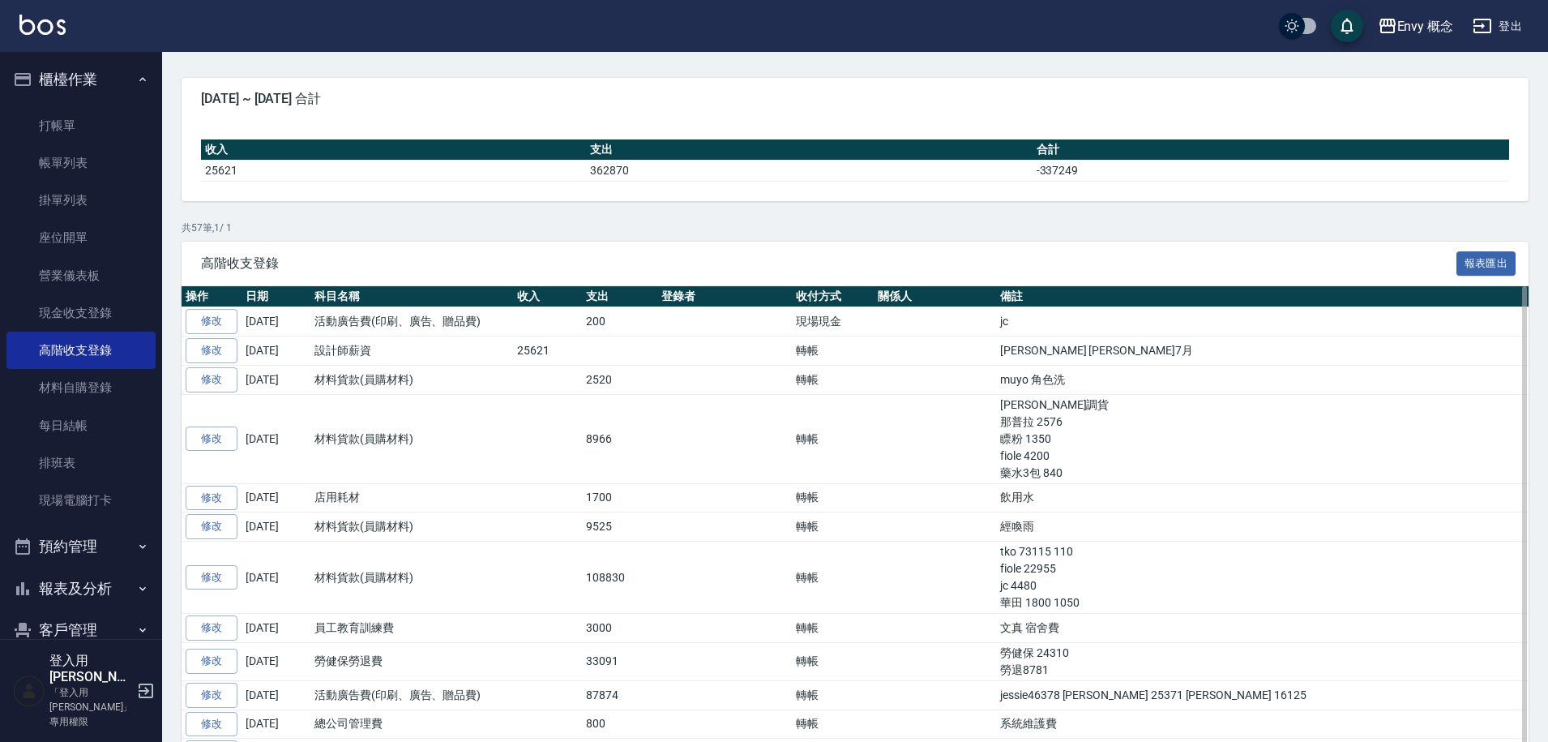
scroll to position [125, 0]
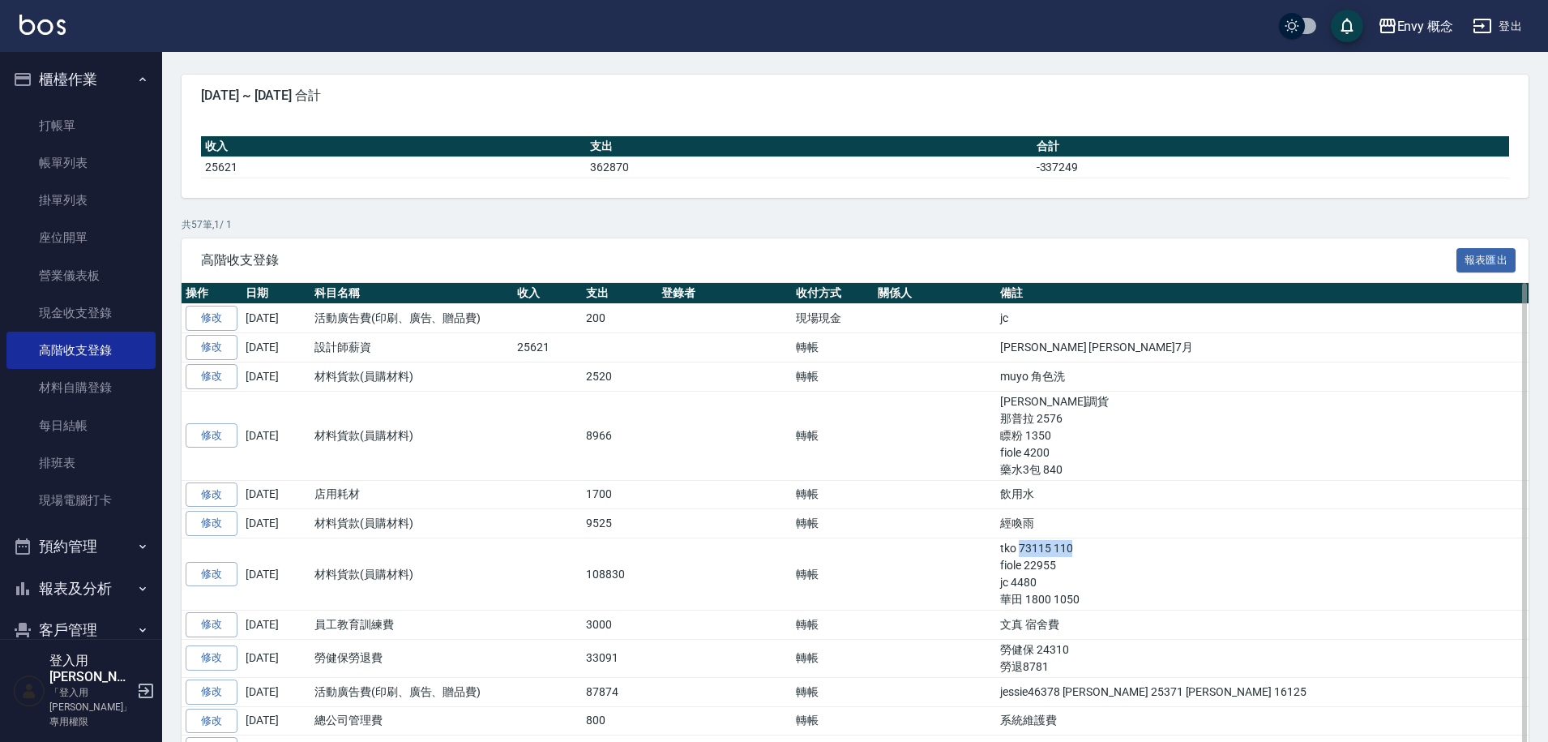
drag, startPoint x: 912, startPoint y: 546, endPoint x: 993, endPoint y: 547, distance: 81.1
click at [996, 547] on td "tko 73115 110 fiole 22955 jc 4480 華田 1800 1050" at bounding box center [1262, 574] width 533 height 72
drag, startPoint x: 910, startPoint y: 551, endPoint x: 942, endPoint y: 550, distance: 32.4
click at [996, 550] on td "tko 73115 110 fiole 22955 jc 4480 華田 1800 1050" at bounding box center [1262, 574] width 533 height 72
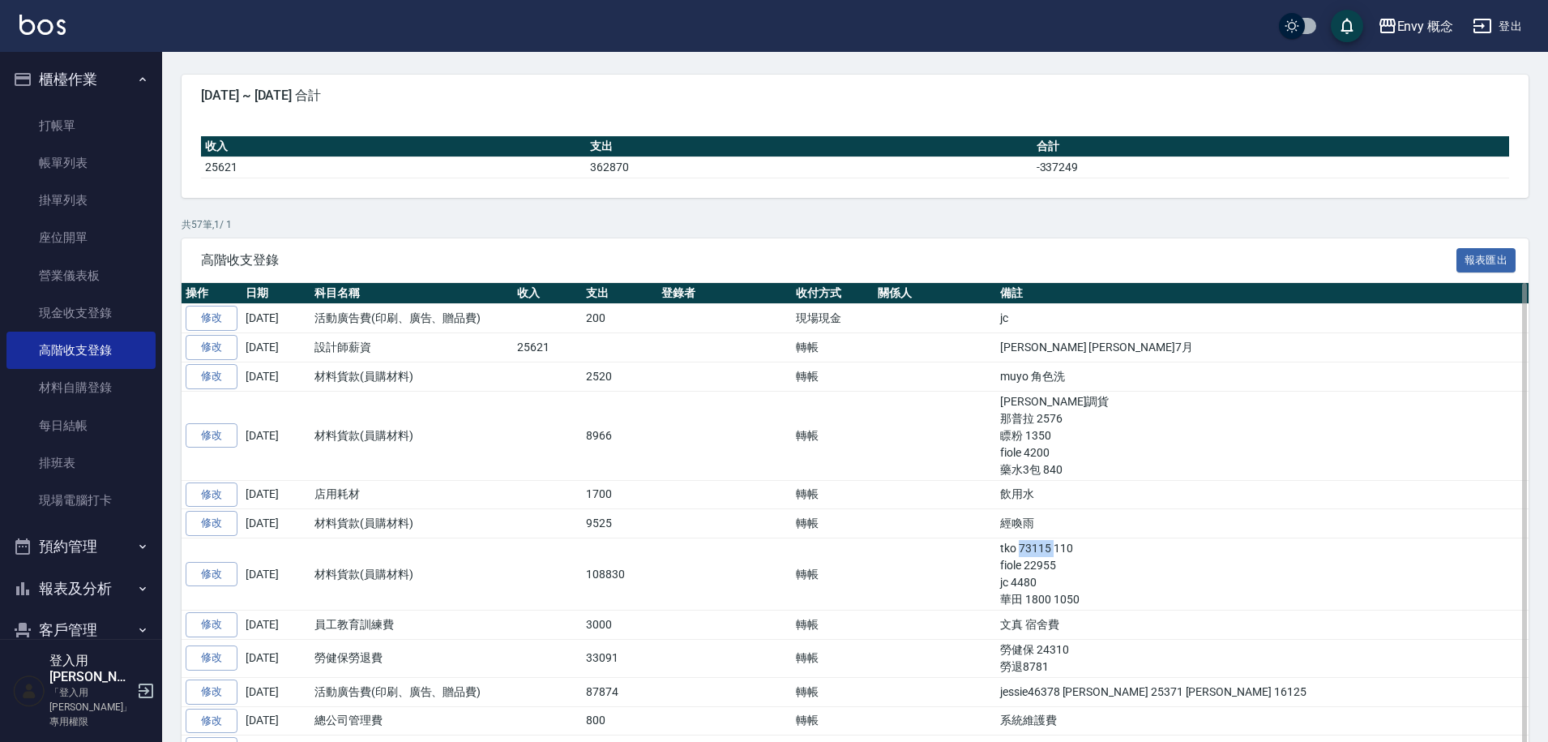
drag, startPoint x: 948, startPoint y: 545, endPoint x: 913, endPoint y: 550, distance: 35.3
click at [996, 550] on td "tko 73115 110 fiole 22955 jc 4480 華田 1800 1050" at bounding box center [1262, 574] width 533 height 72
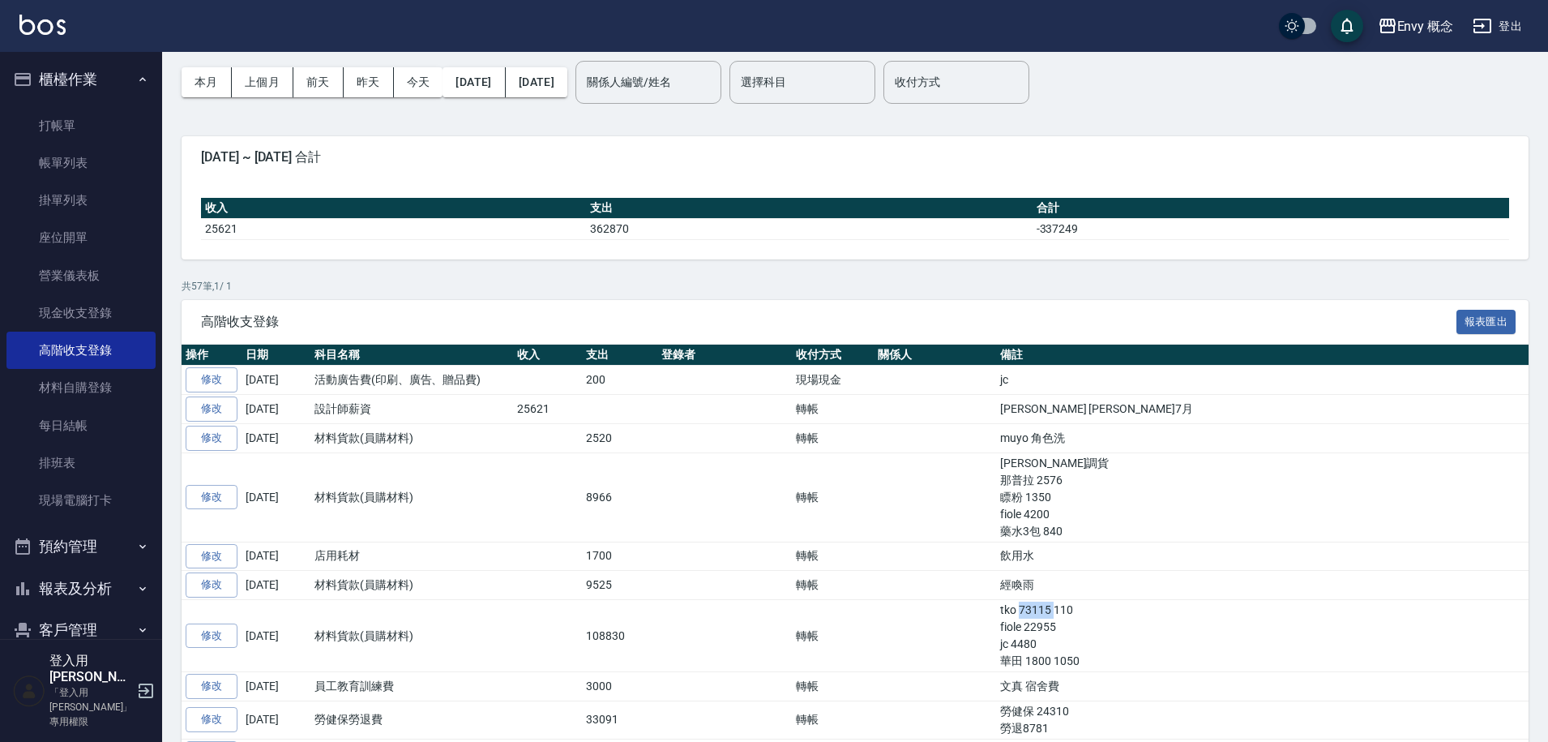
scroll to position [0, 0]
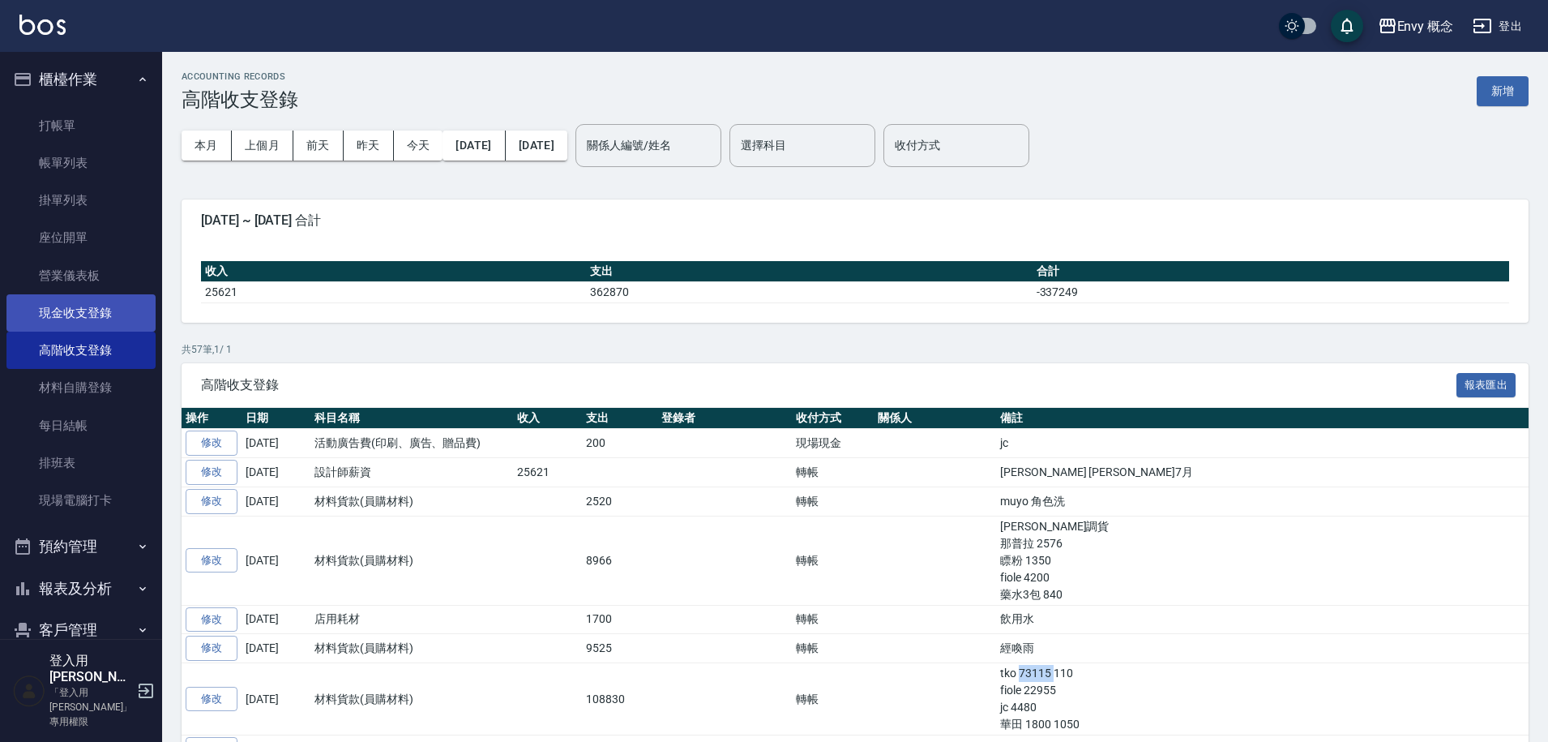
click at [88, 313] on link "現金收支登錄" at bounding box center [80, 312] width 149 height 37
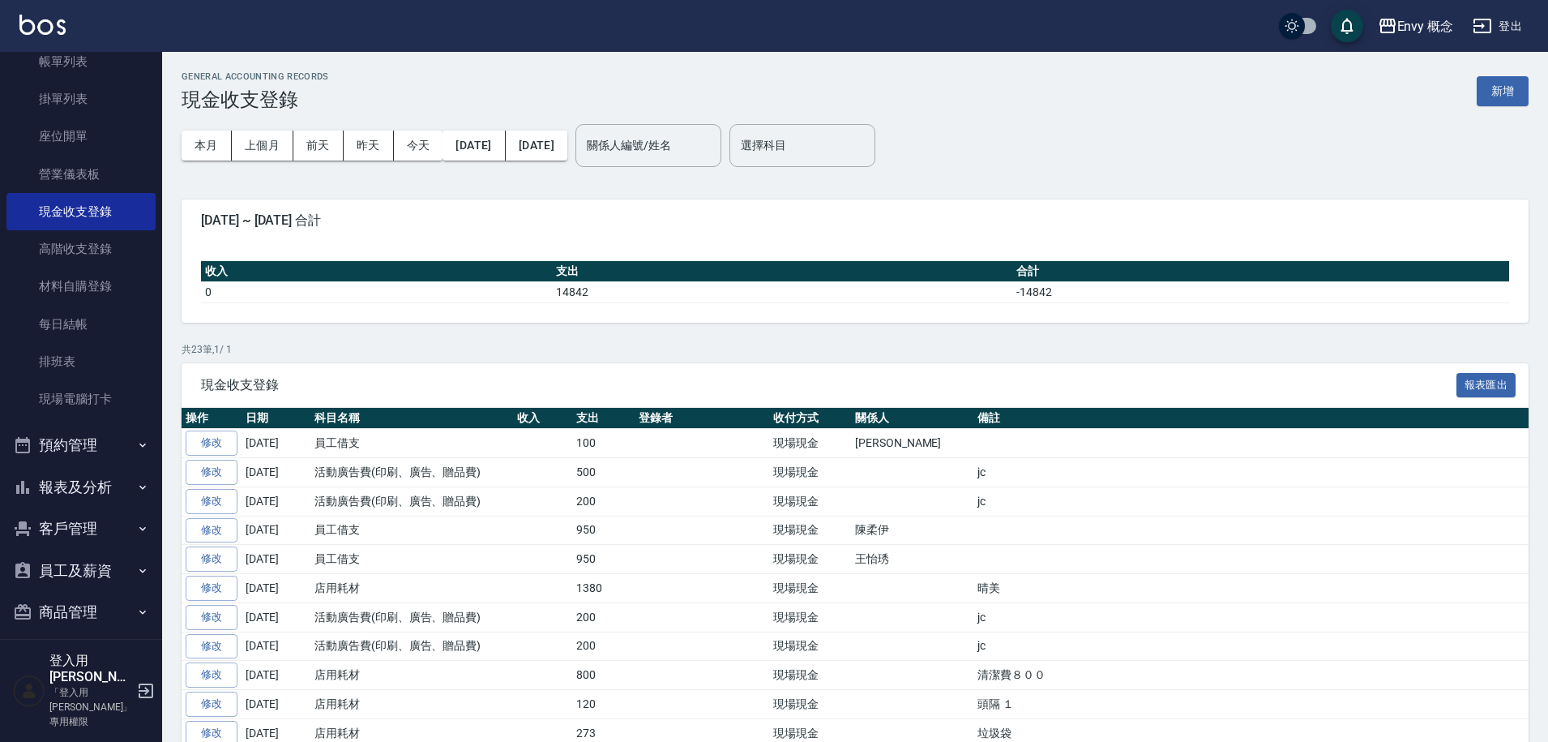
scroll to position [209, 0]
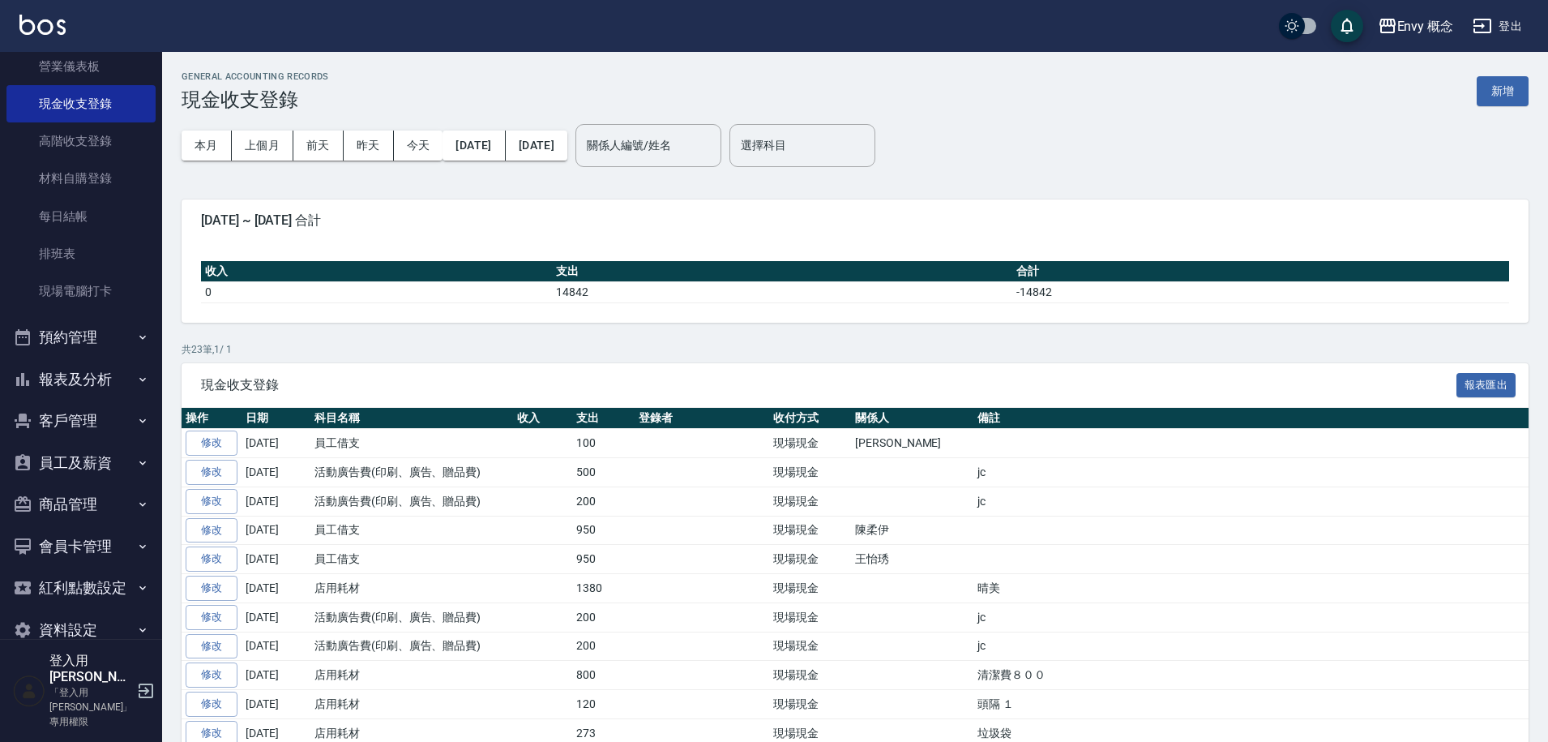
click at [97, 370] on button "報表及分析" at bounding box center [80, 379] width 149 height 42
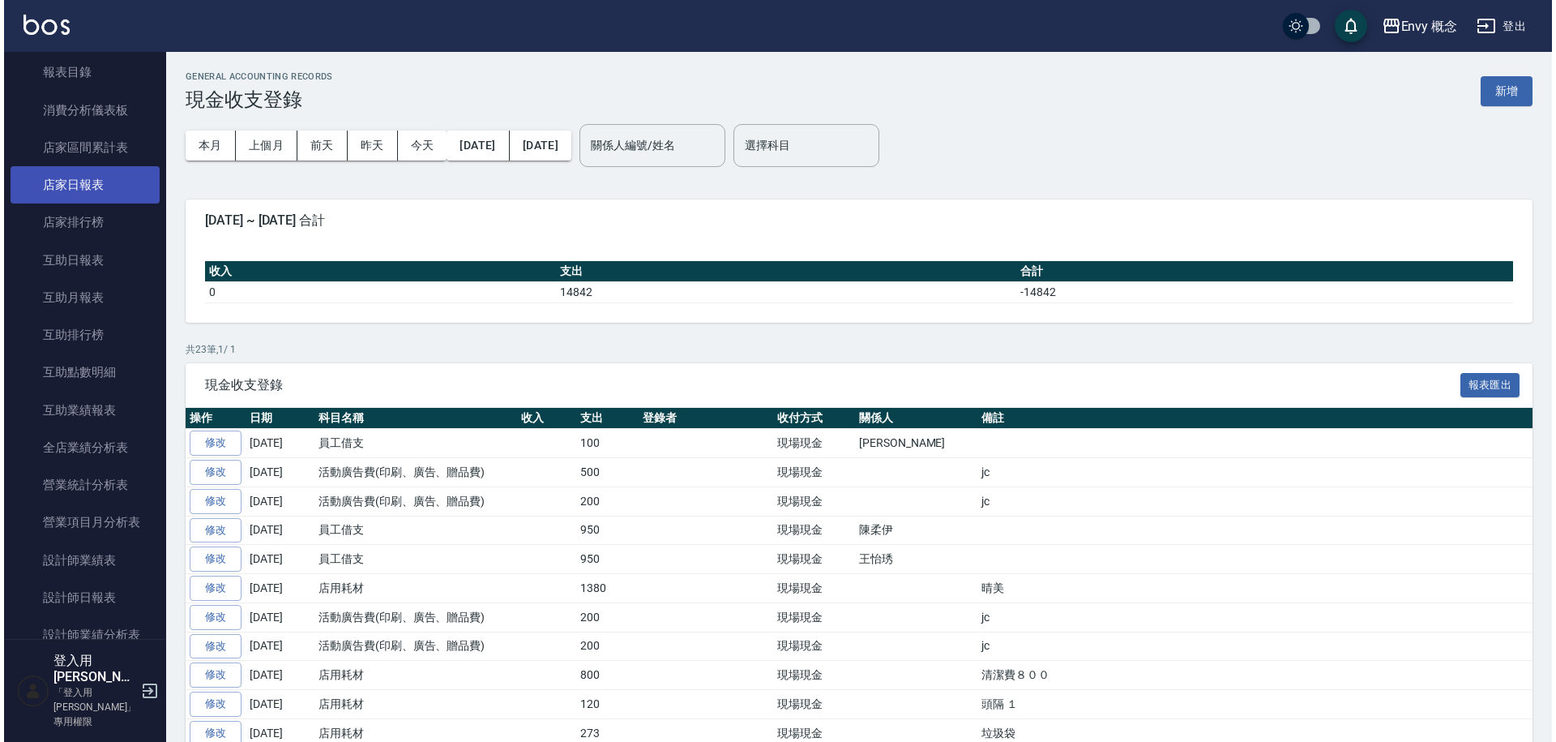
scroll to position [761, 0]
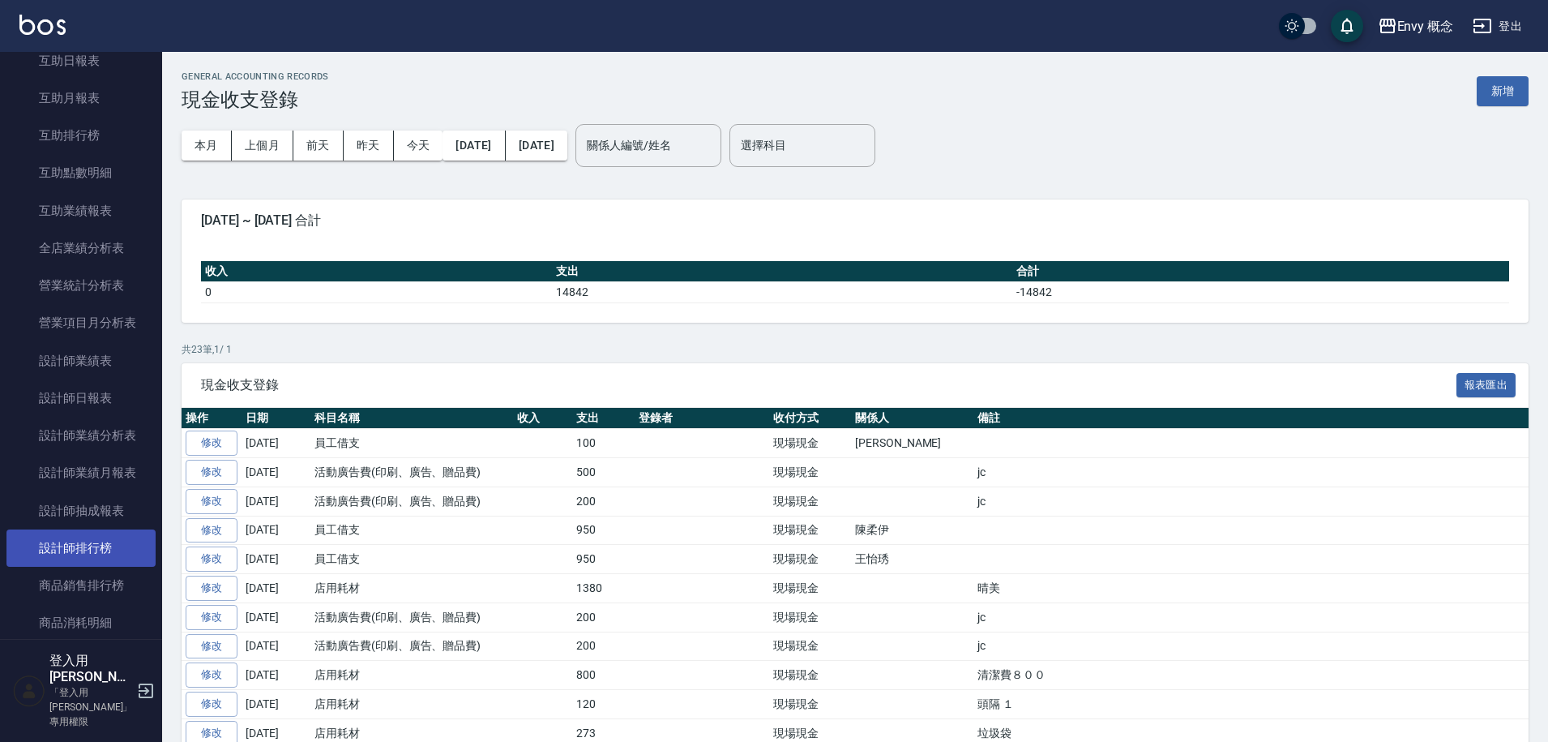
click at [86, 546] on link "設計師排行榜" at bounding box center [80, 547] width 149 height 37
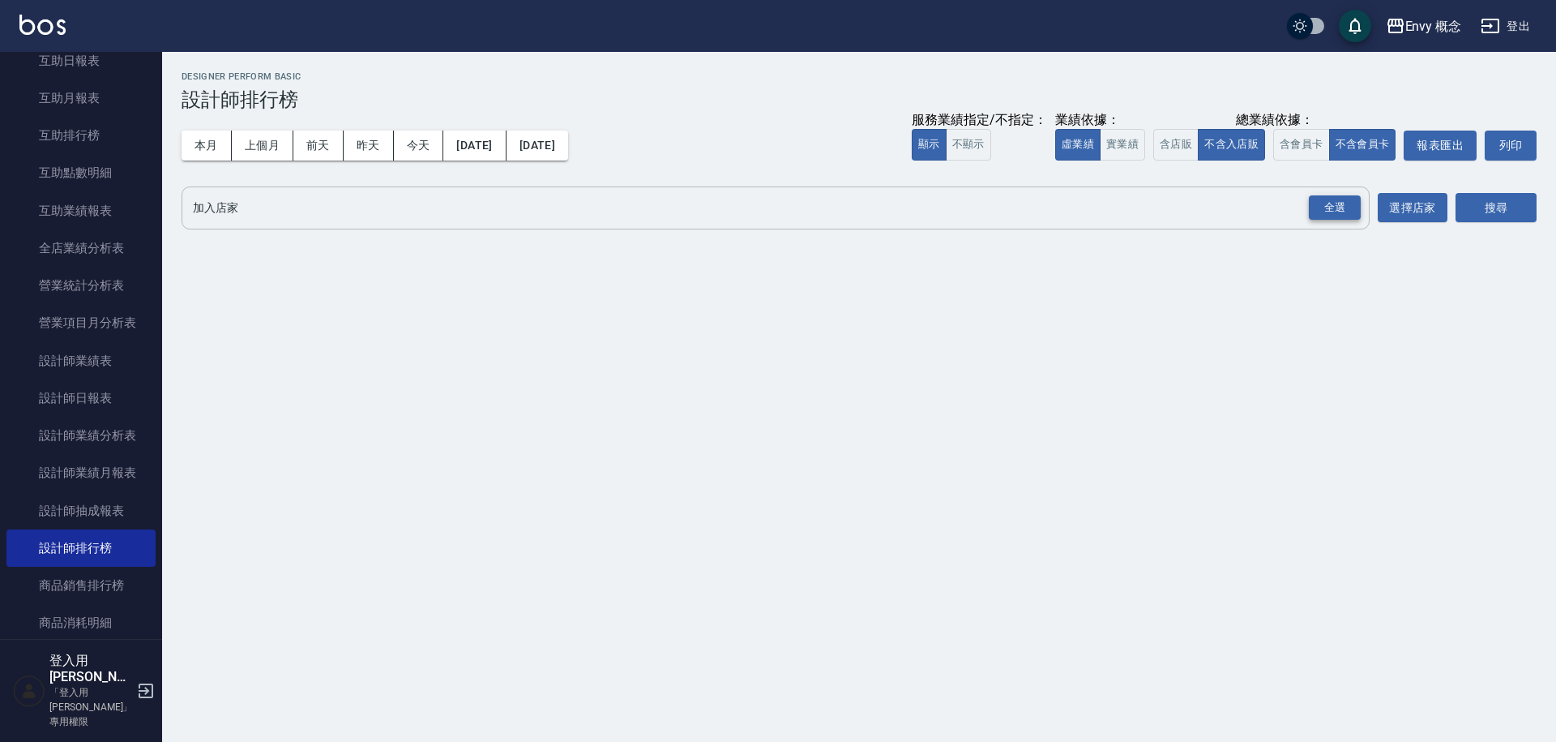
click at [1333, 213] on div "全選" at bounding box center [1335, 207] width 52 height 25
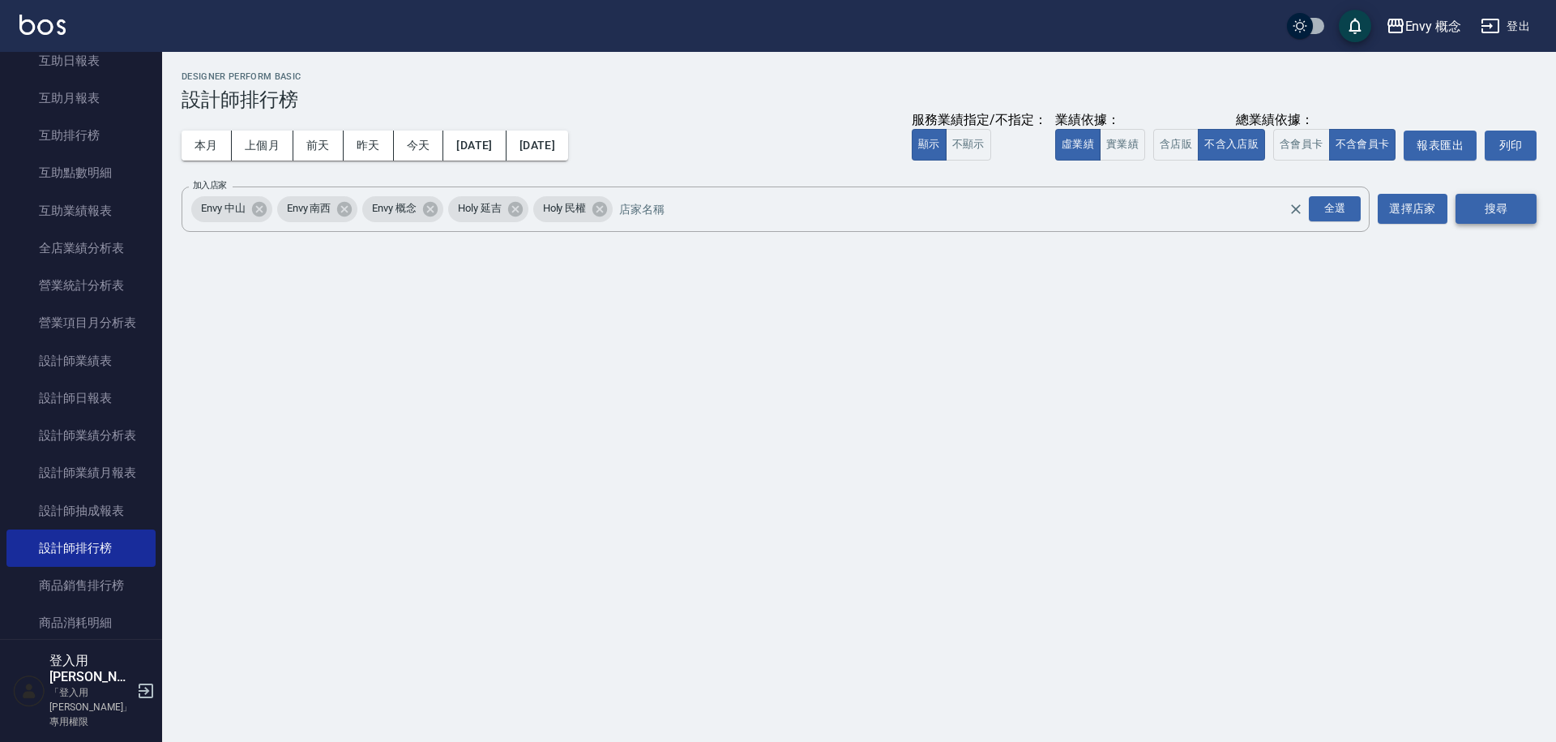
click at [1486, 204] on button "搜尋" at bounding box center [1496, 209] width 81 height 30
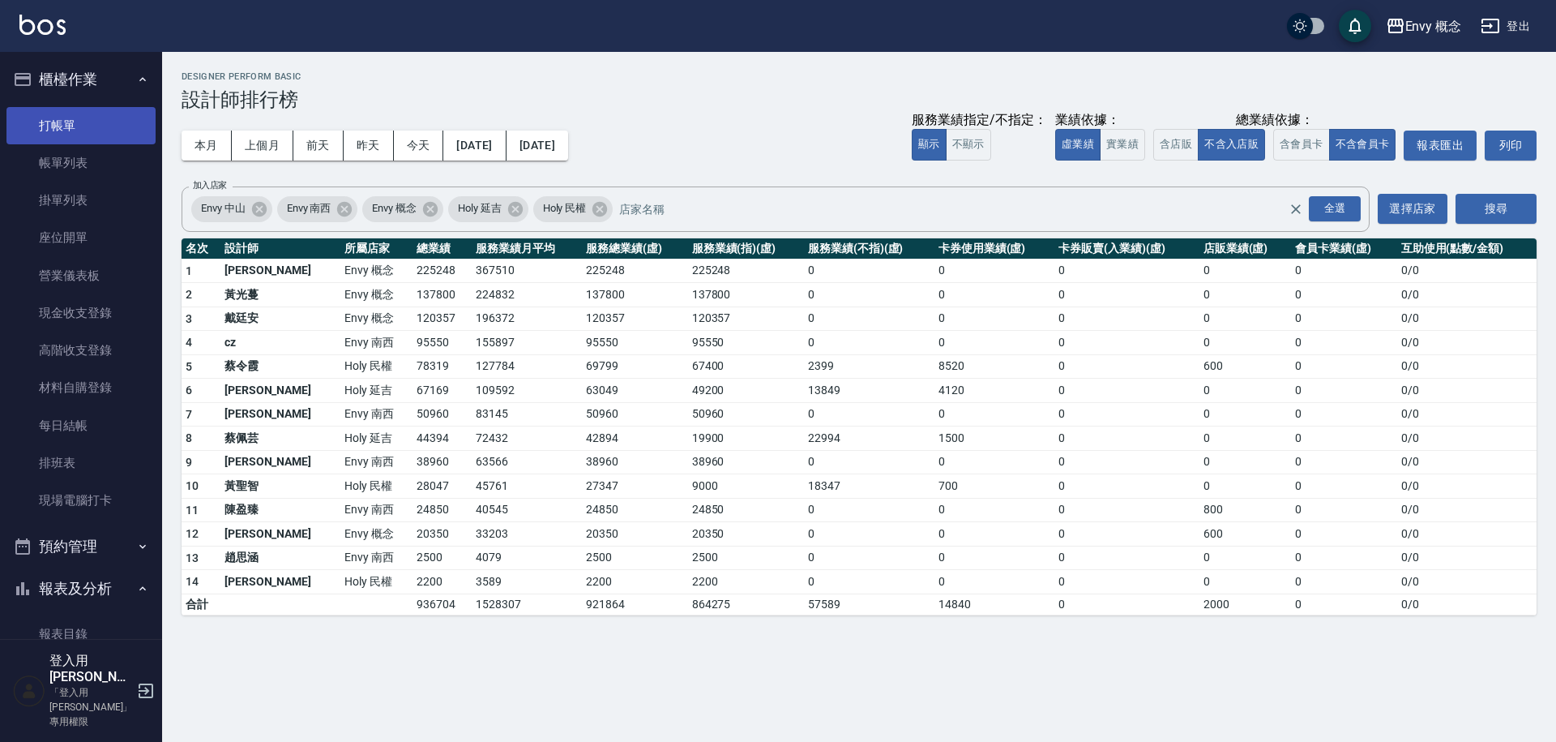
click at [83, 142] on link "打帳單" at bounding box center [80, 125] width 149 height 37
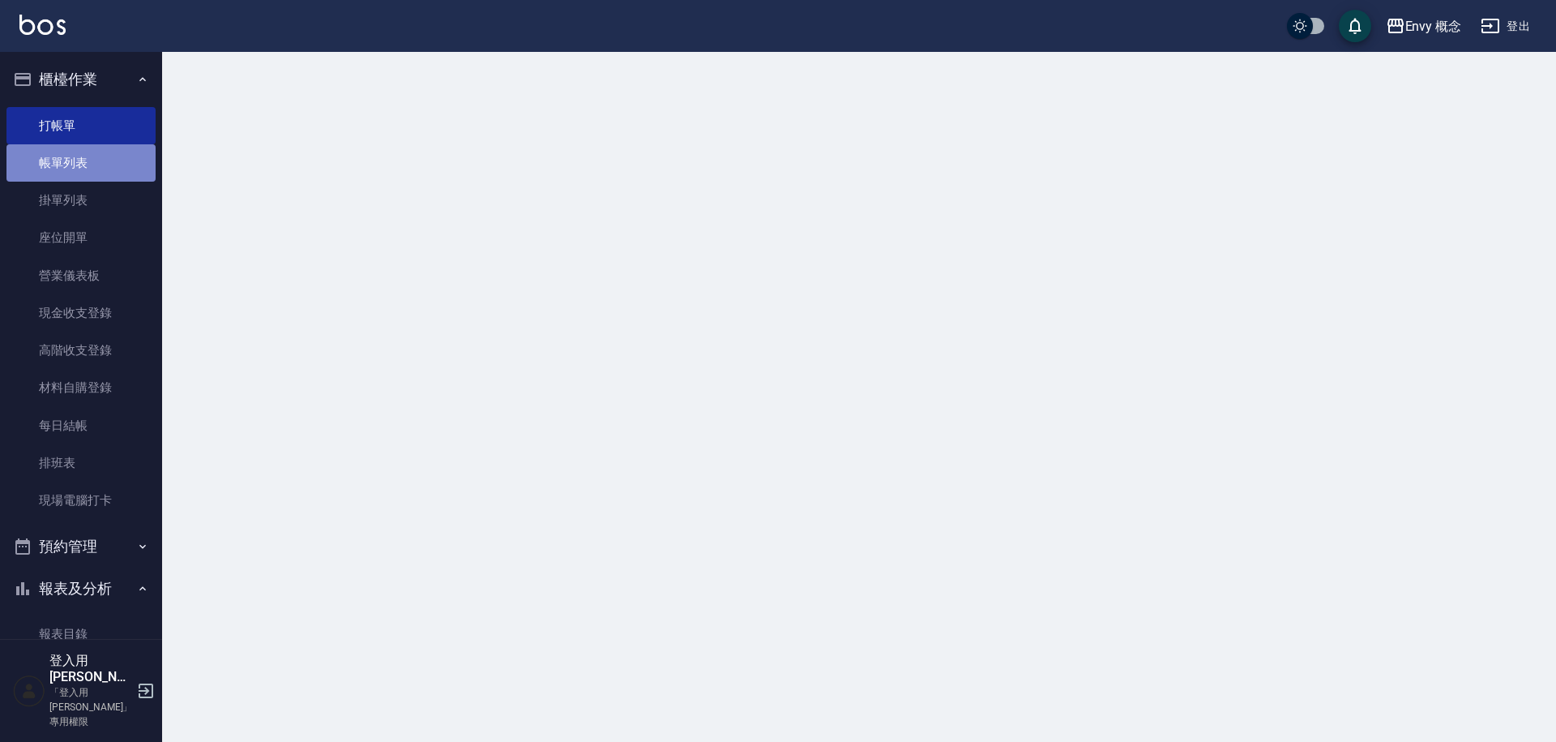
click at [90, 157] on link "帳單列表" at bounding box center [80, 162] width 149 height 37
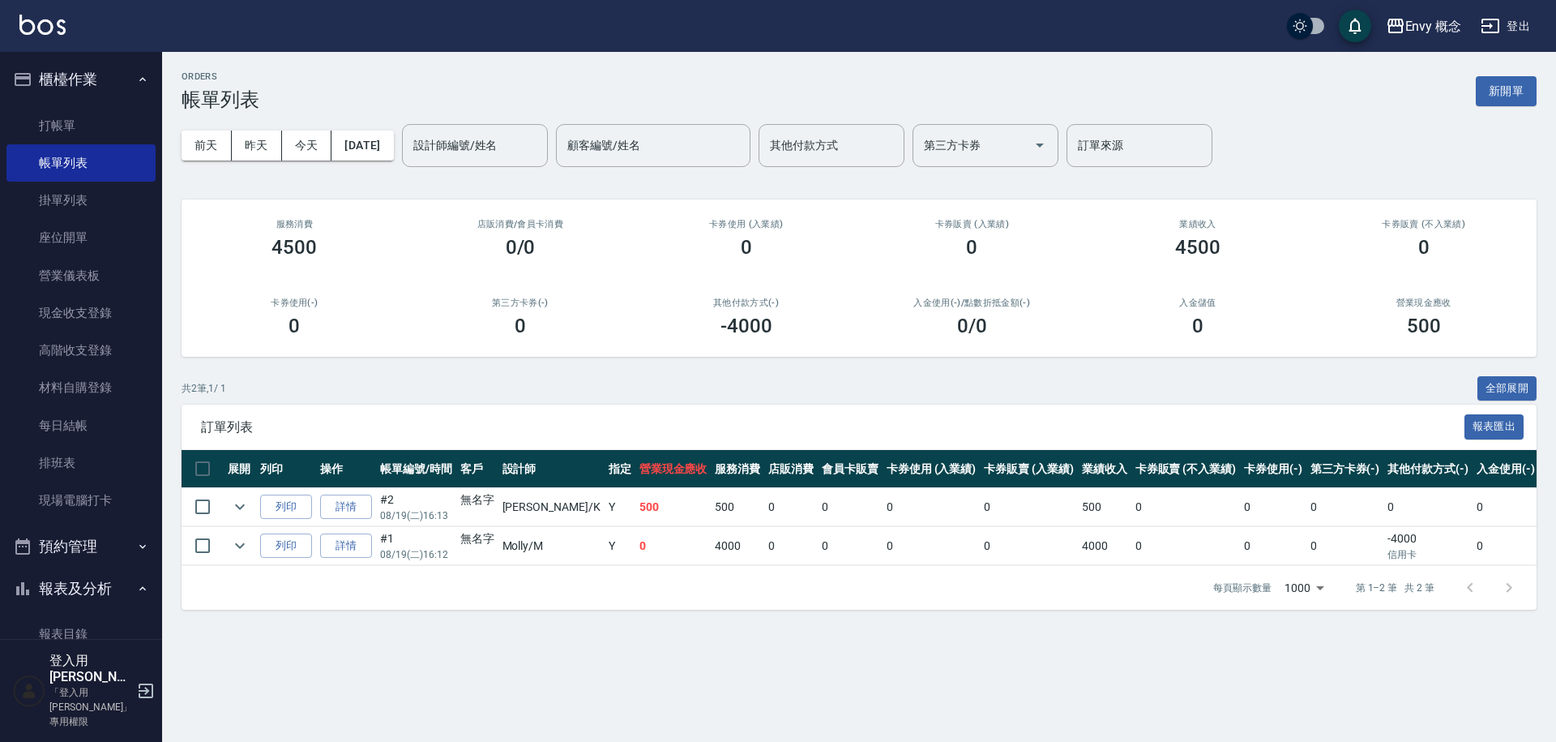
click at [1502, 90] on button "新開單" at bounding box center [1506, 91] width 61 height 30
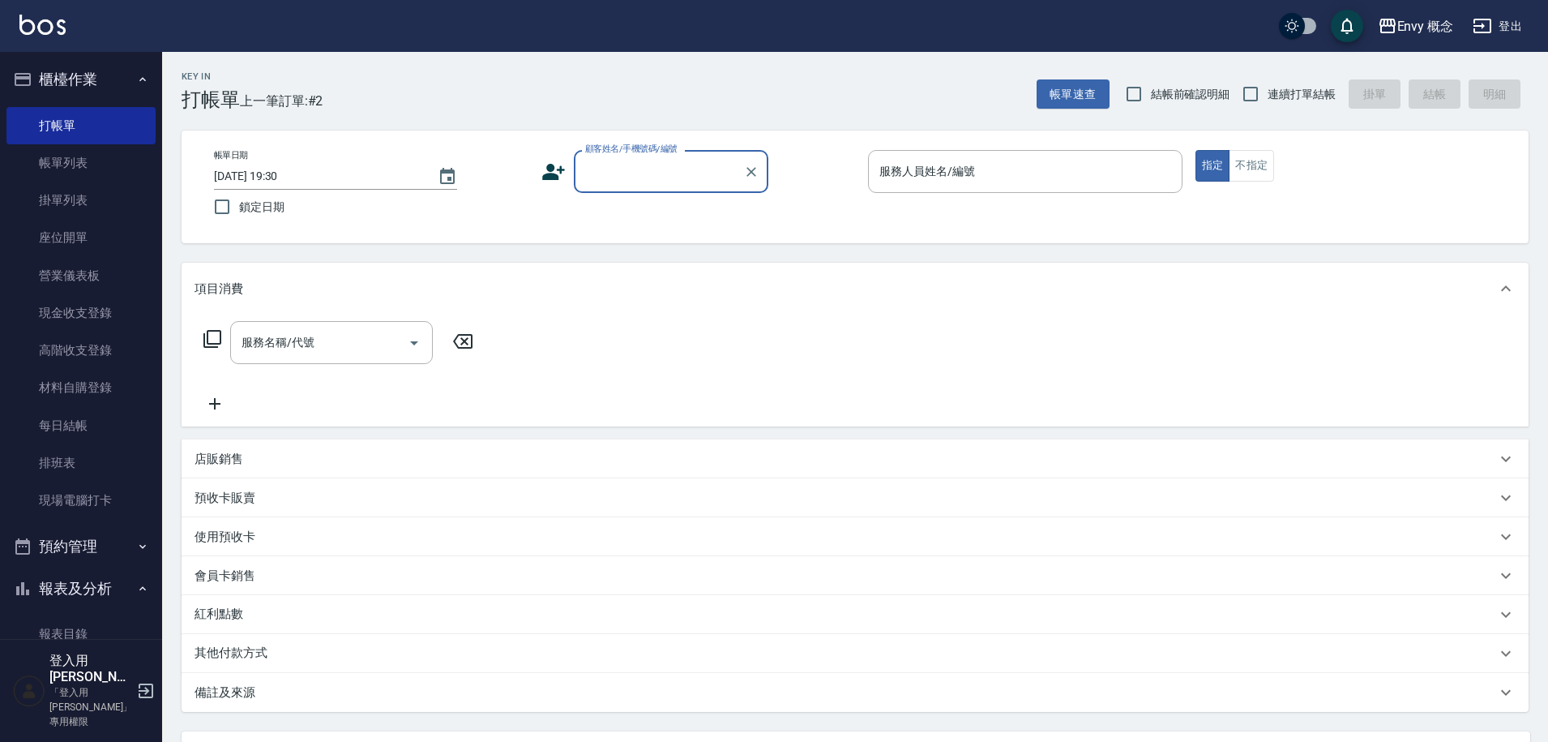
click at [645, 173] on input "顧客姓名/手機號碼/編號" at bounding box center [659, 171] width 156 height 28
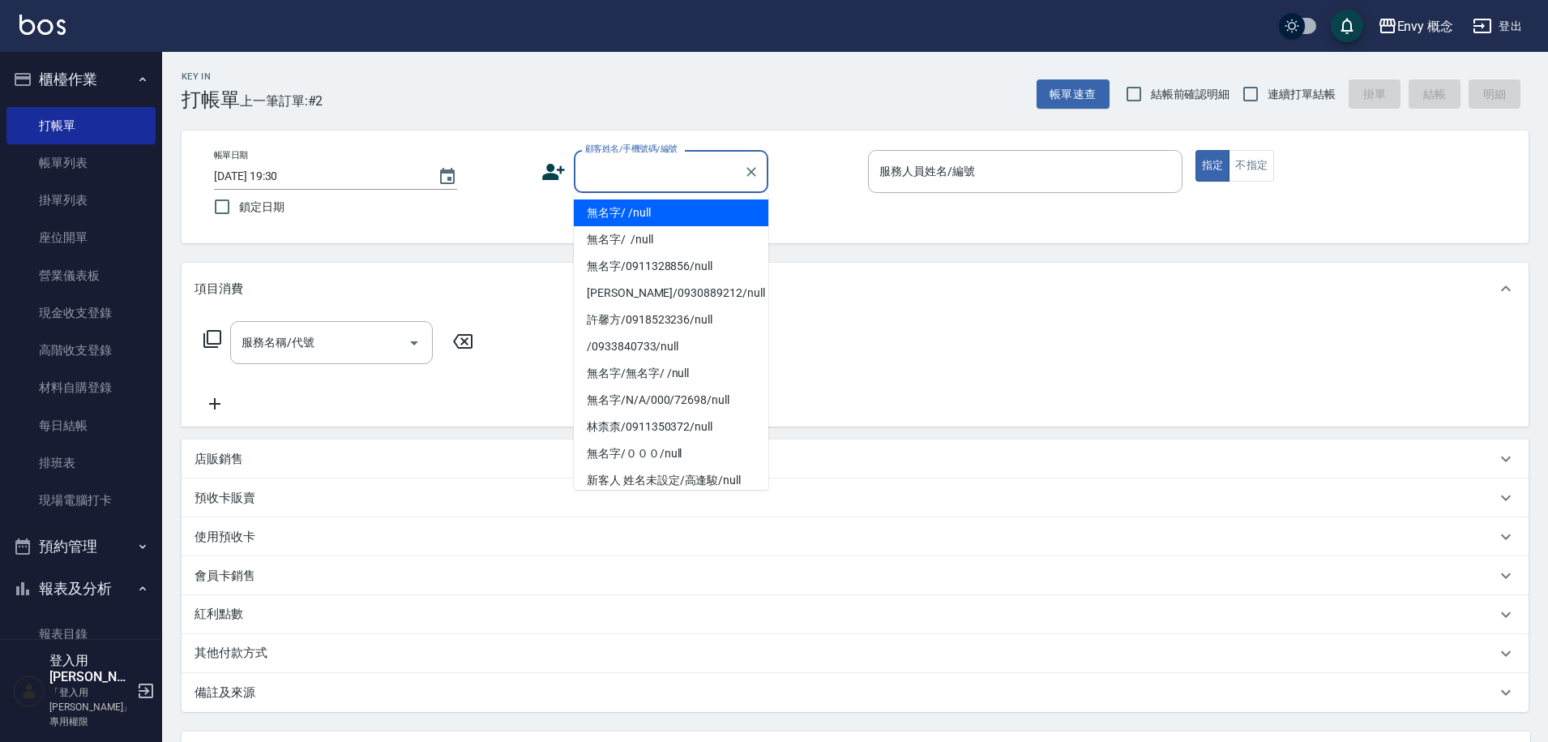
click at [643, 214] on li "無名字/ /null" at bounding box center [671, 212] width 195 height 27
type input "無名字/ /null"
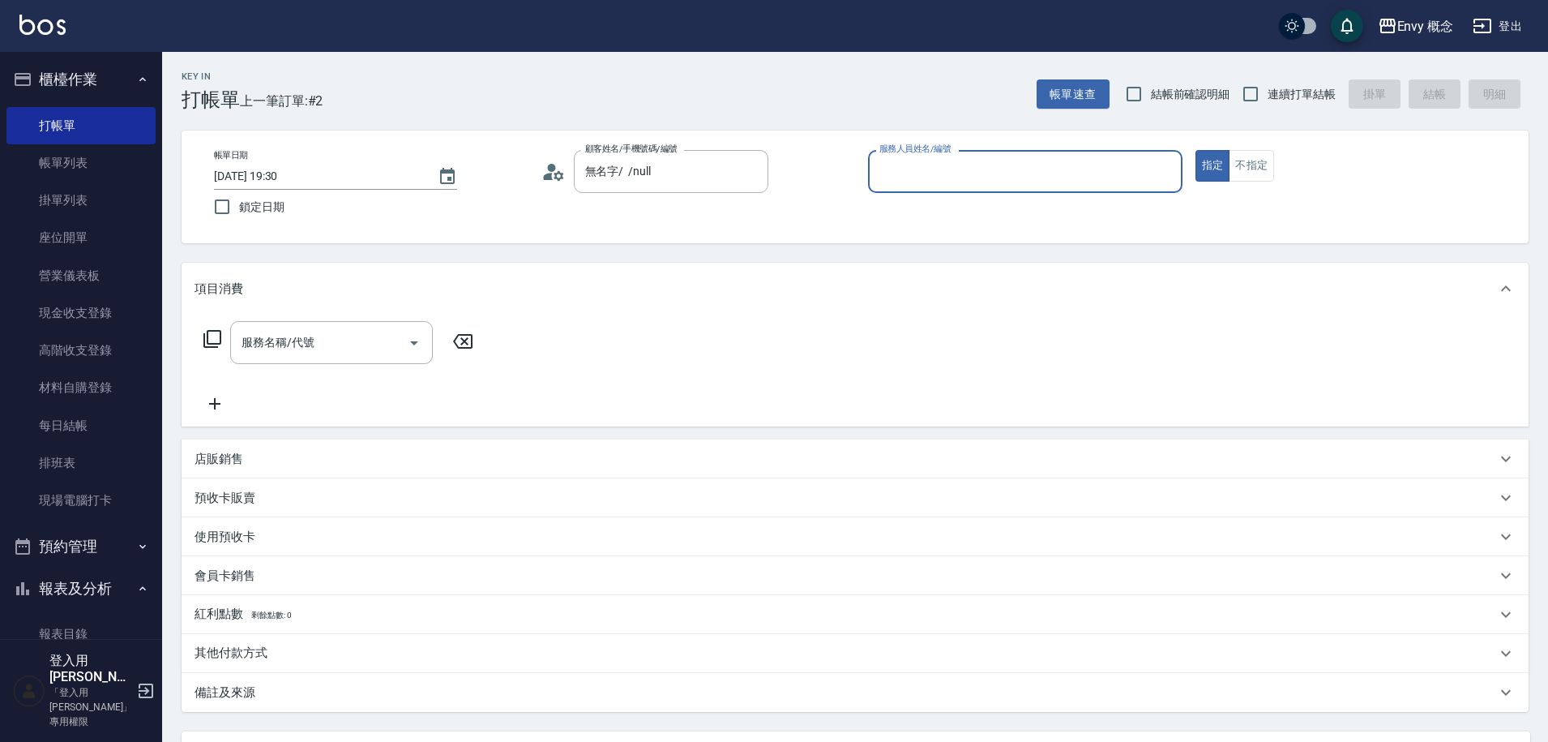
click at [898, 178] on input "服務人員姓名/編號" at bounding box center [1025, 171] width 300 height 28
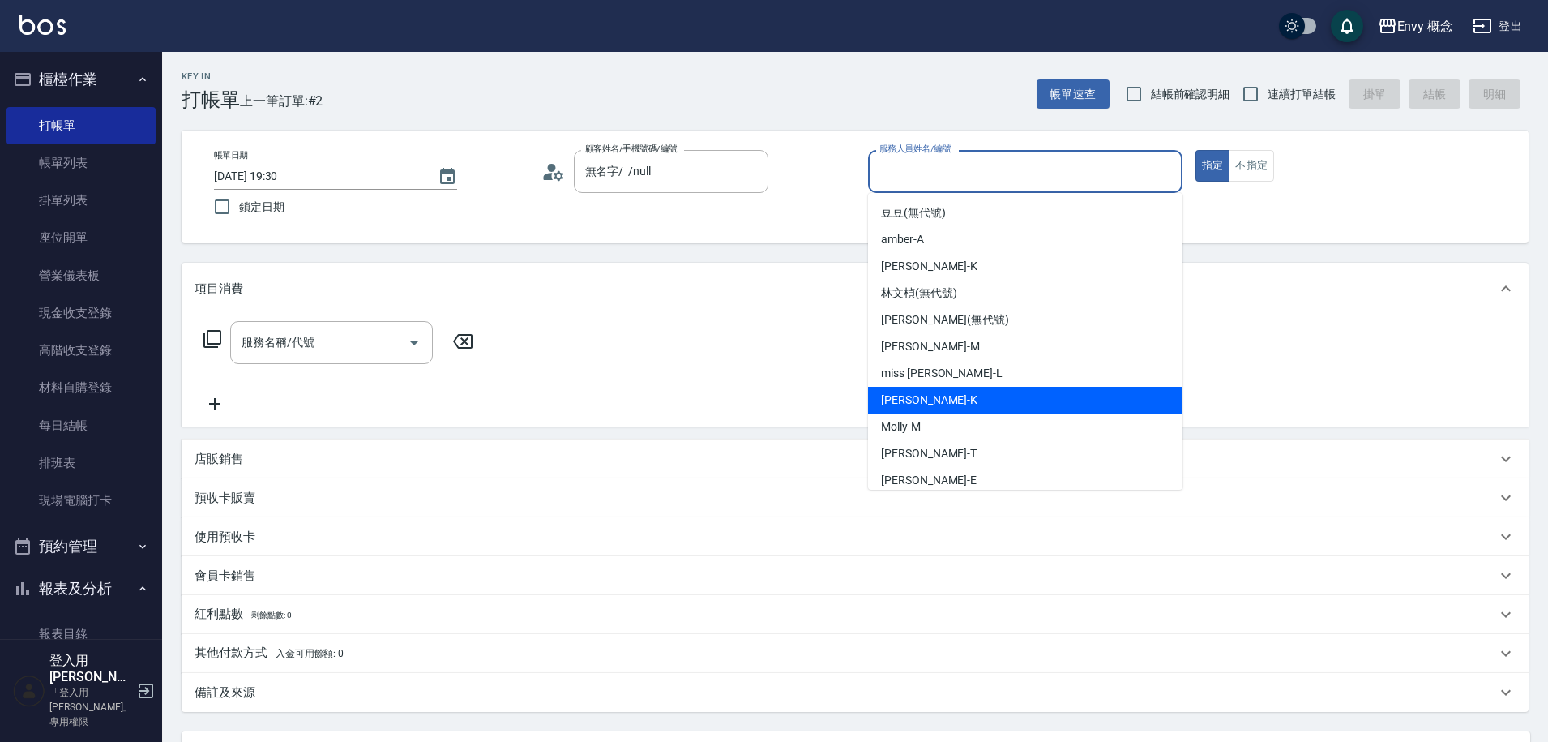
click at [938, 396] on div "[PERSON_NAME]" at bounding box center [1025, 400] width 315 height 27
type input "[PERSON_NAME]"
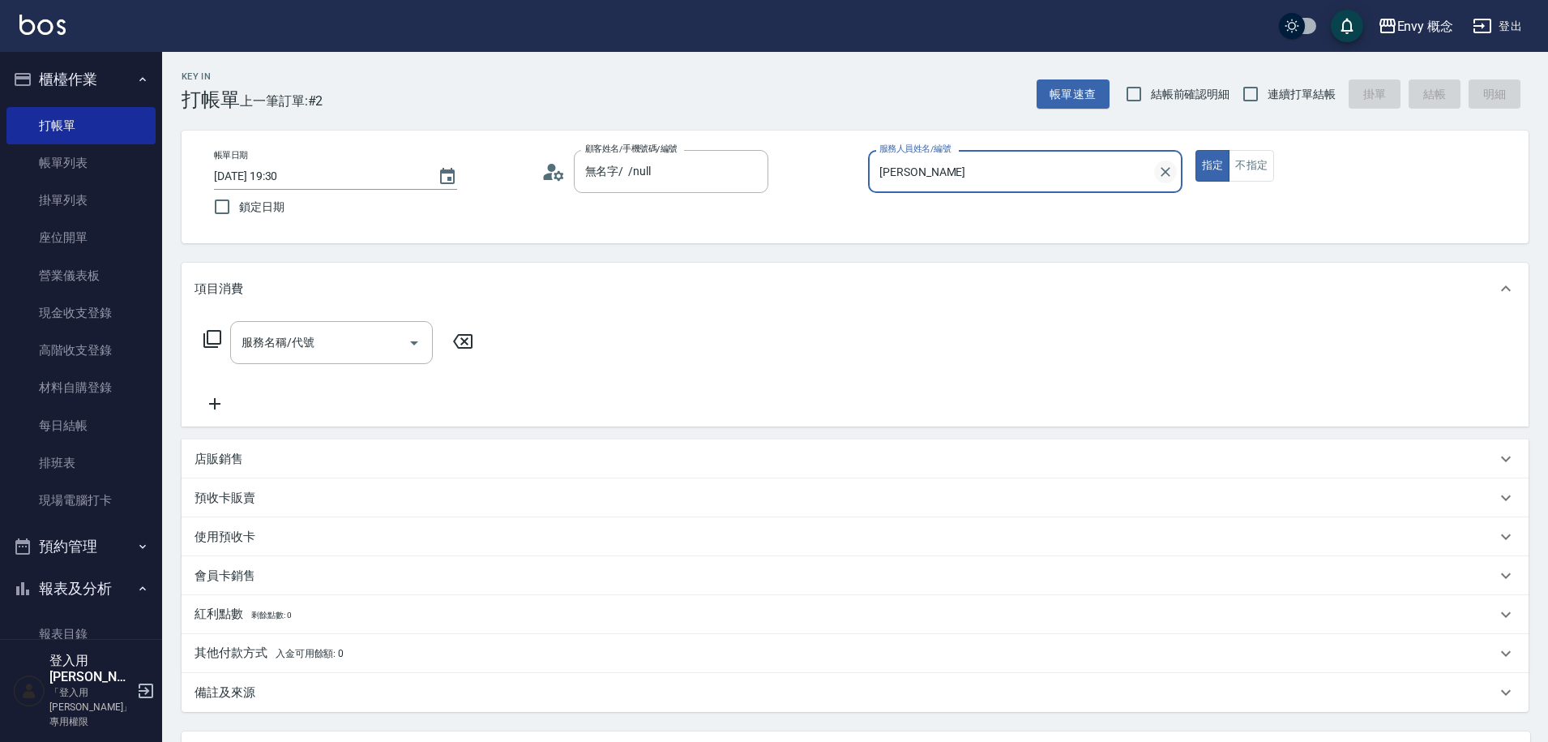
click at [1160, 170] on icon "Clear" at bounding box center [1166, 172] width 16 height 16
click at [993, 174] on input "服務人員姓名/編號" at bounding box center [1025, 171] width 300 height 28
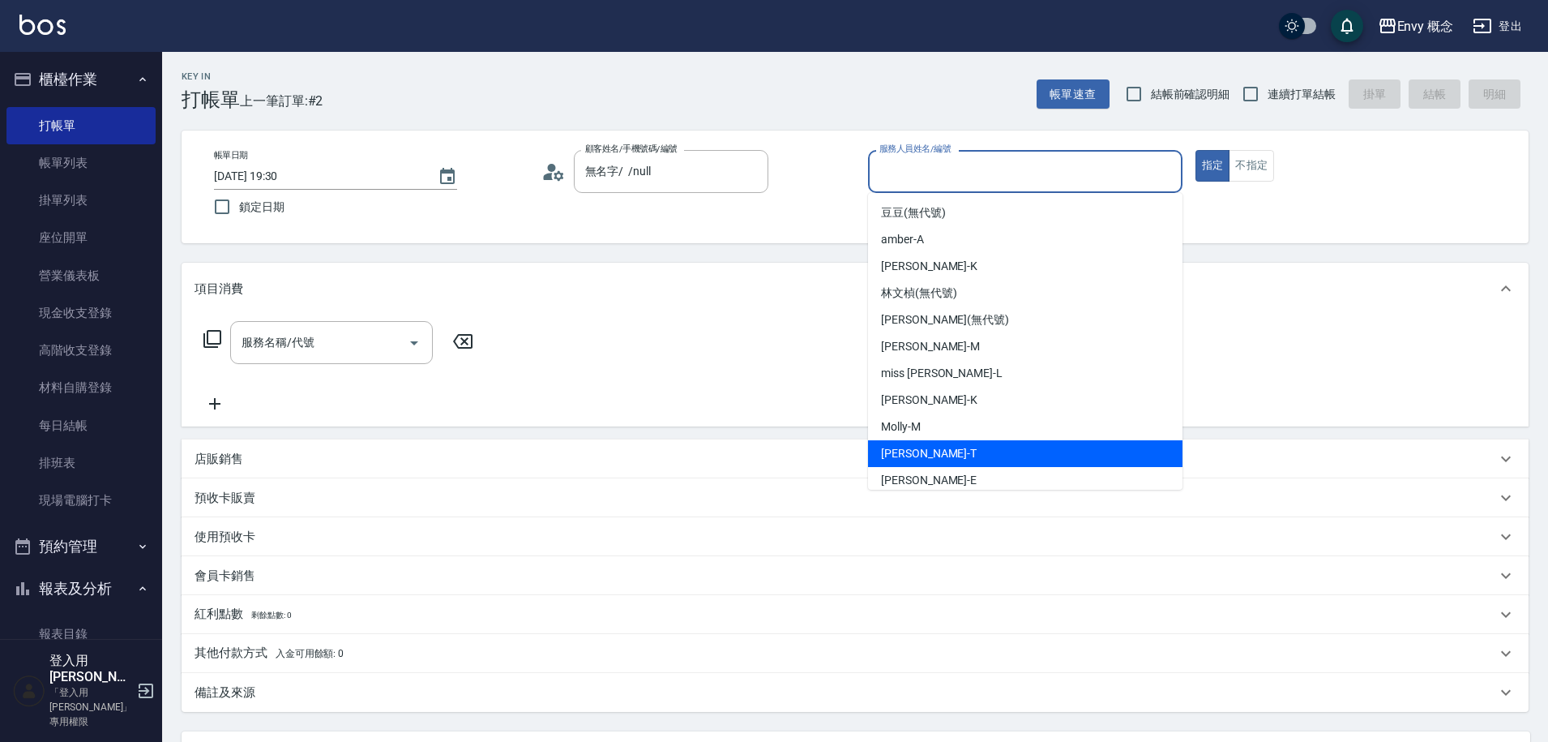
click at [931, 444] on div "Tim -T" at bounding box center [1025, 453] width 315 height 27
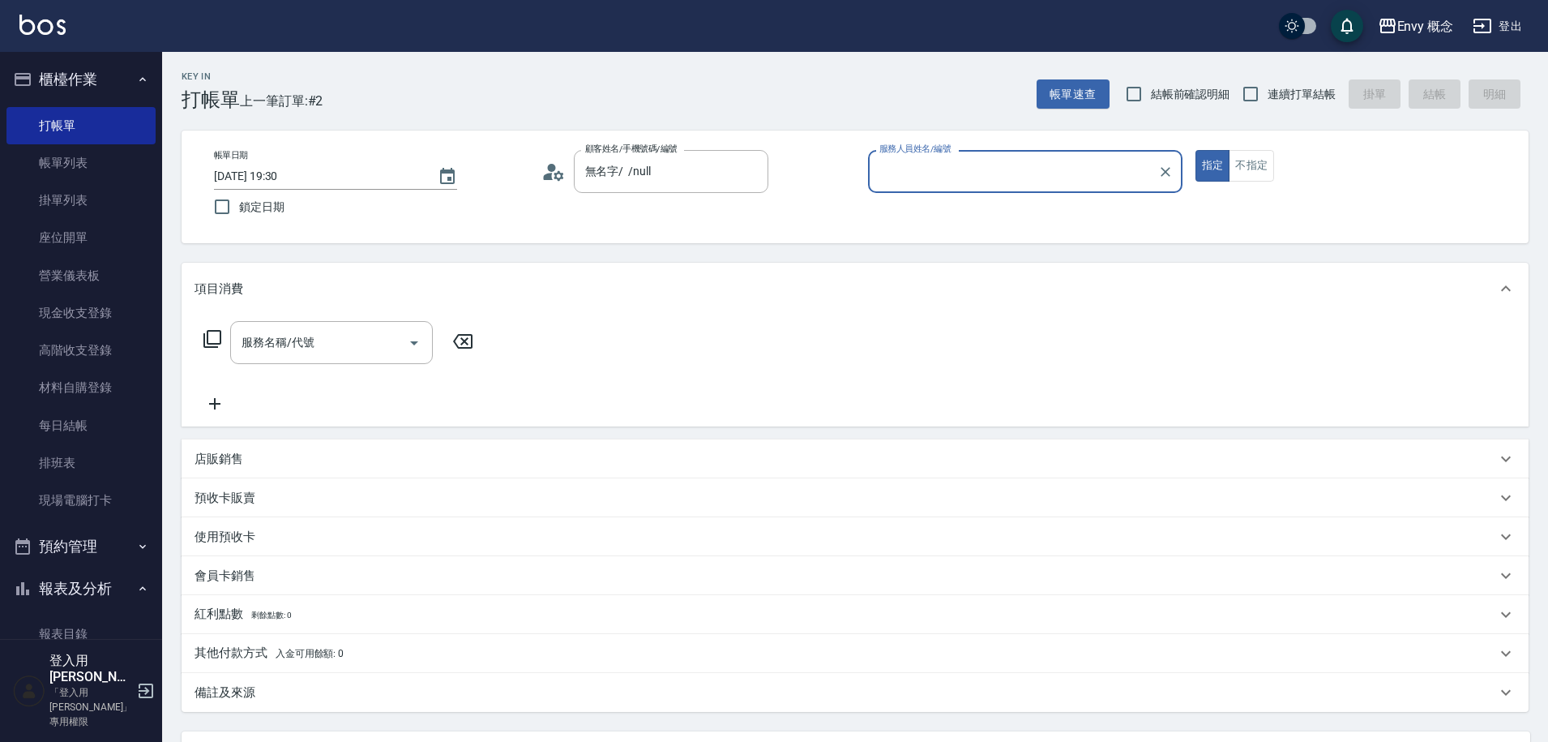
type input "Tim-T"
click at [289, 336] on div "服務名稱/代號 服務名稱/代號" at bounding box center [331, 342] width 203 height 43
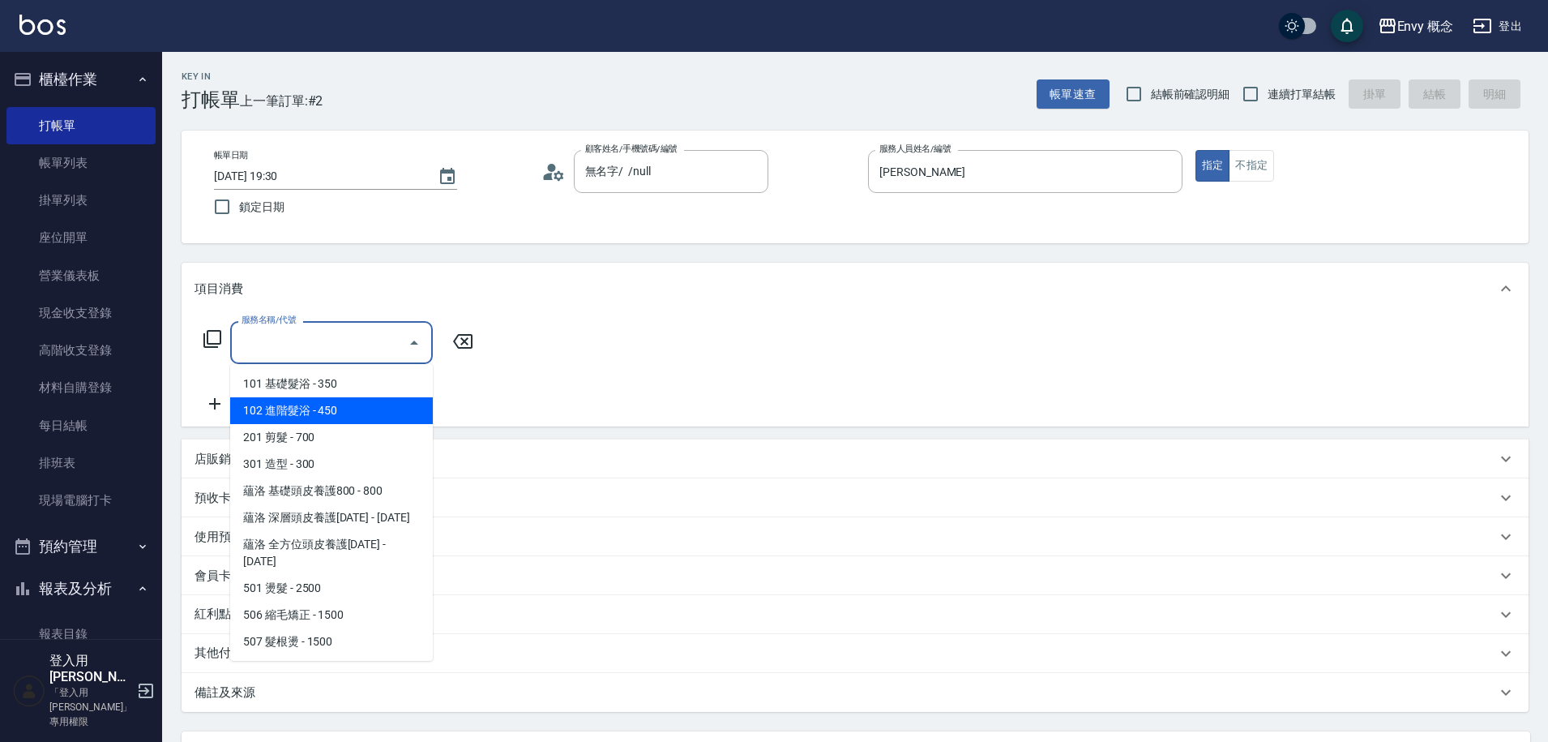
click at [310, 404] on span "102 進階髮浴 - 450" at bounding box center [331, 410] width 203 height 27
type input "102 進階髮浴(102)"
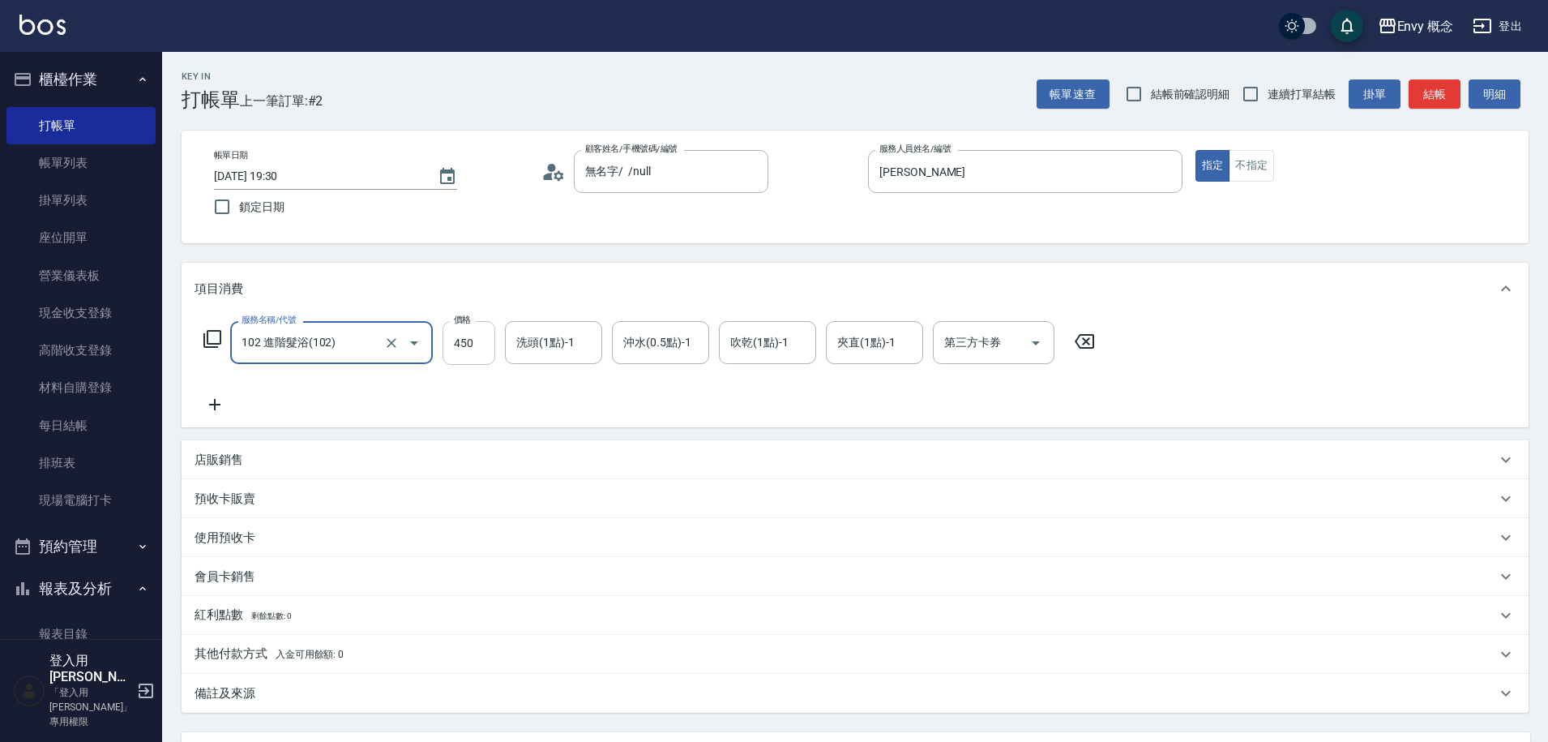
click at [481, 336] on input "450" at bounding box center [469, 343] width 53 height 44
drag, startPoint x: 467, startPoint y: 350, endPoint x: 452, endPoint y: 341, distance: 17.8
click at [452, 341] on input "0" at bounding box center [469, 343] width 53 height 44
type input "500"
click at [226, 657] on p "其他付款方式 入金可用餘額: 0" at bounding box center [269, 654] width 149 height 18
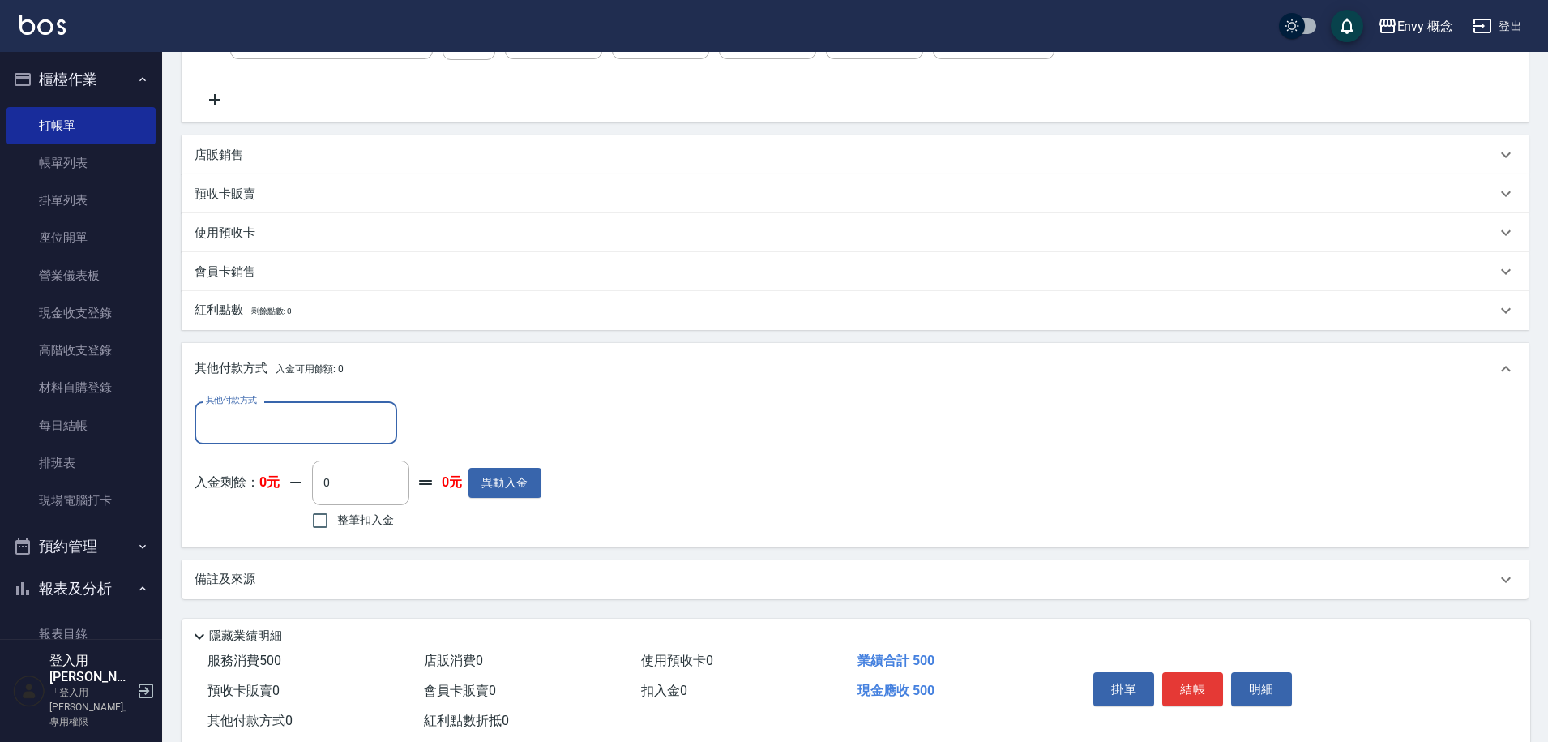
scroll to position [345, 0]
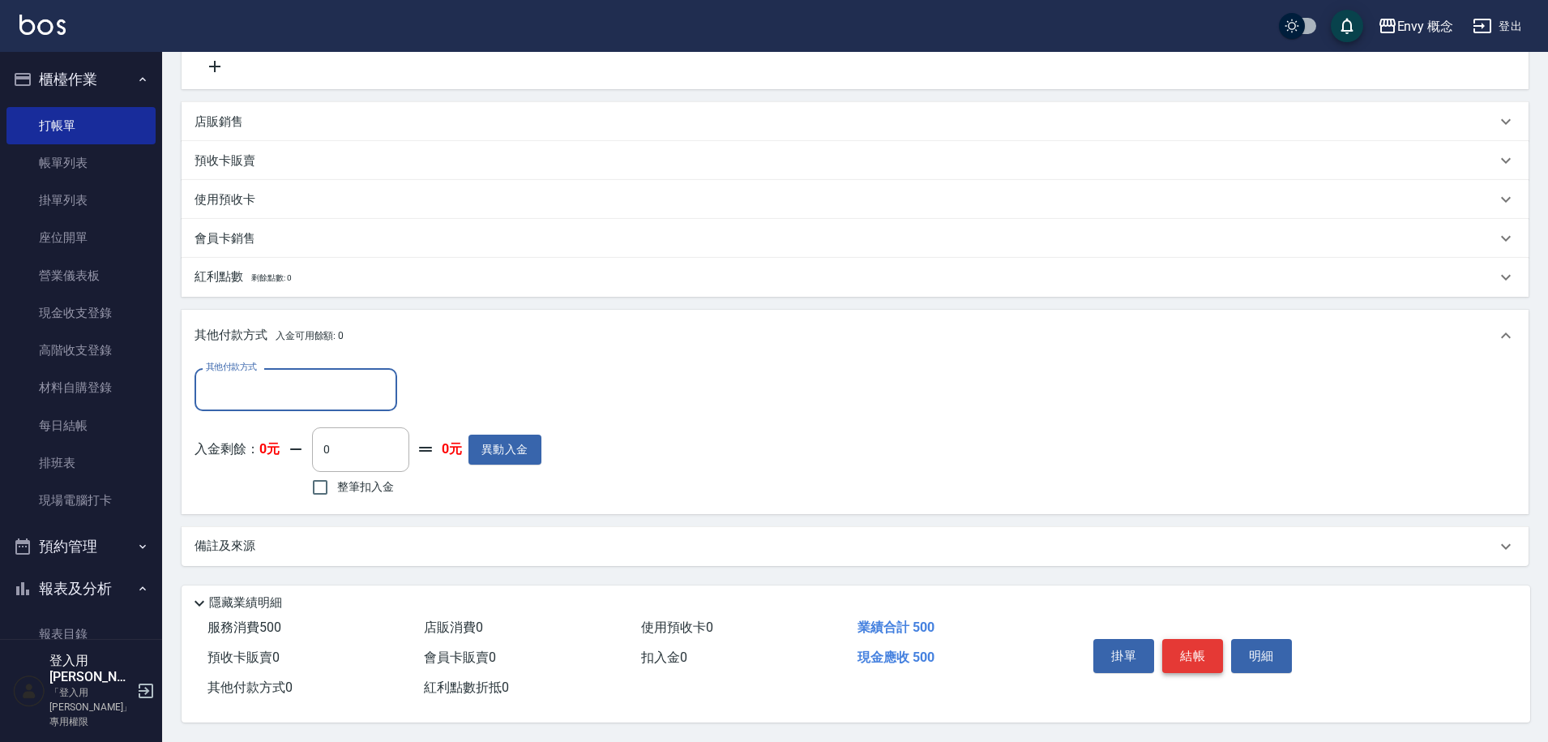
click at [1182, 640] on button "結帳" at bounding box center [1192, 656] width 61 height 34
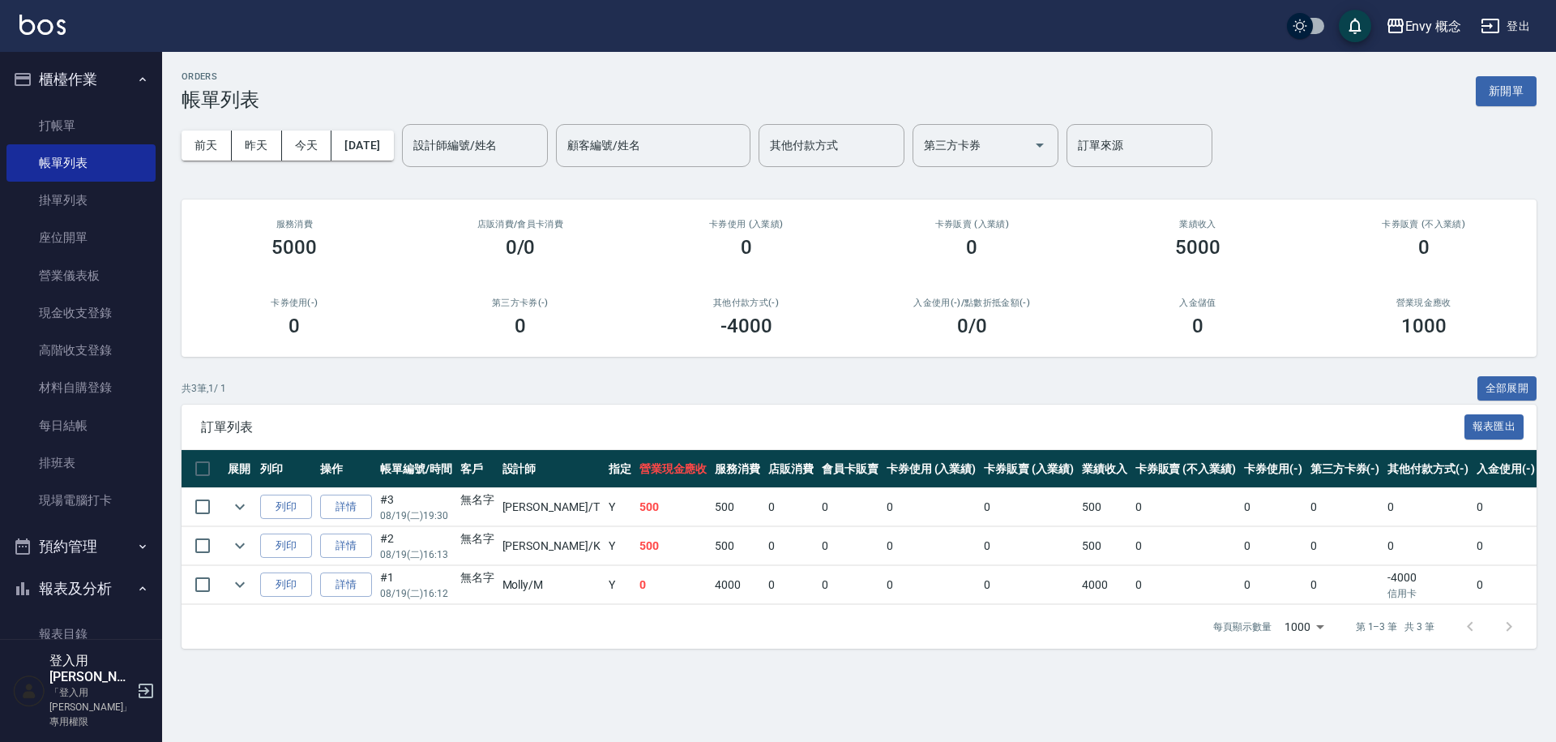
click at [1521, 88] on button "新開單" at bounding box center [1506, 91] width 61 height 30
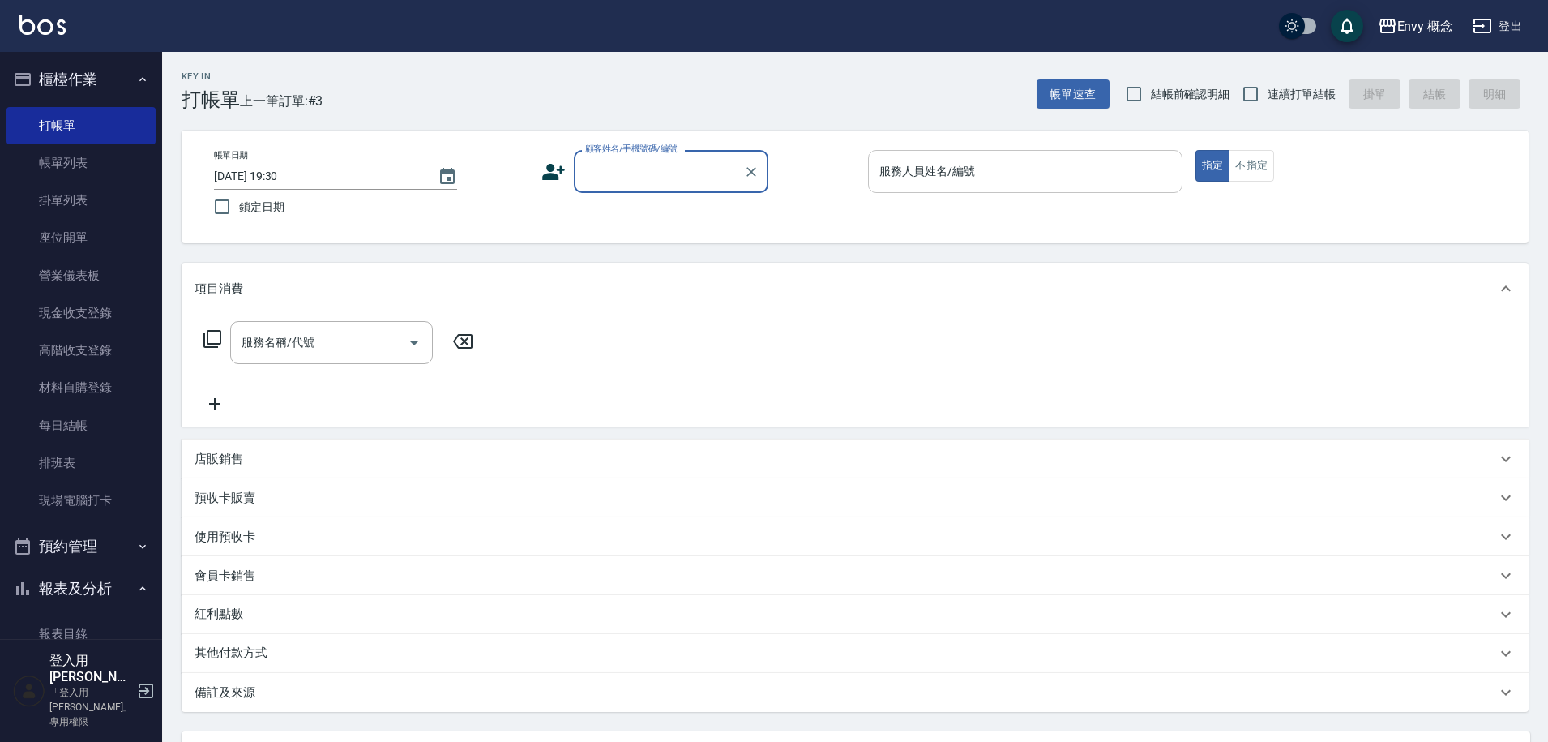
click at [925, 164] on div "服務人員姓名/編號 服務人員姓名/編號" at bounding box center [1025, 171] width 315 height 43
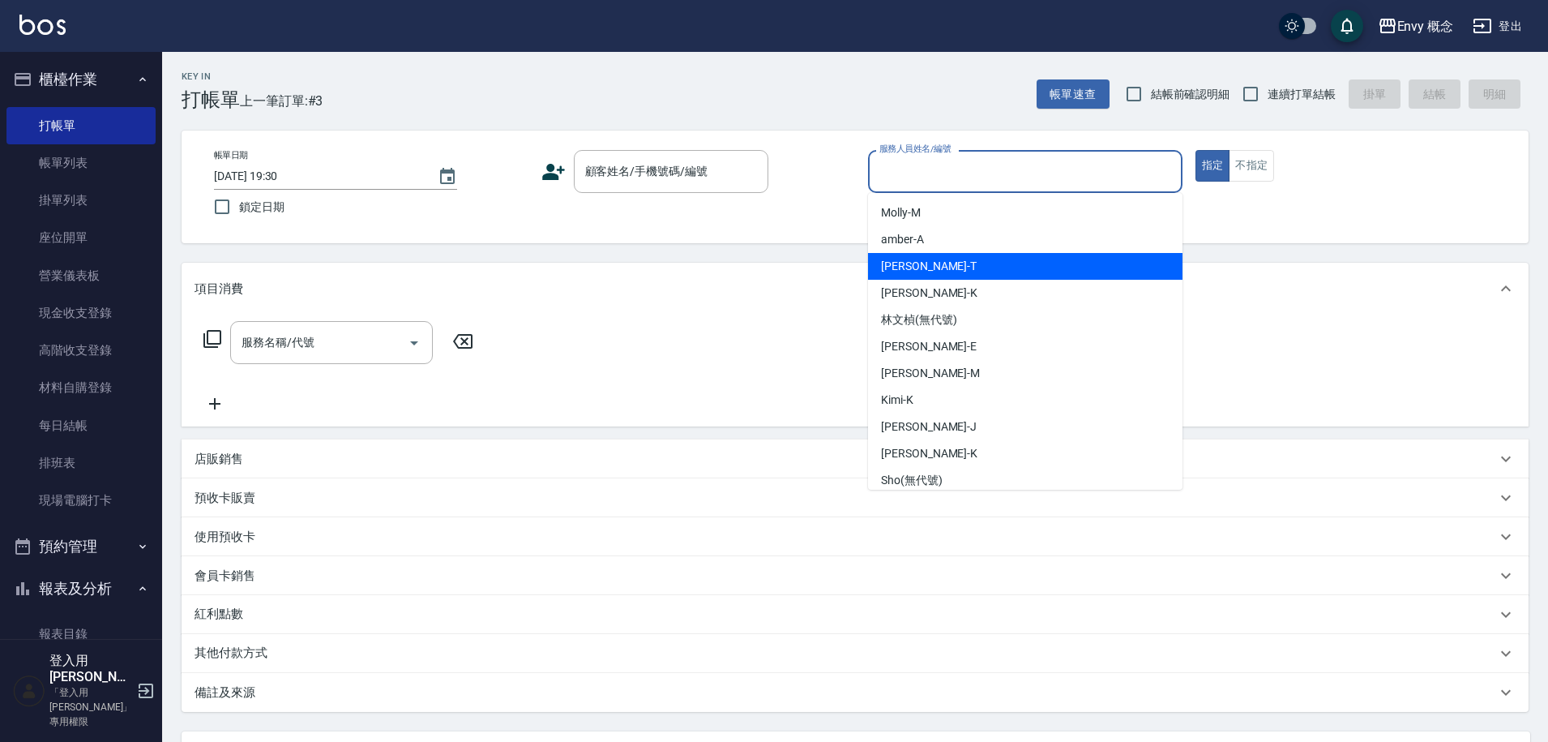
click at [914, 267] on div "Tim -T" at bounding box center [1025, 266] width 315 height 27
type input "Tim-T"
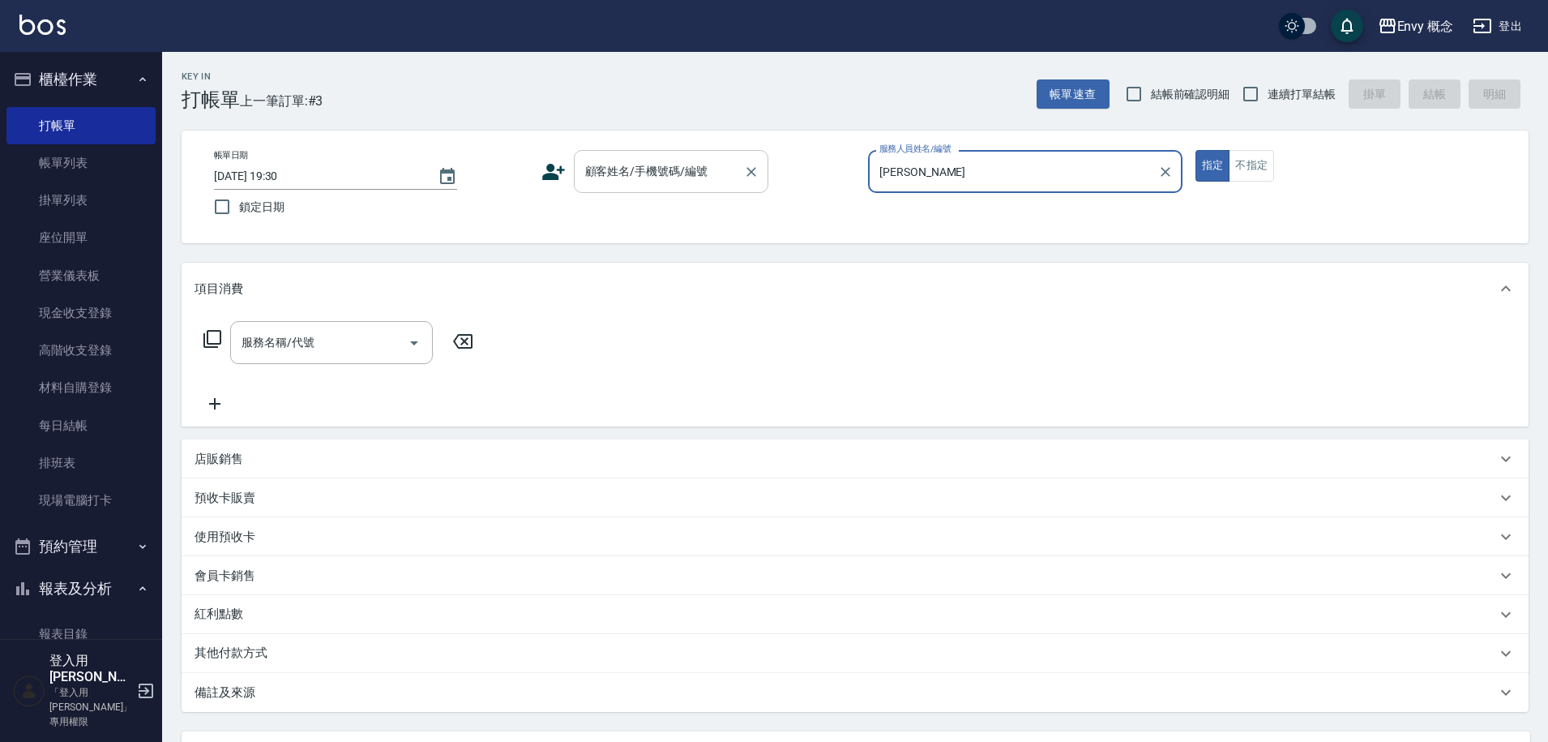
click at [660, 175] on div "顧客姓名/手機號碼/編號 顧客姓名/手機號碼/編號" at bounding box center [671, 171] width 195 height 43
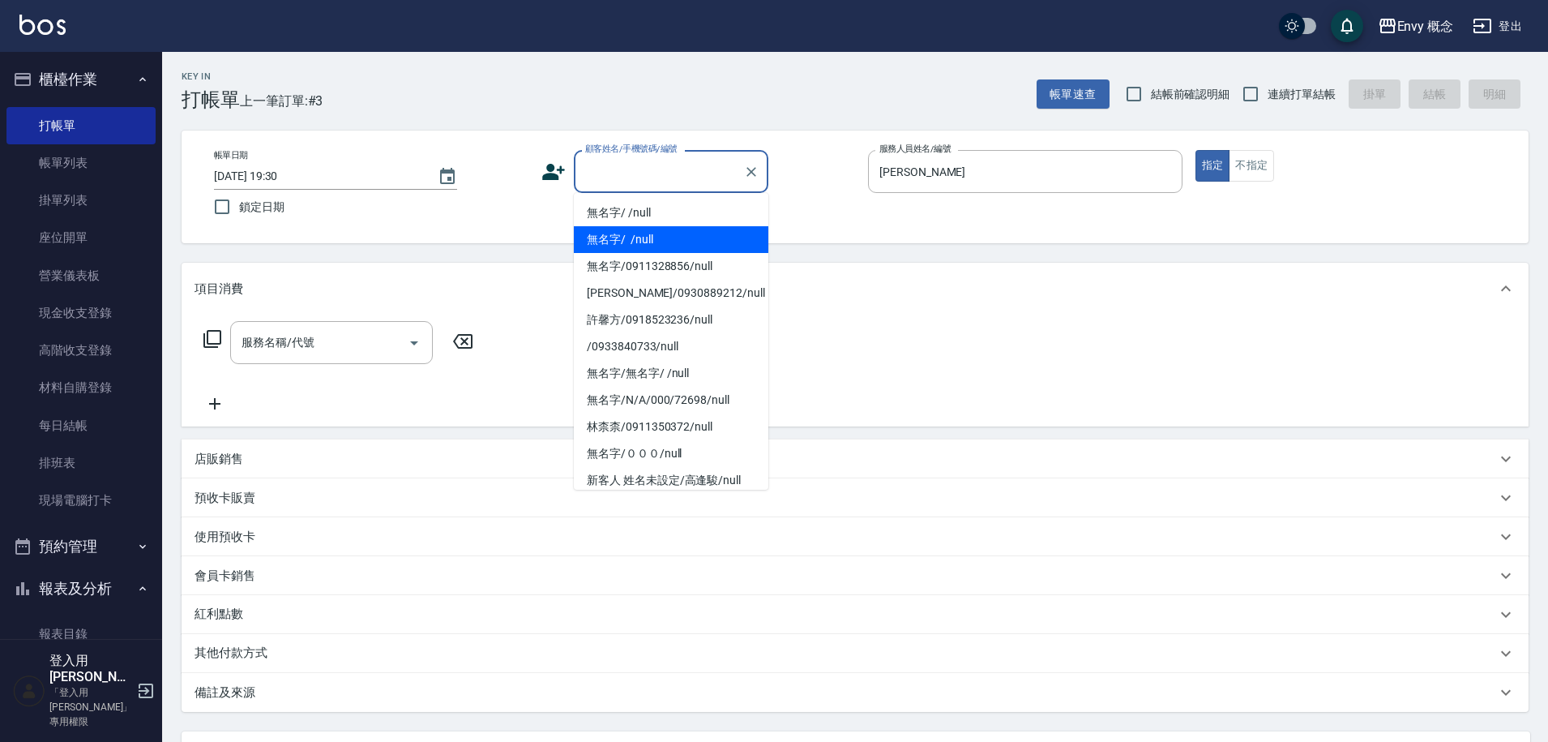
click at [643, 238] on li "無名字/ /null" at bounding box center [671, 239] width 195 height 27
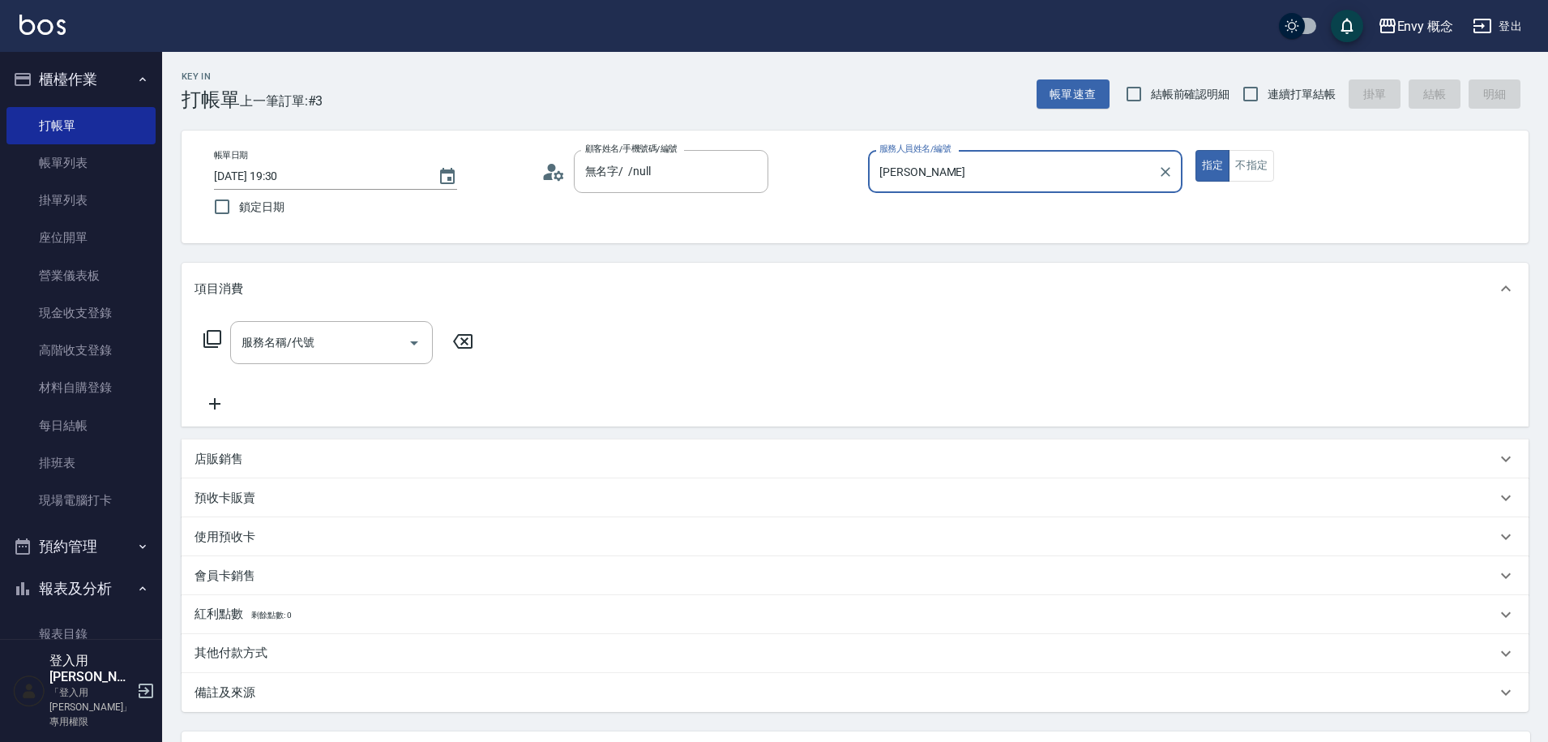
type input "無名字/ /null"
click at [321, 337] on input "服務名稱/代號" at bounding box center [320, 342] width 164 height 28
click at [282, 332] on input "服務名稱/代號" at bounding box center [320, 342] width 164 height 28
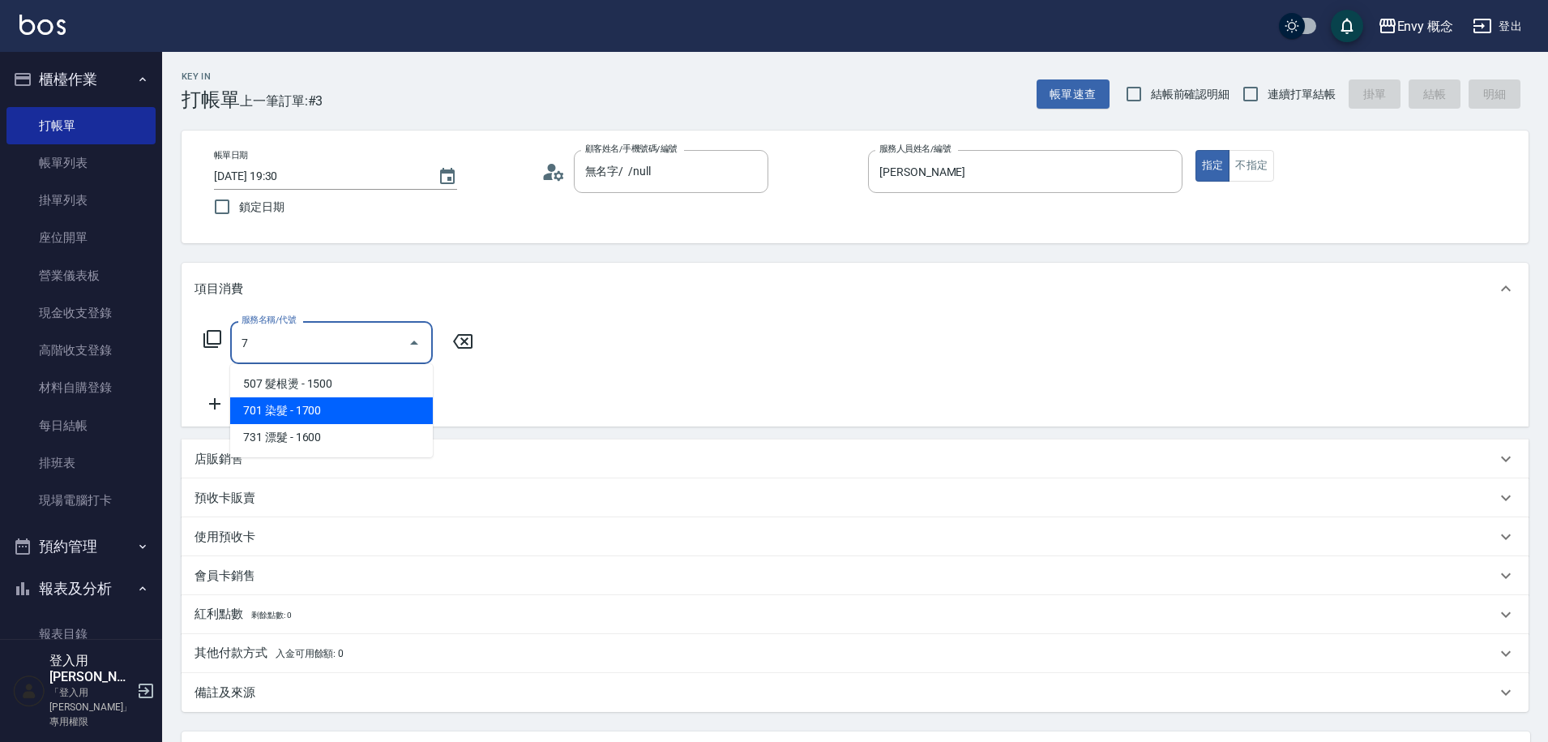
click at [297, 403] on span "701 染髮 - 1700" at bounding box center [331, 410] width 203 height 27
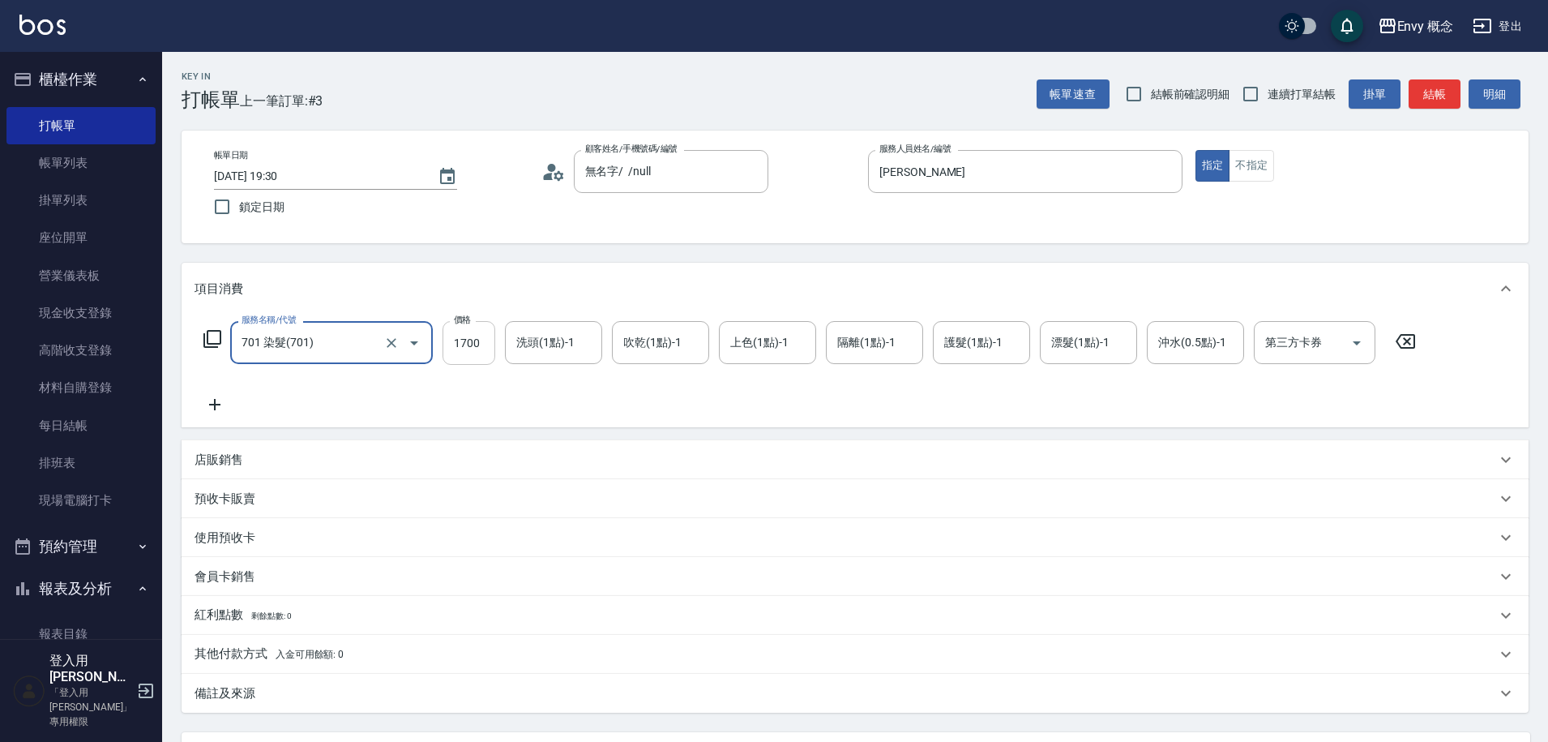
type input "701 染髮(701)"
click at [483, 355] on input "1700" at bounding box center [469, 343] width 53 height 44
type input "5000"
click at [248, 658] on p "其他付款方式 入金可用餘額: 0" at bounding box center [269, 654] width 149 height 18
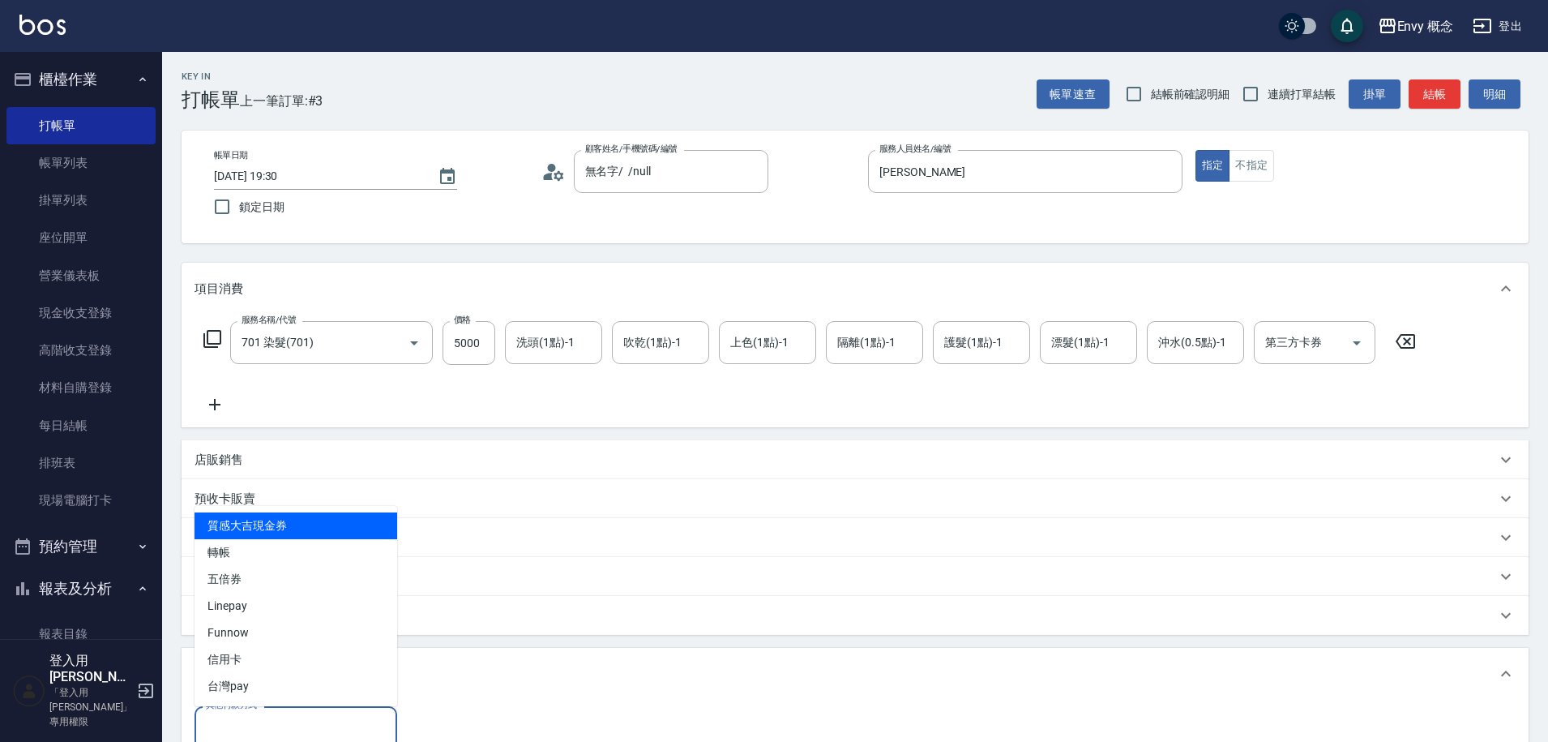
click at [280, 726] on input "其他付款方式" at bounding box center [296, 727] width 188 height 28
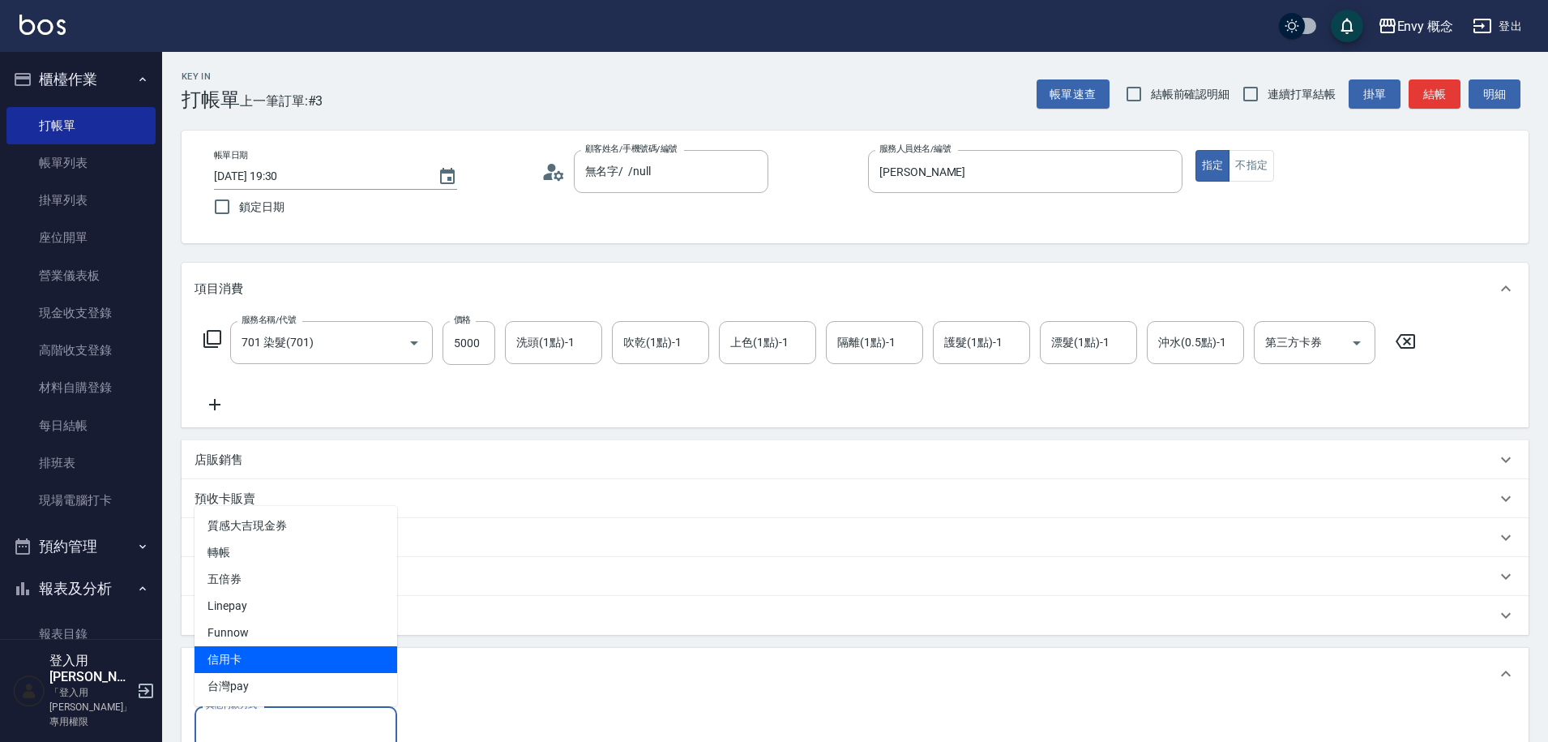
click at [282, 649] on span "信用卡" at bounding box center [296, 659] width 203 height 27
type input "信用卡"
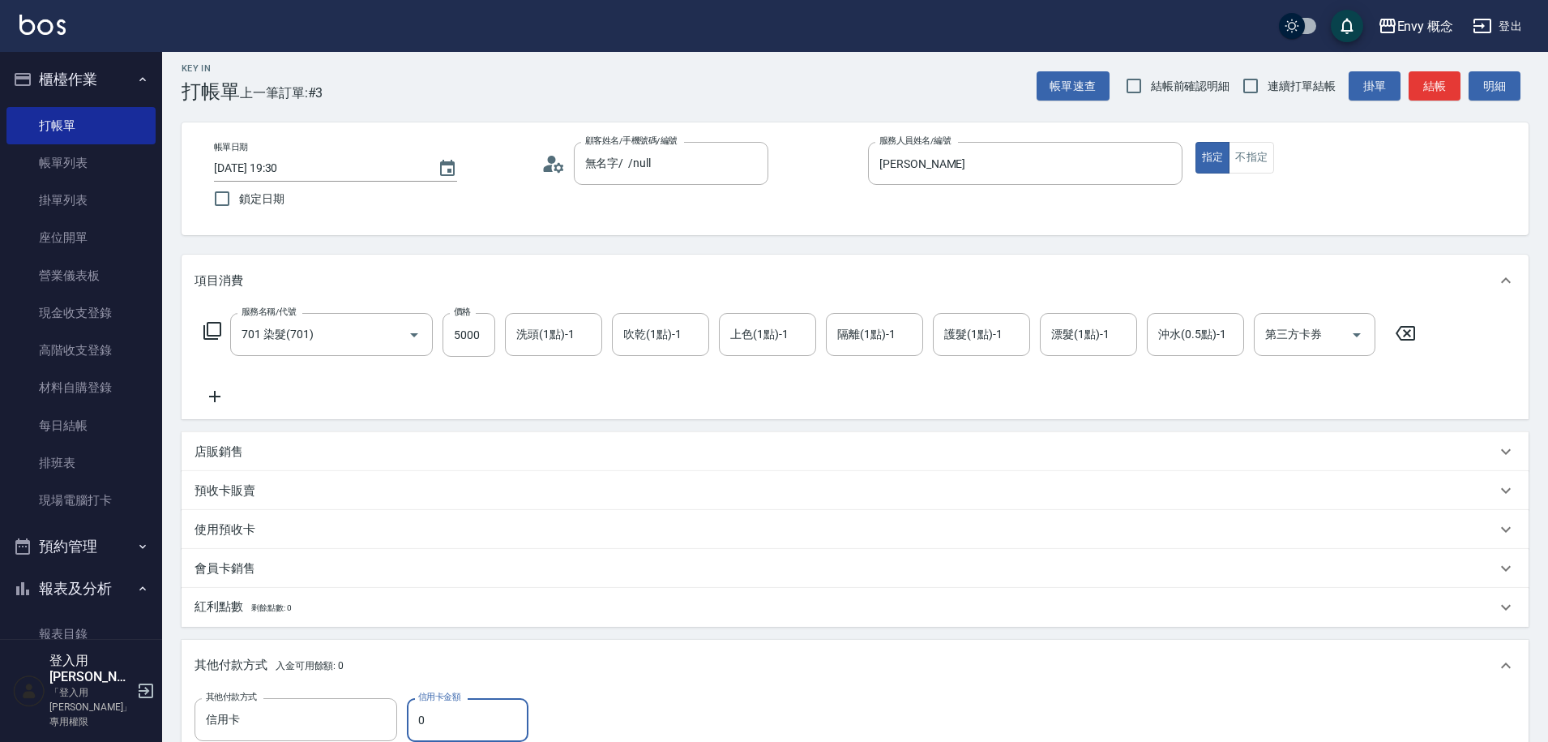
drag, startPoint x: 442, startPoint y: 723, endPoint x: 411, endPoint y: 716, distance: 31.7
click at [411, 716] on input "0" at bounding box center [468, 720] width 122 height 44
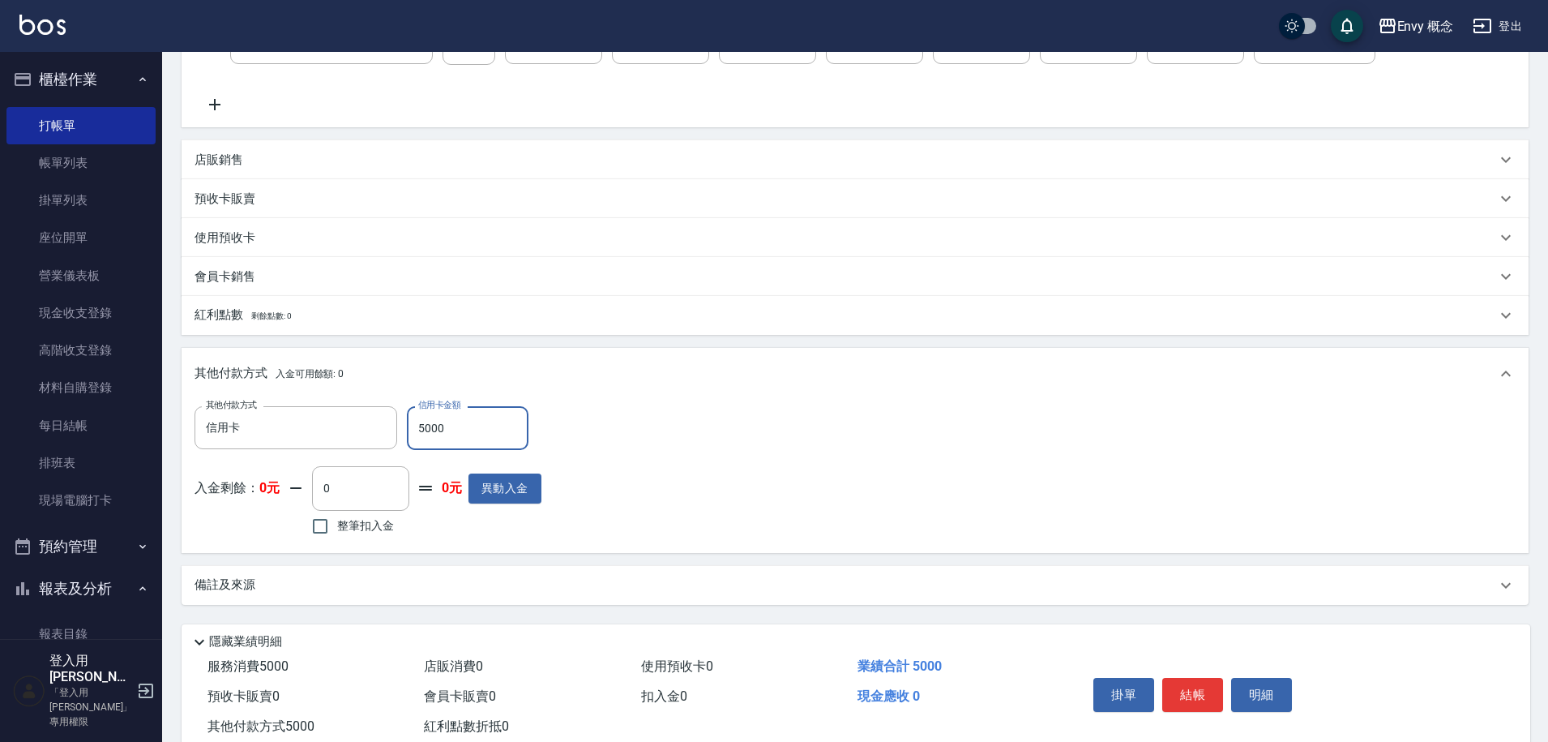
scroll to position [346, 0]
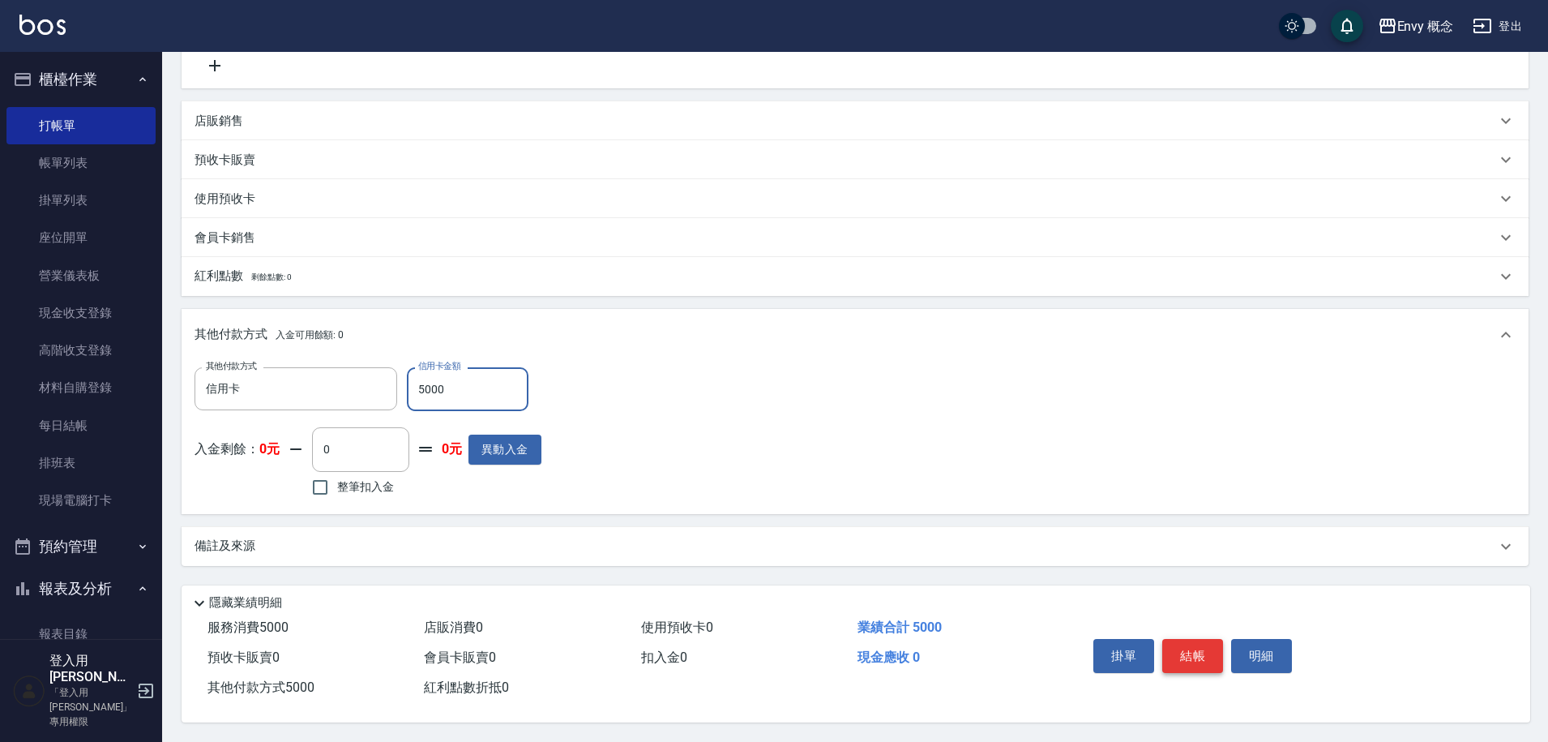
type input "5000"
click at [1183, 645] on button "結帳" at bounding box center [1192, 656] width 61 height 34
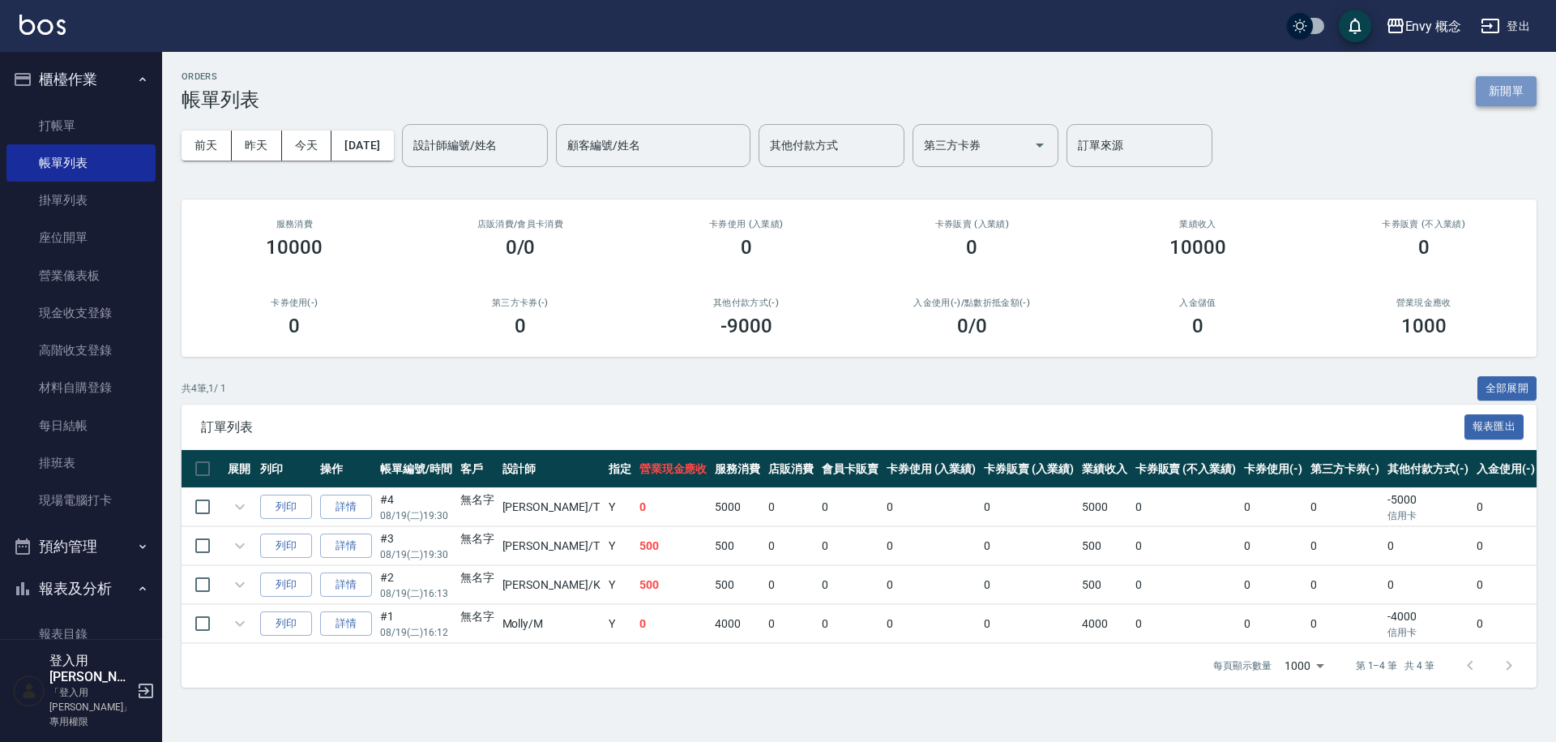
click at [1488, 89] on button "新開單" at bounding box center [1506, 91] width 61 height 30
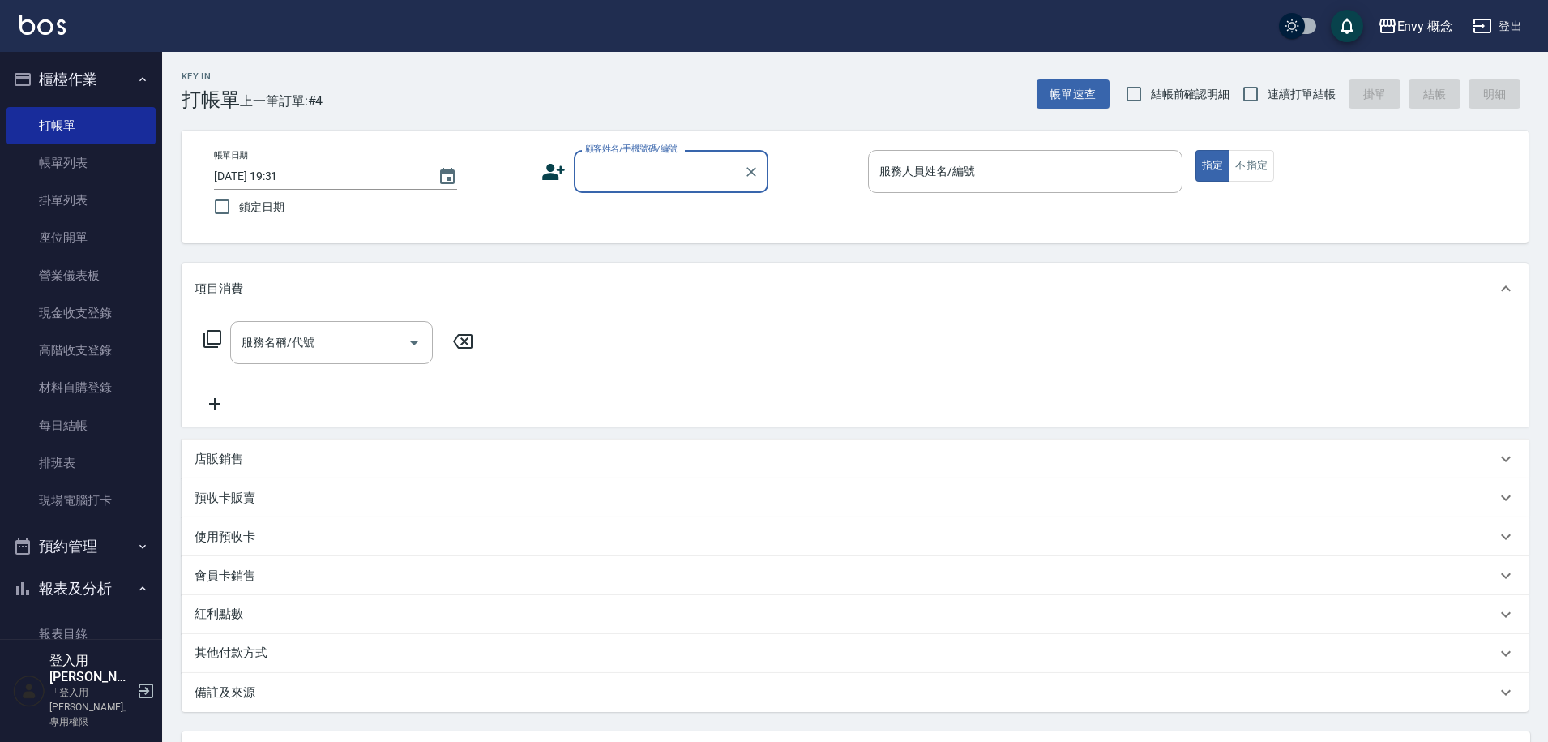
click at [667, 186] on div "顧客姓名/手機號碼/編號" at bounding box center [671, 171] width 195 height 43
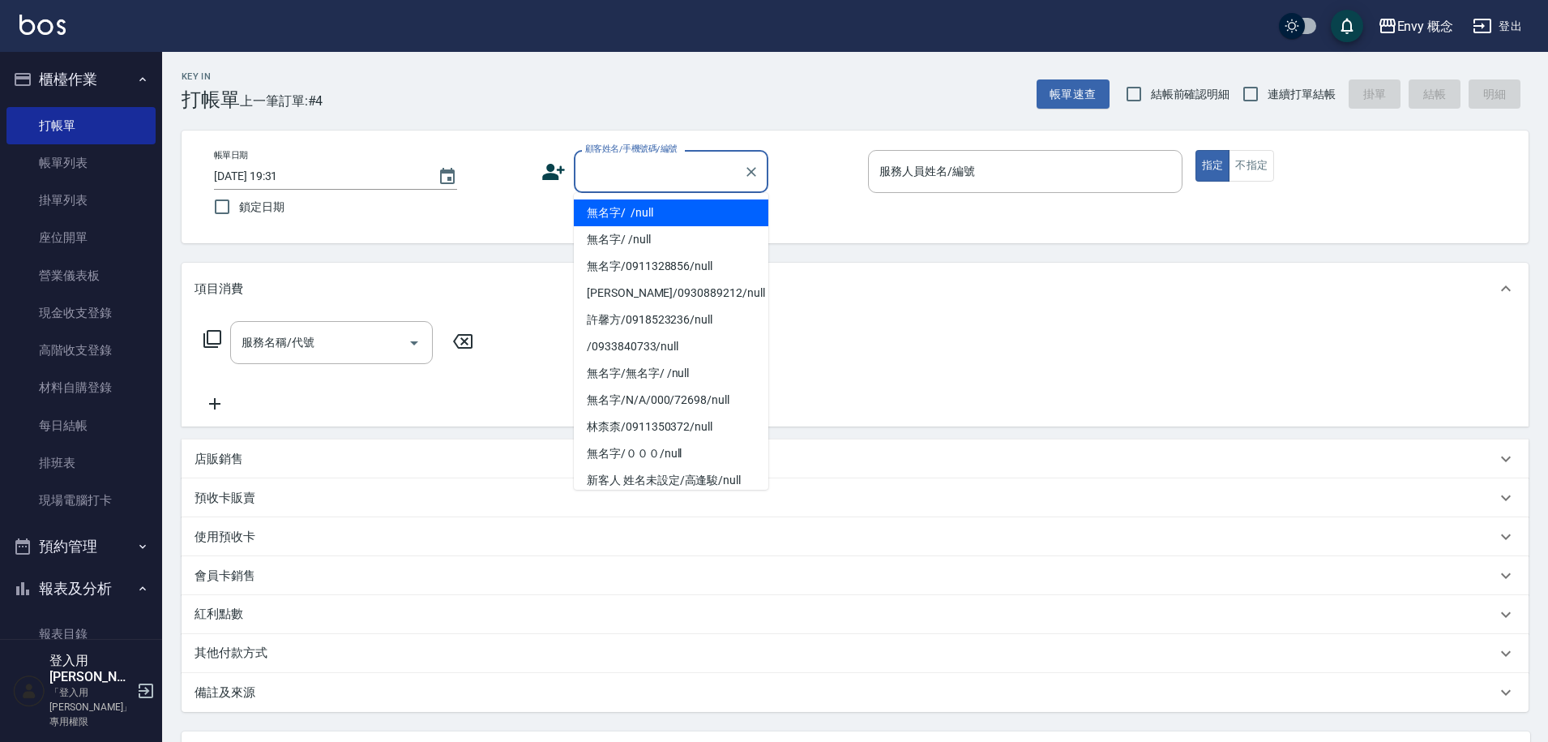
click at [655, 223] on li "無名字/ /null" at bounding box center [671, 212] width 195 height 27
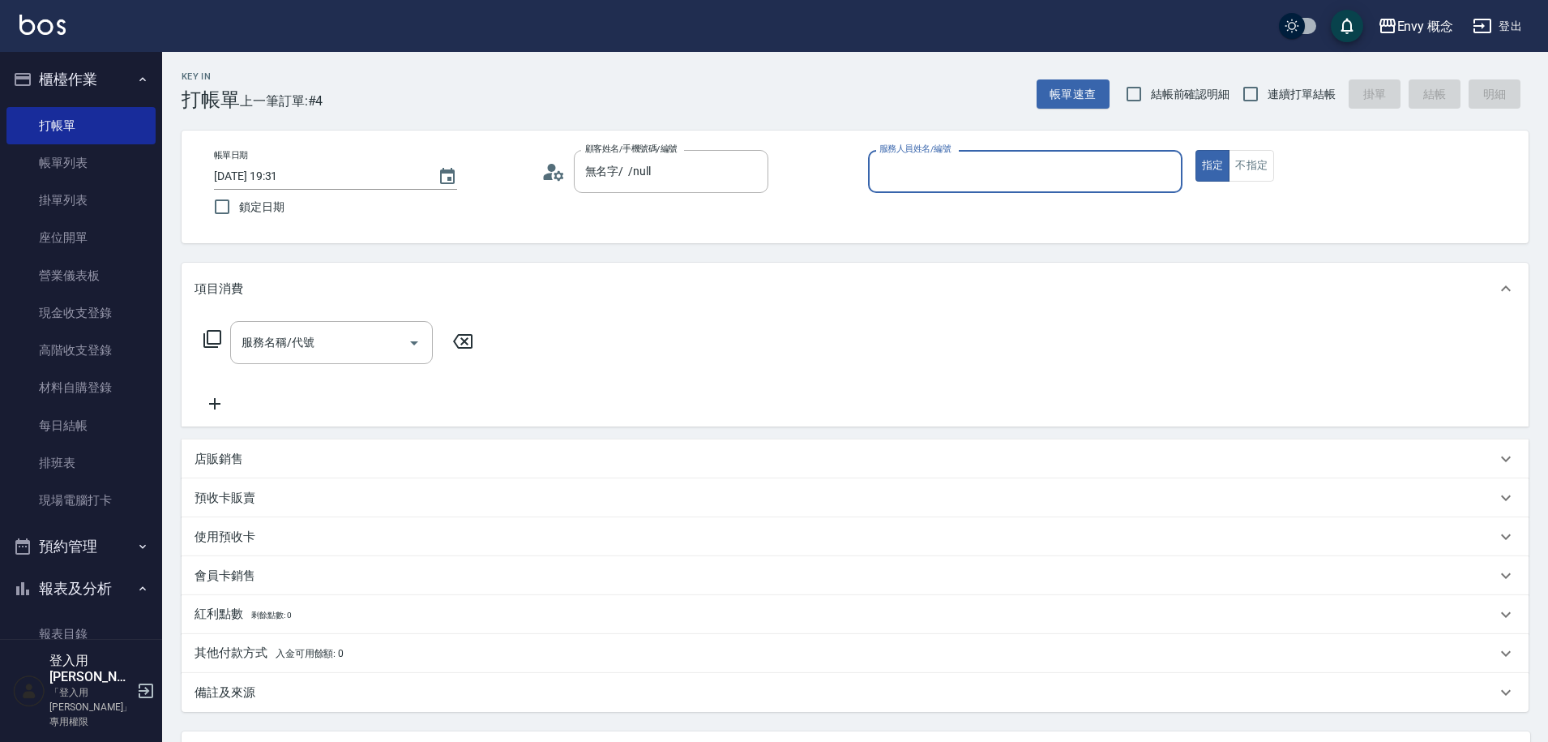
type input "無名字/ /null"
click at [889, 170] on input "服務人員姓名/編號" at bounding box center [1025, 171] width 300 height 28
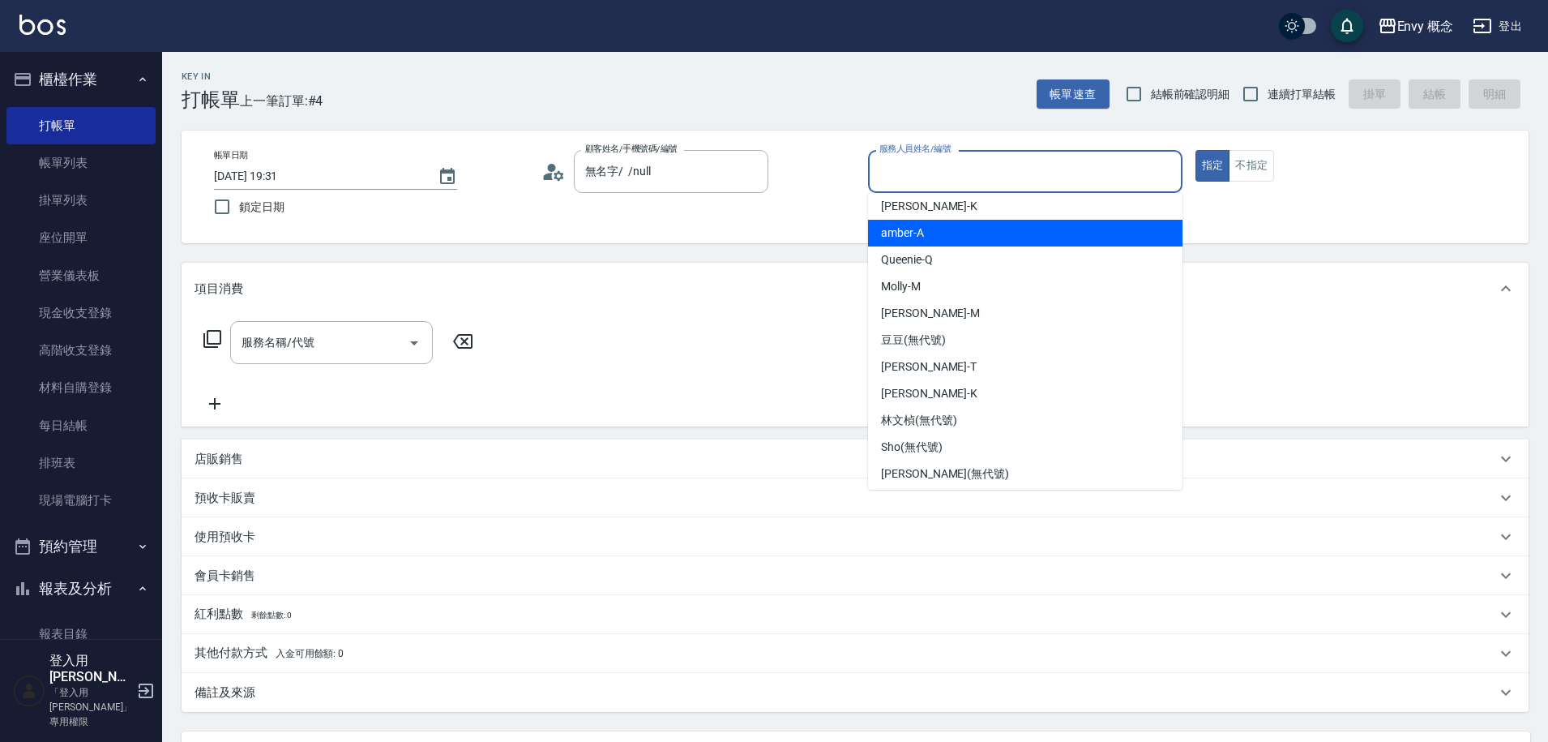
scroll to position [144, 0]
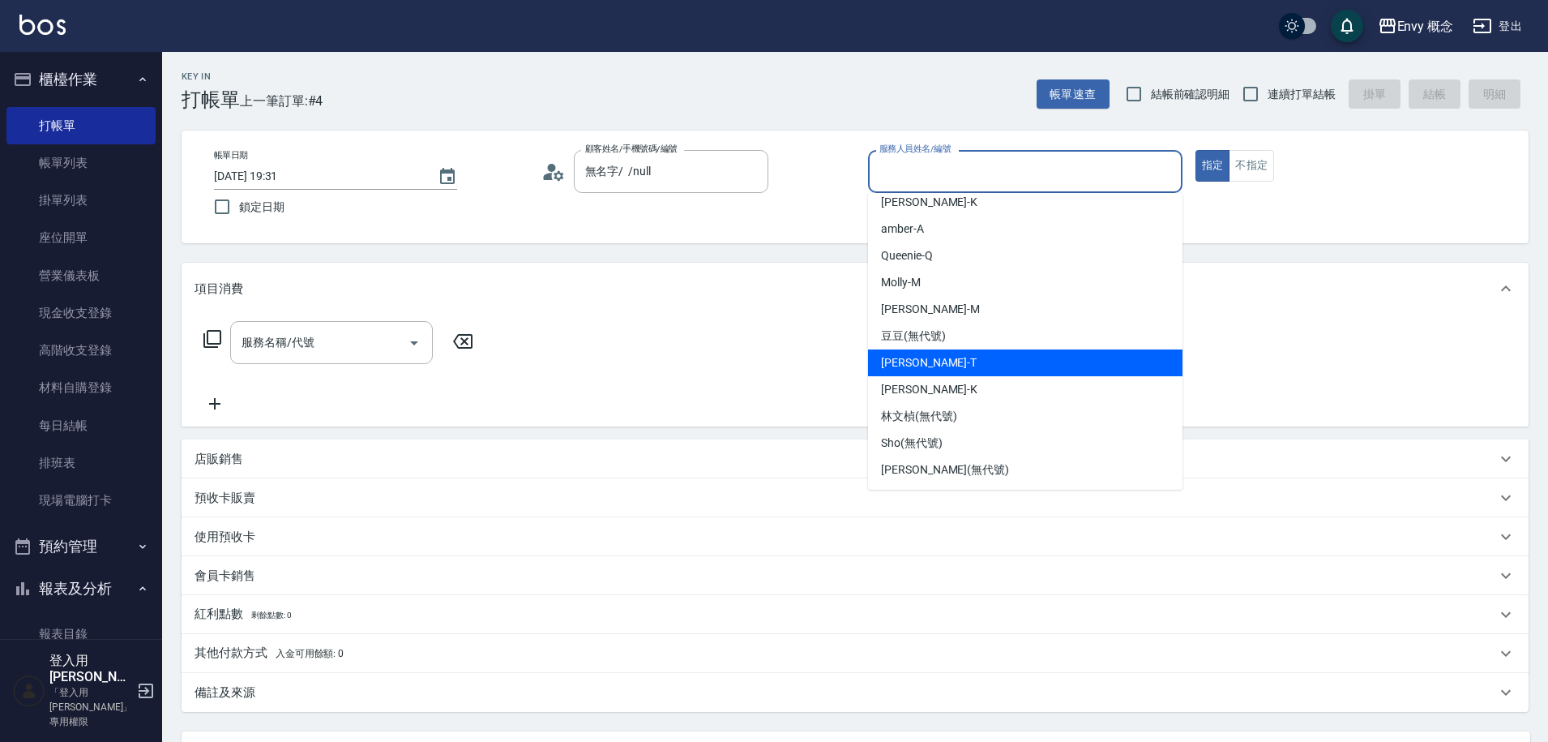
click at [953, 363] on div "Tim -T" at bounding box center [1025, 362] width 315 height 27
type input "Tim-T"
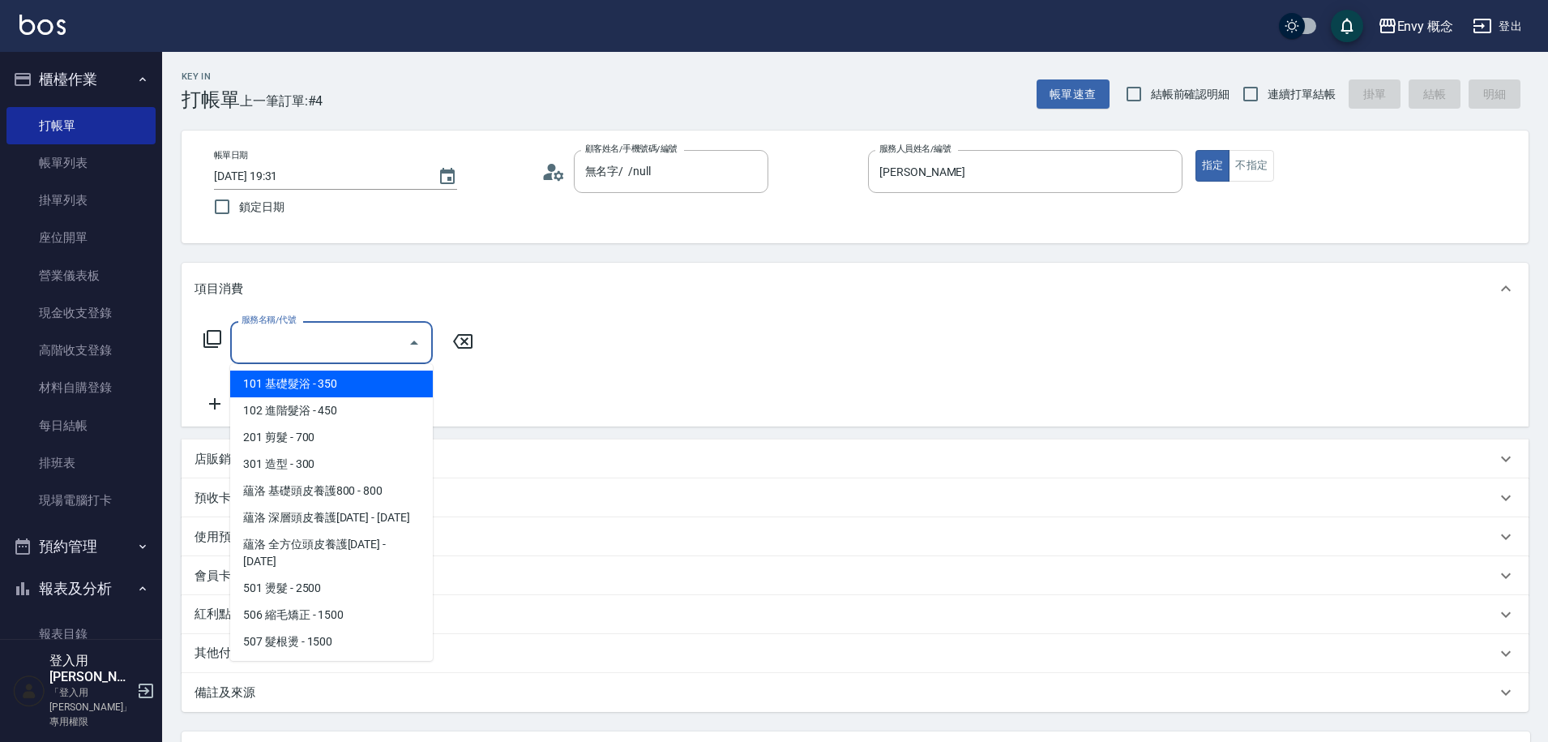
click at [319, 355] on input "服務名稱/代號" at bounding box center [320, 342] width 164 height 28
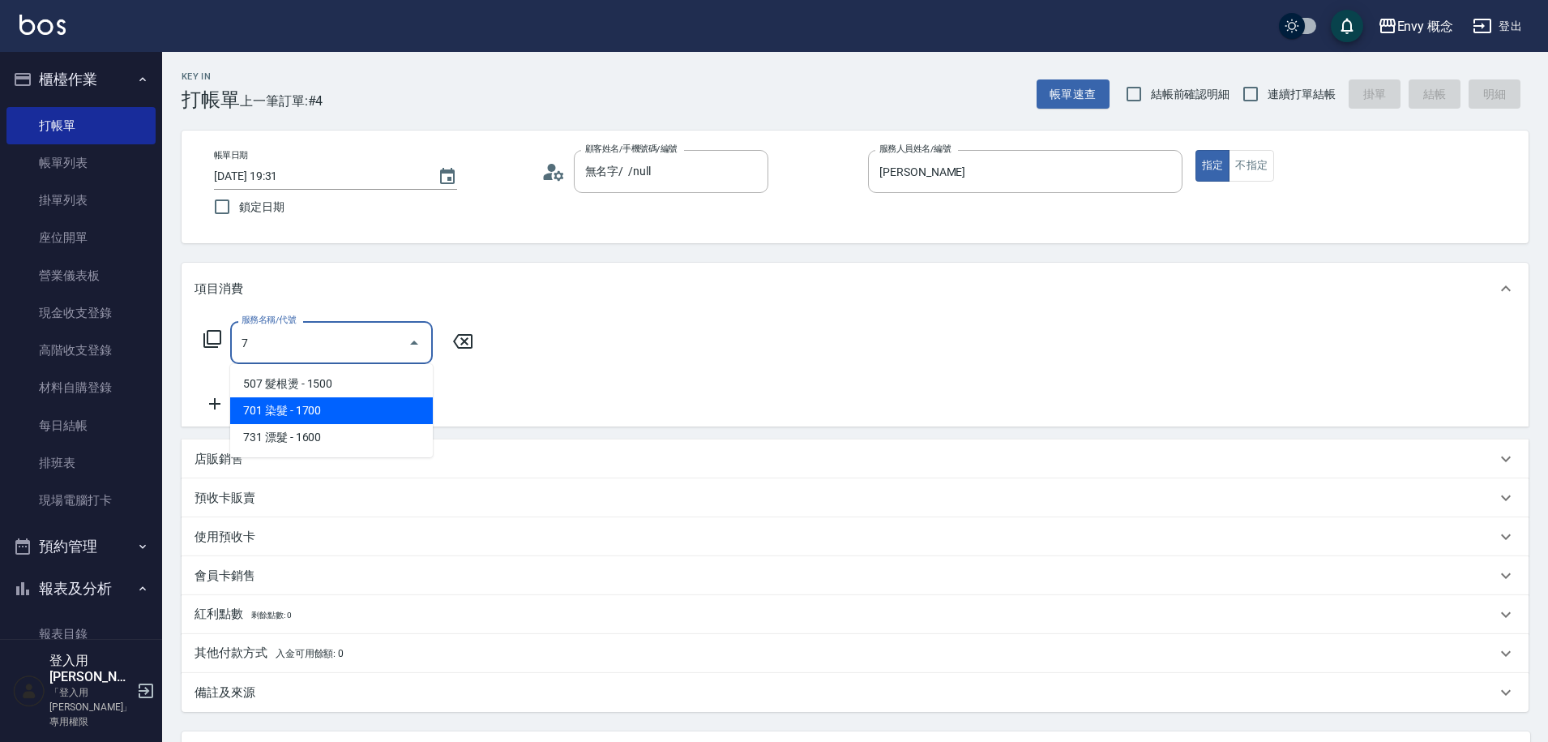
click at [307, 409] on span "701 染髮 - 1700" at bounding box center [331, 410] width 203 height 27
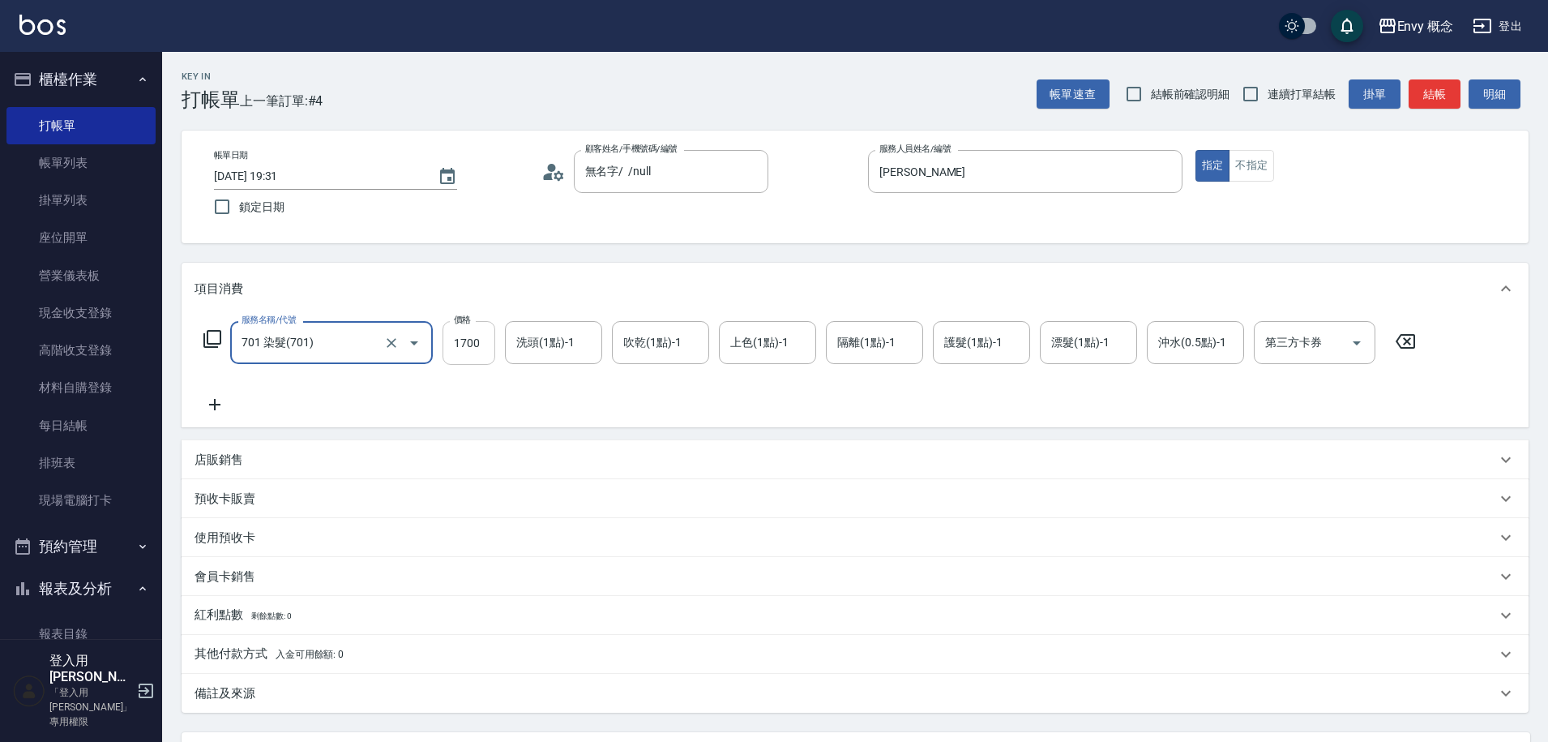
type input "701 染髮(701)"
click at [487, 338] on input "1700" at bounding box center [469, 343] width 53 height 44
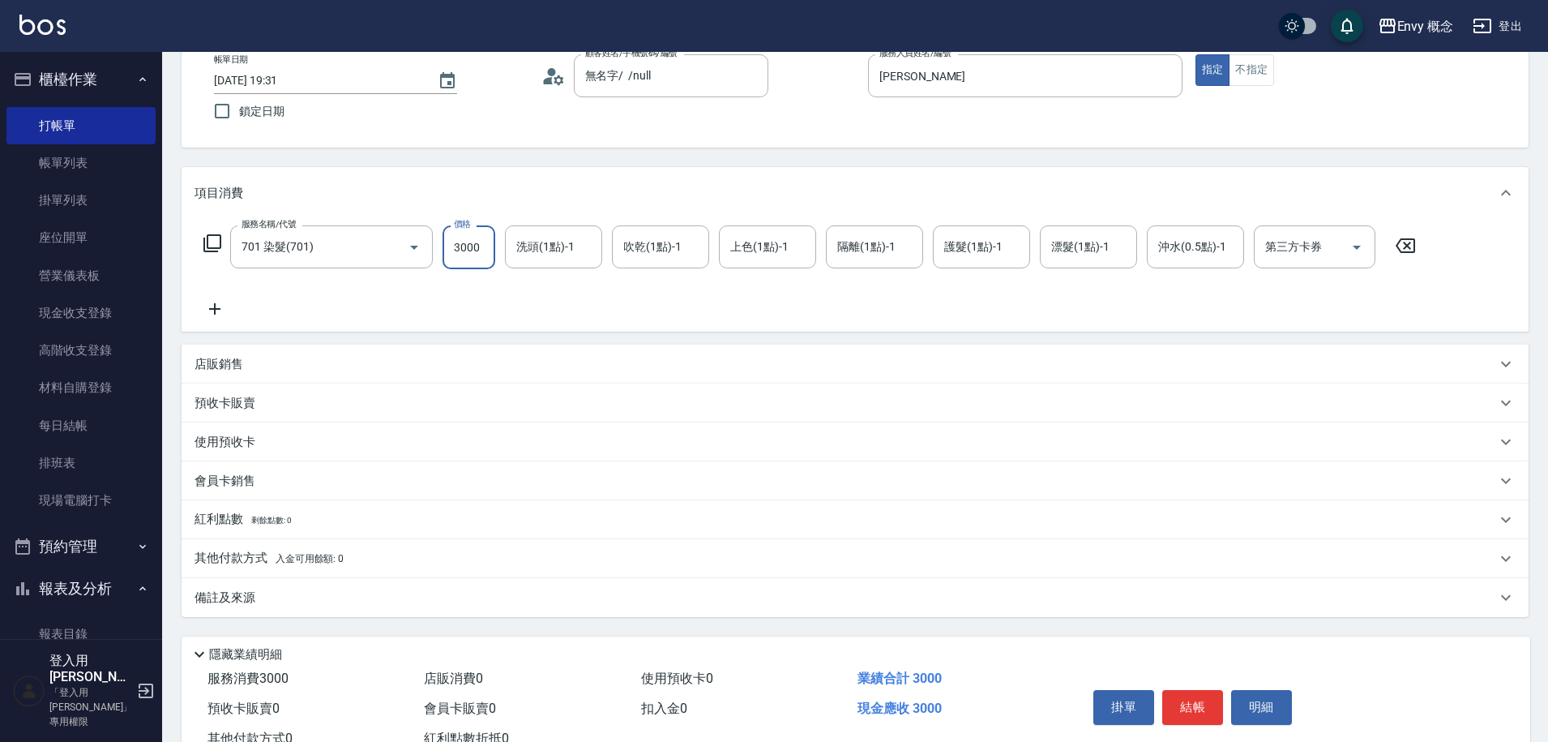
scroll to position [154, 0]
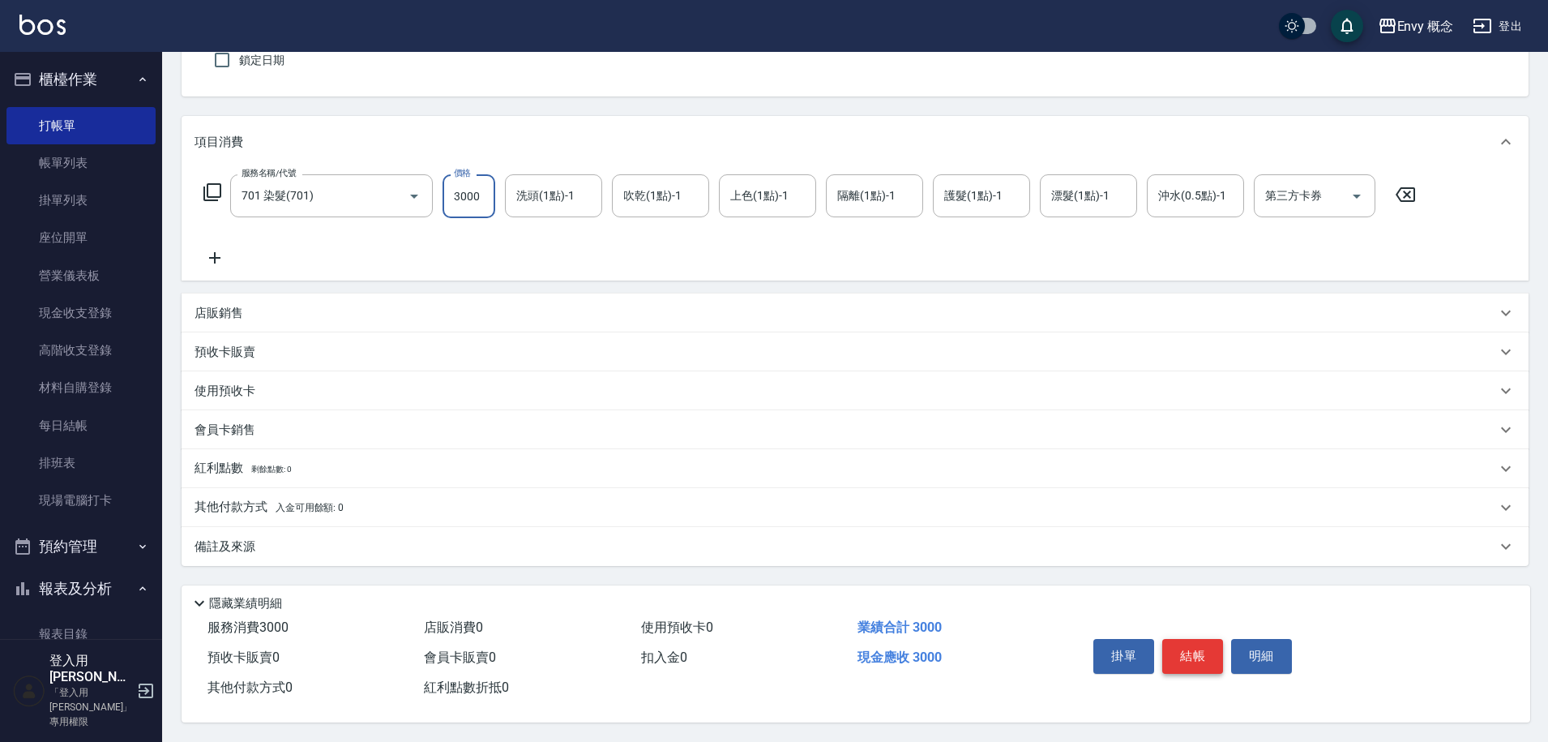
type input "3000"
click at [1187, 643] on button "結帳" at bounding box center [1192, 656] width 61 height 34
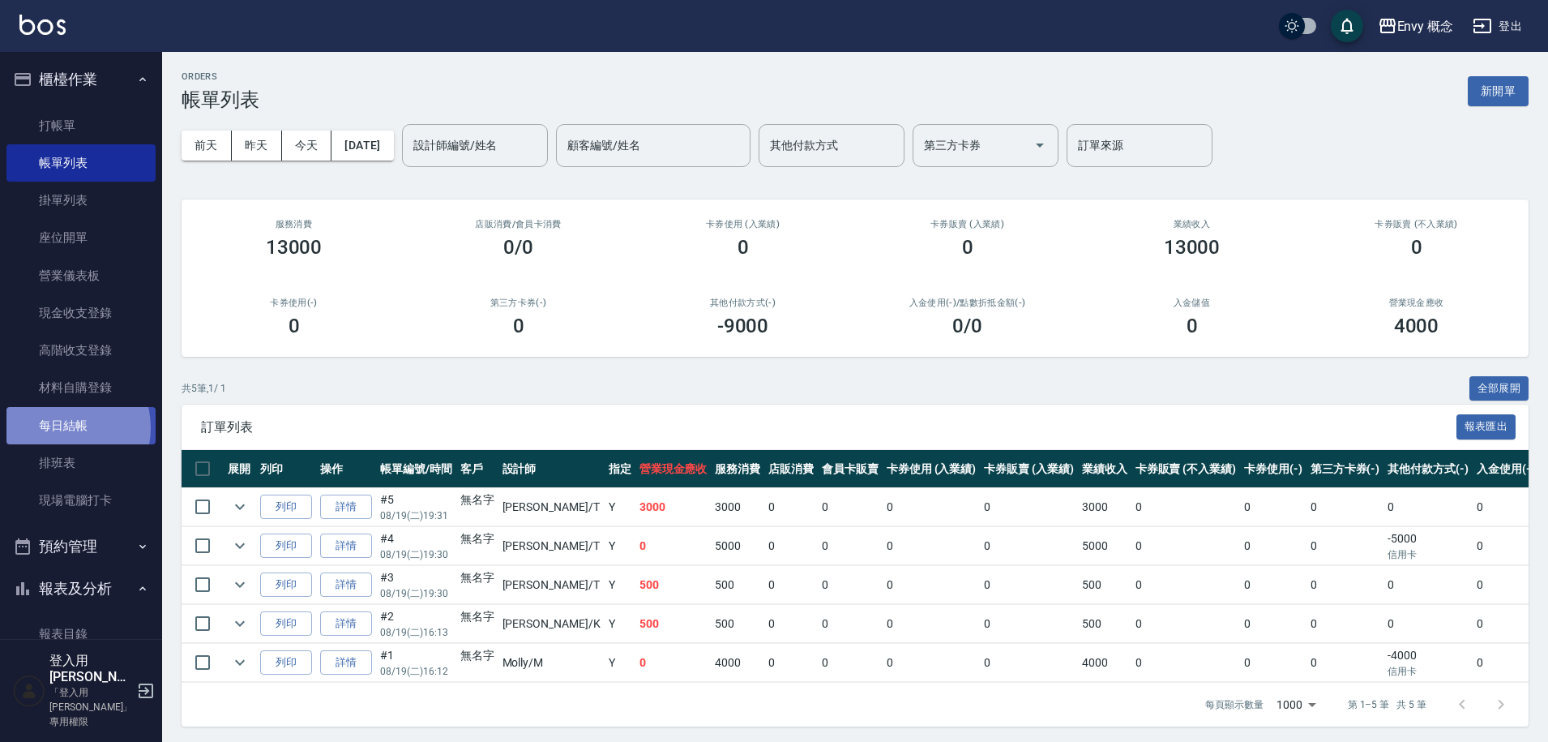
click at [62, 427] on link "每日結帳" at bounding box center [80, 425] width 149 height 37
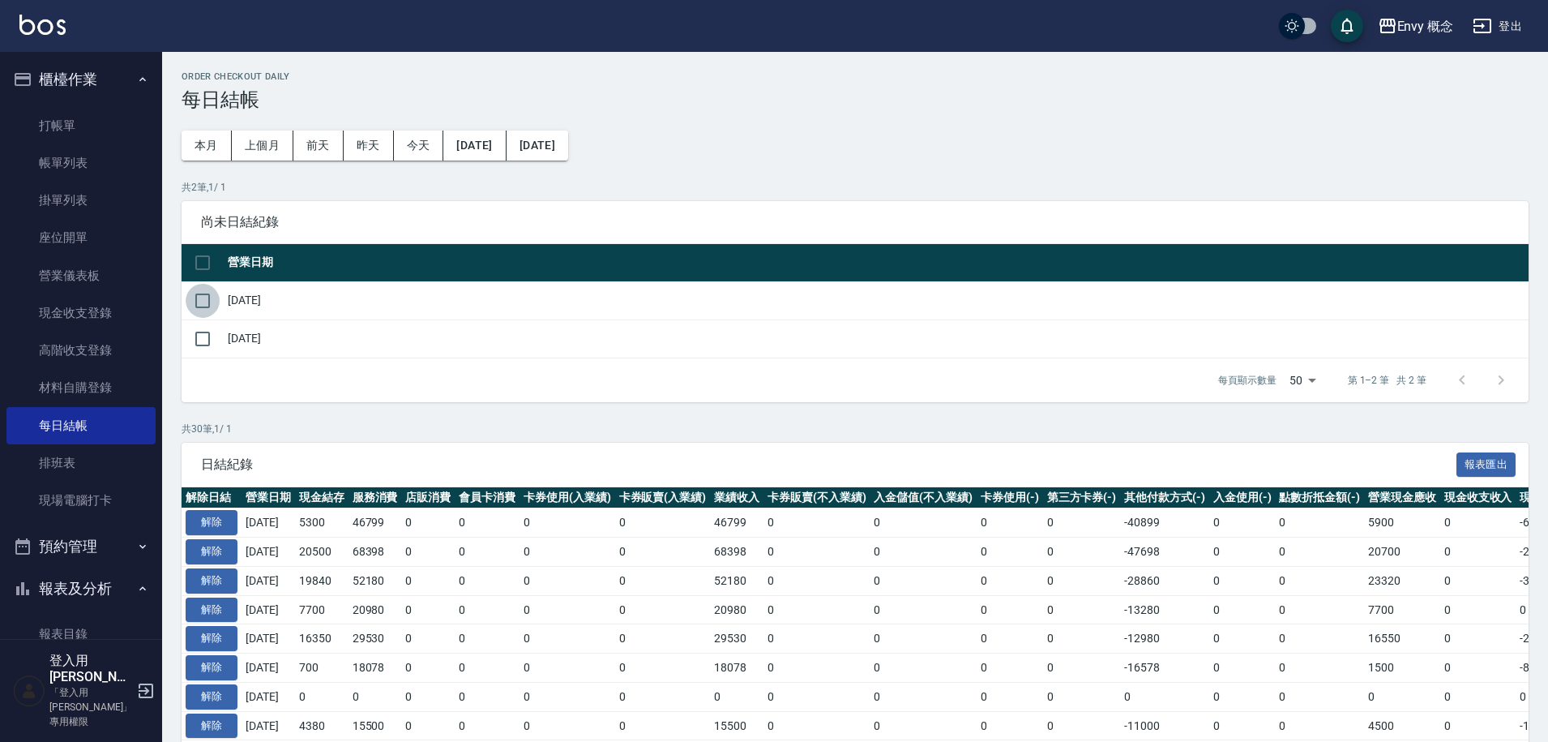
click at [204, 299] on input "checkbox" at bounding box center [203, 301] width 34 height 34
checkbox input "true"
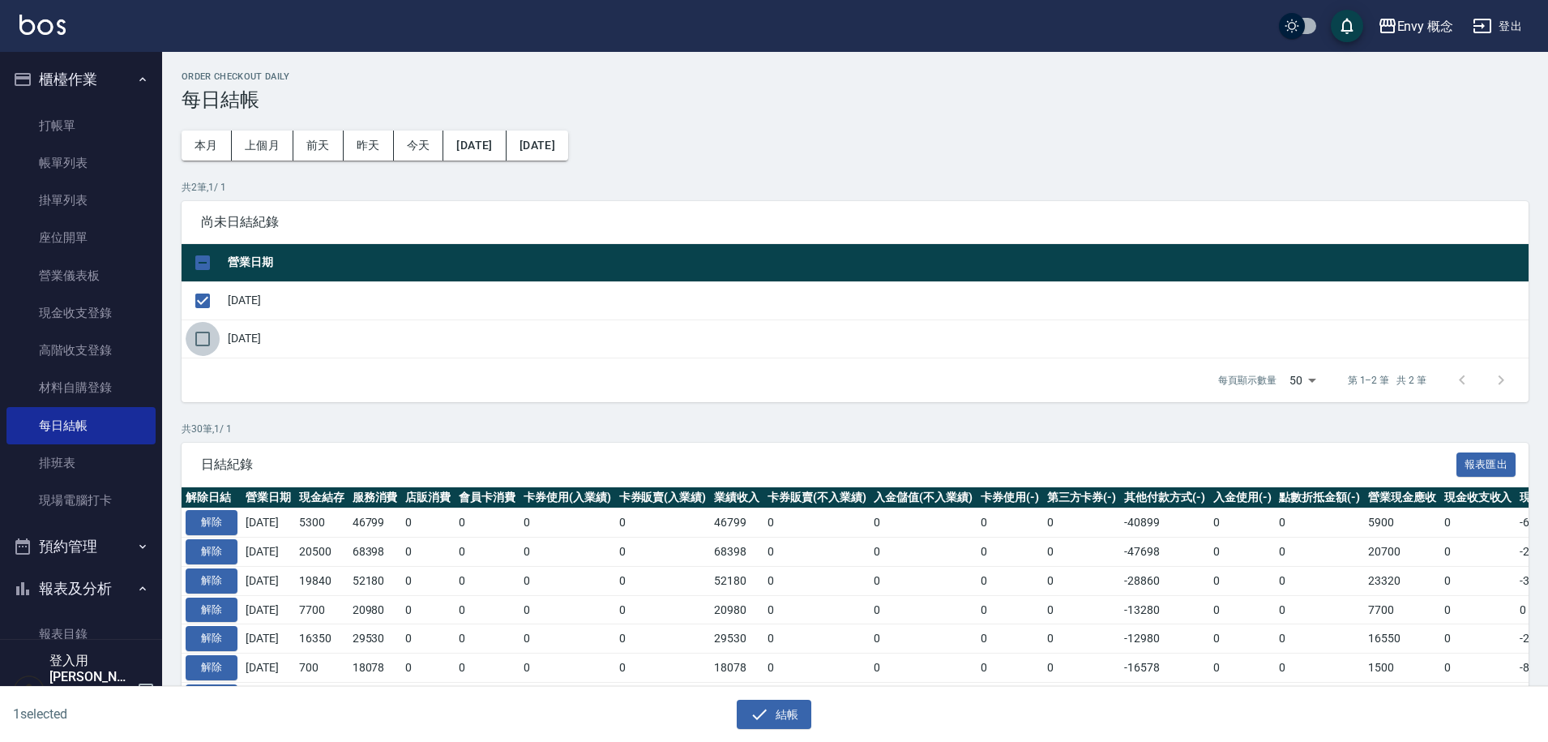
click at [203, 342] on input "checkbox" at bounding box center [203, 339] width 34 height 34
checkbox input "true"
drag, startPoint x: 755, startPoint y: 734, endPoint x: 764, endPoint y: 717, distance: 20.3
click at [764, 717] on icon "button" at bounding box center [759, 713] width 19 height 19
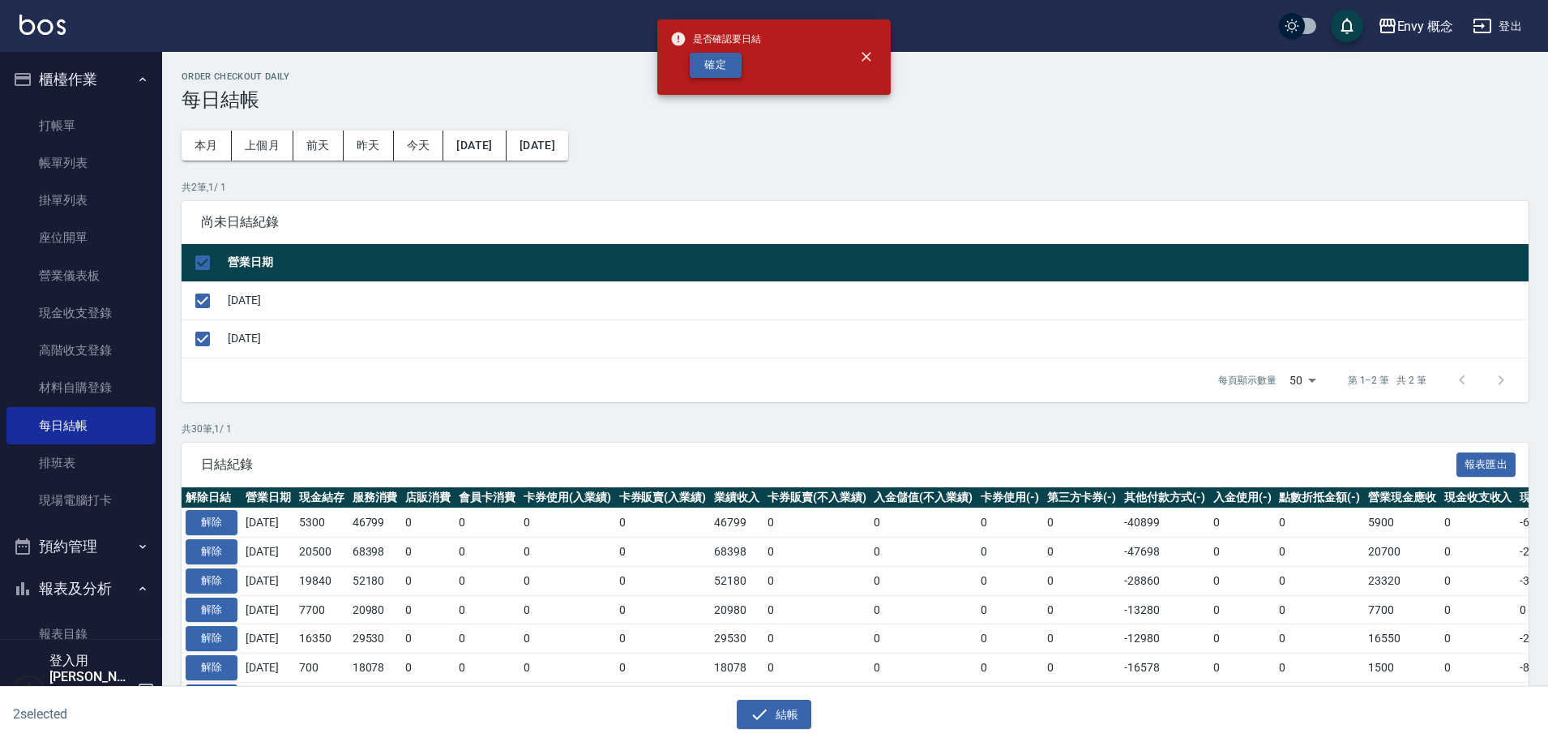
click at [719, 71] on button "確定" at bounding box center [716, 65] width 52 height 25
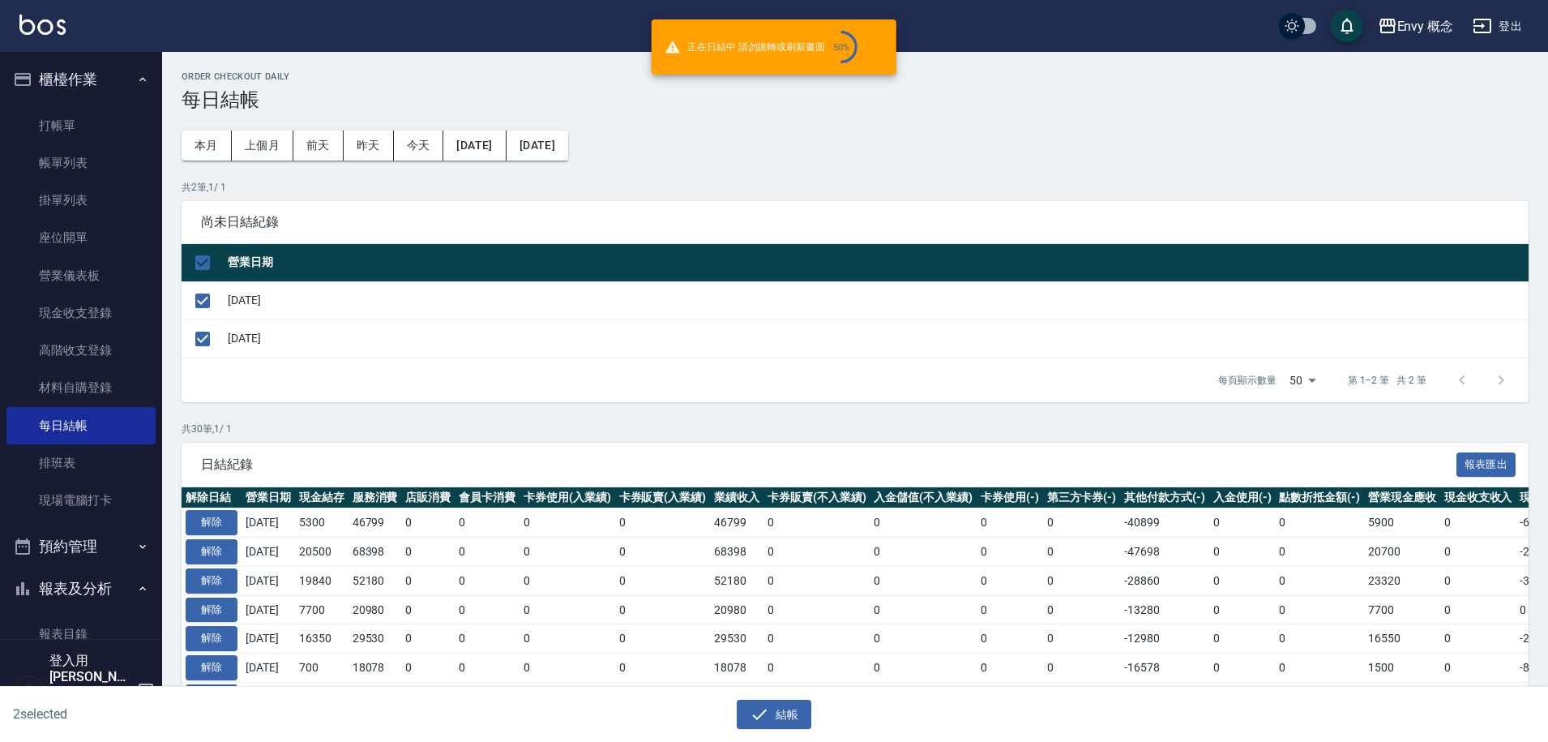
checkbox input "false"
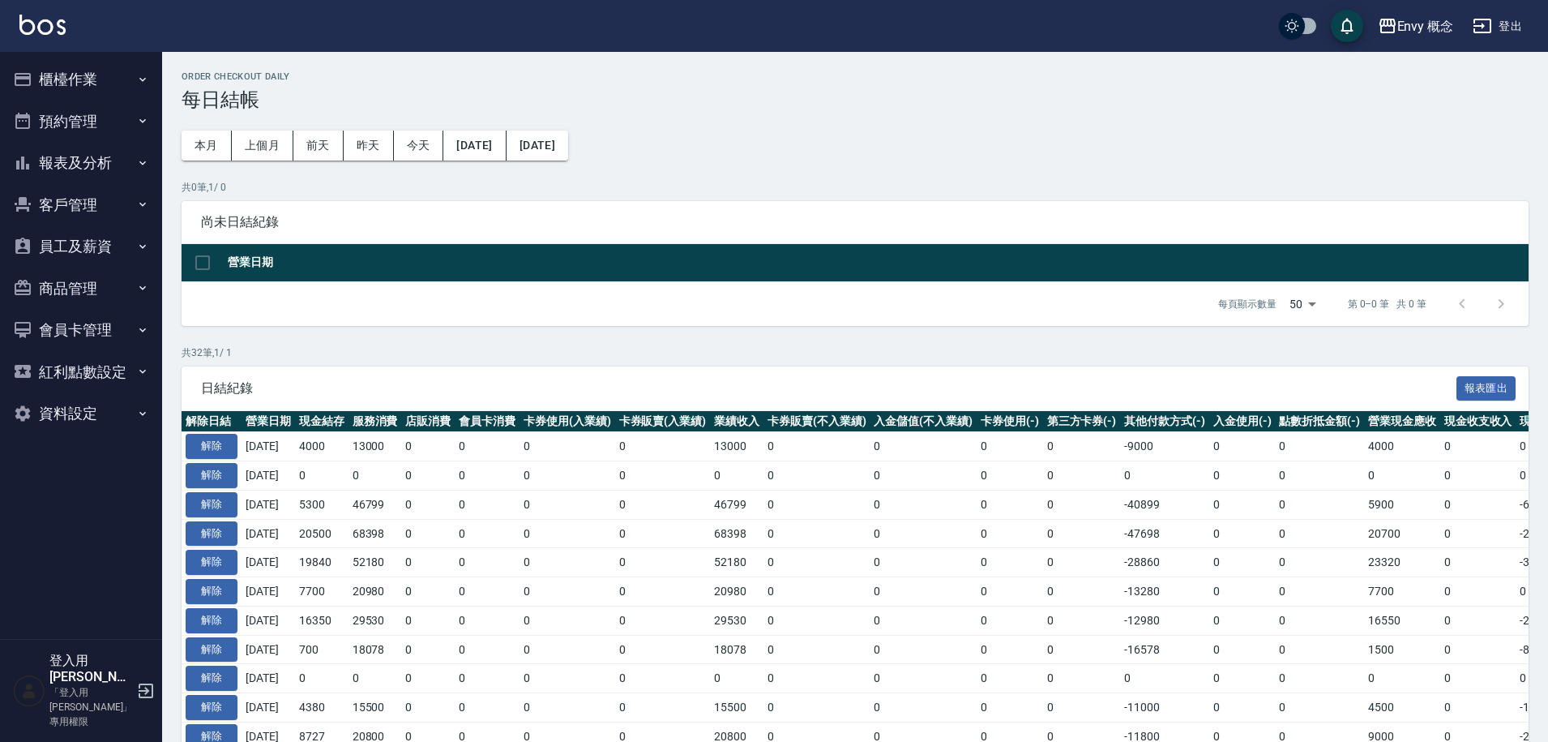
click at [76, 83] on button "櫃檯作業" at bounding box center [80, 79] width 149 height 42
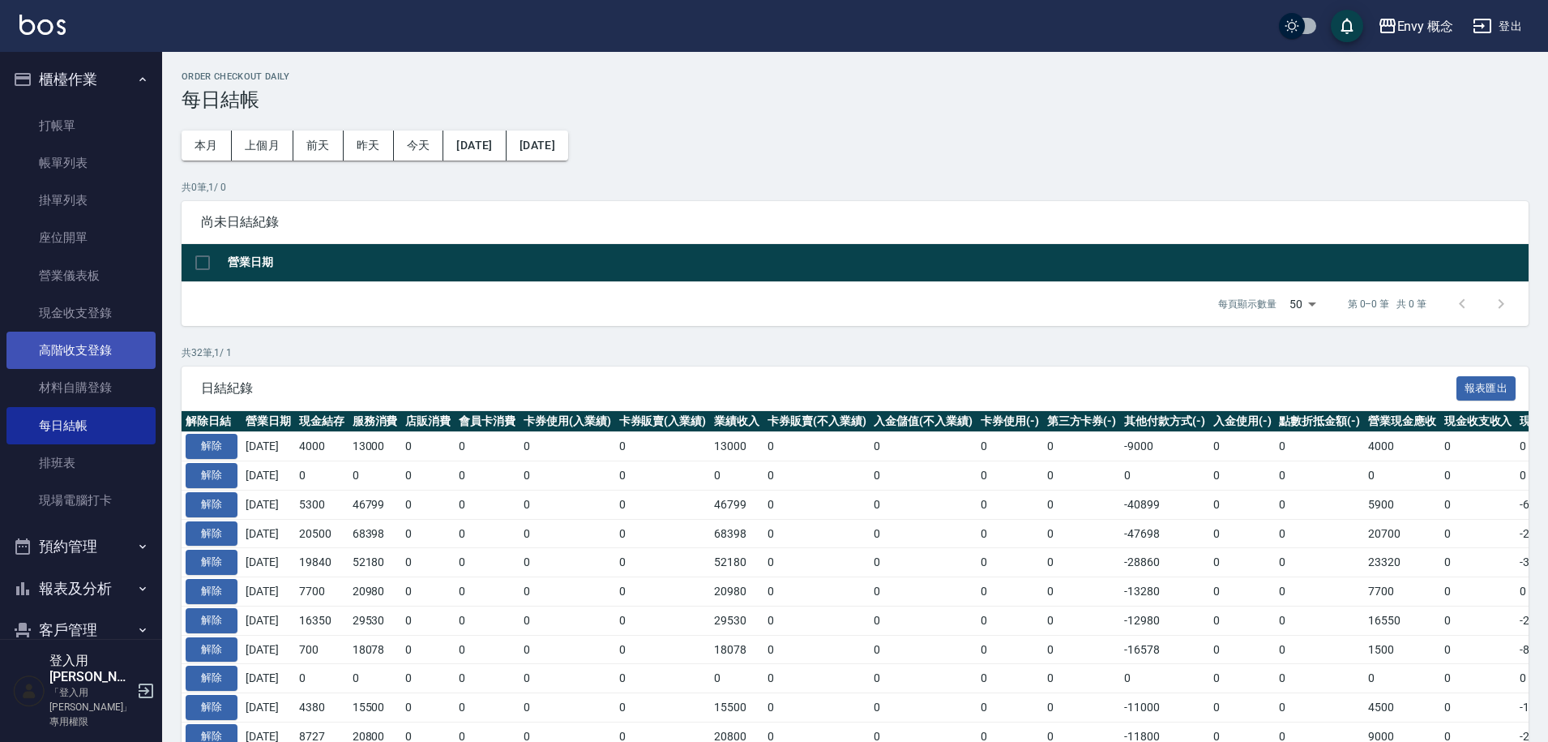
scroll to position [209, 0]
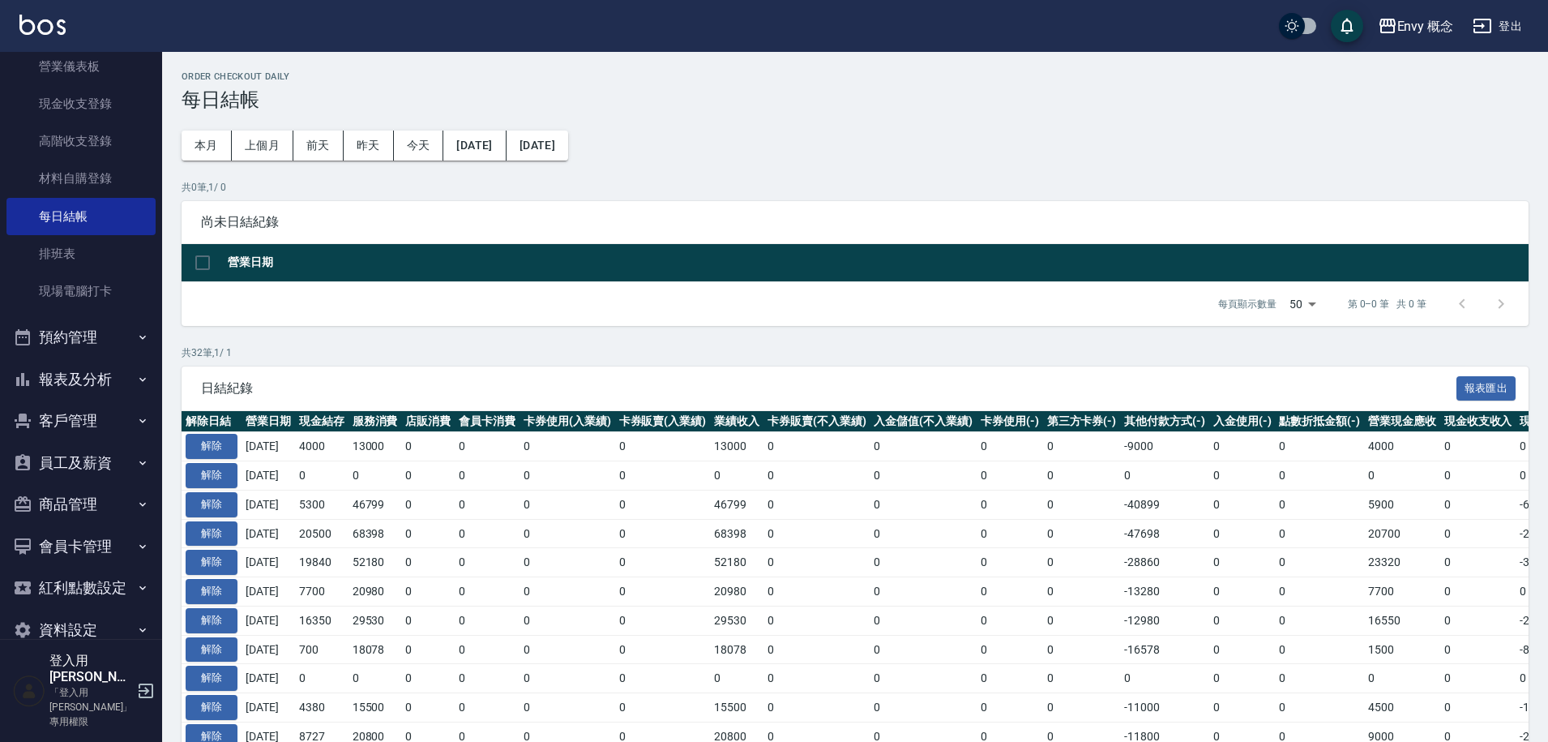
click at [99, 376] on button "報表及分析" at bounding box center [80, 379] width 149 height 42
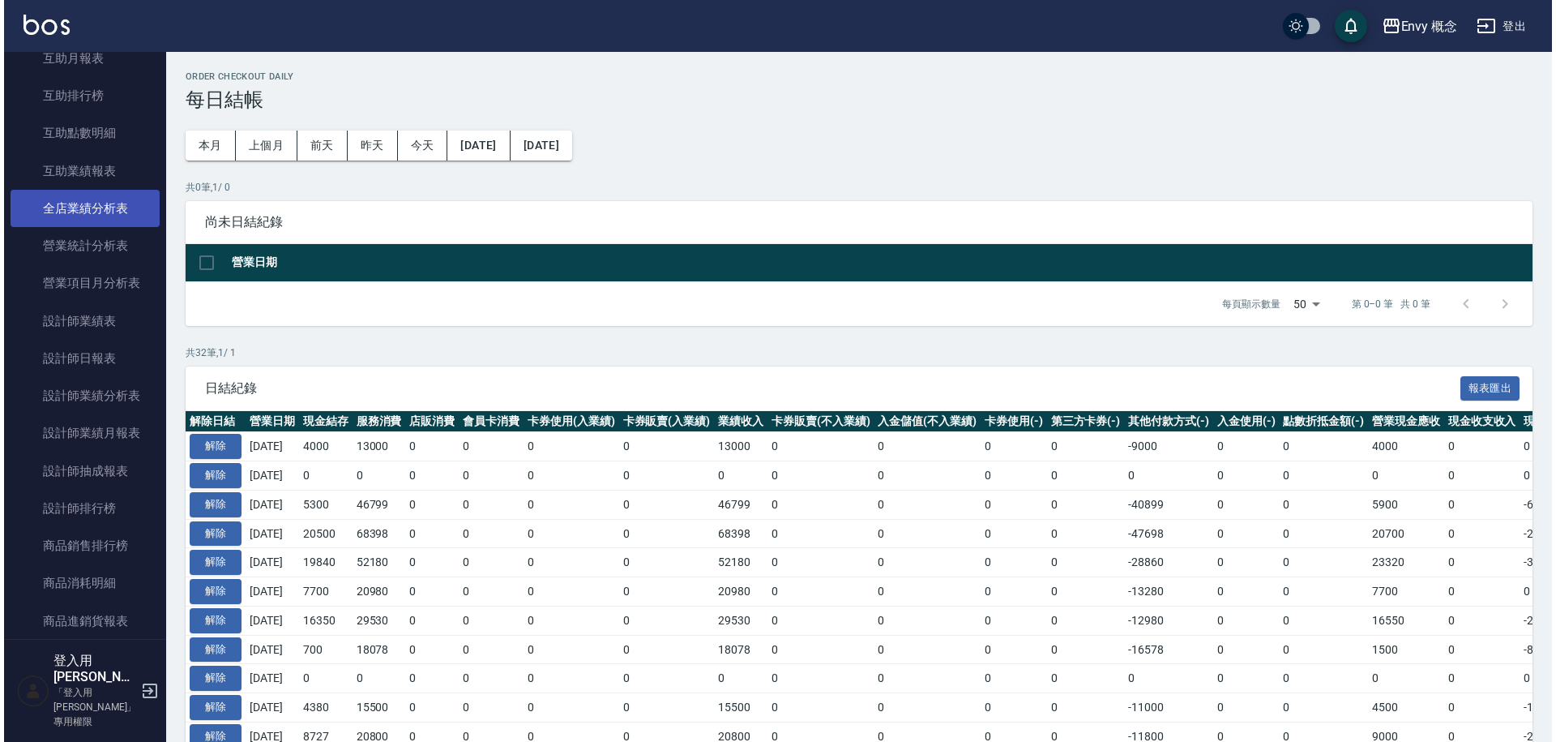
scroll to position [967, 0]
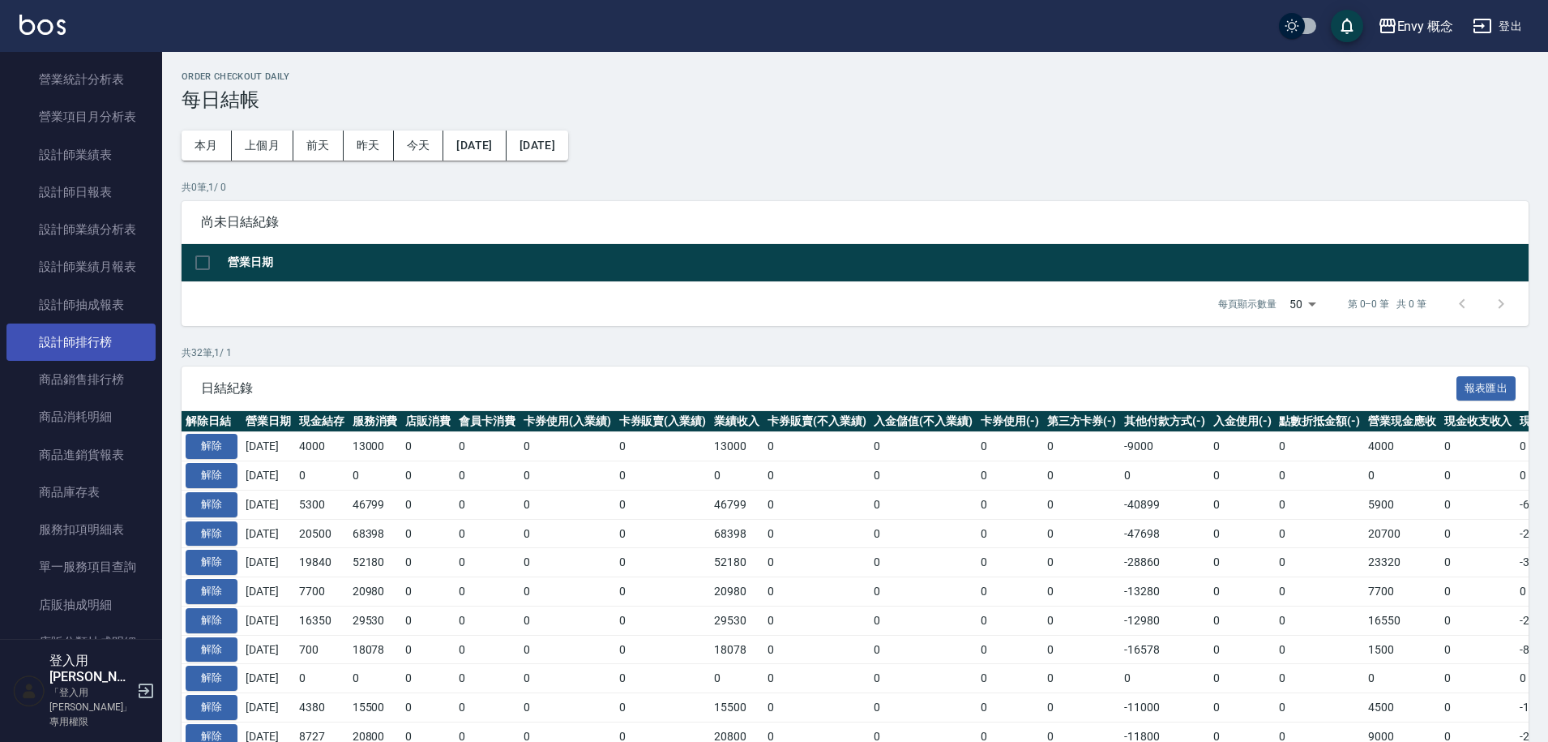
click at [100, 345] on link "設計師排行榜" at bounding box center [80, 341] width 149 height 37
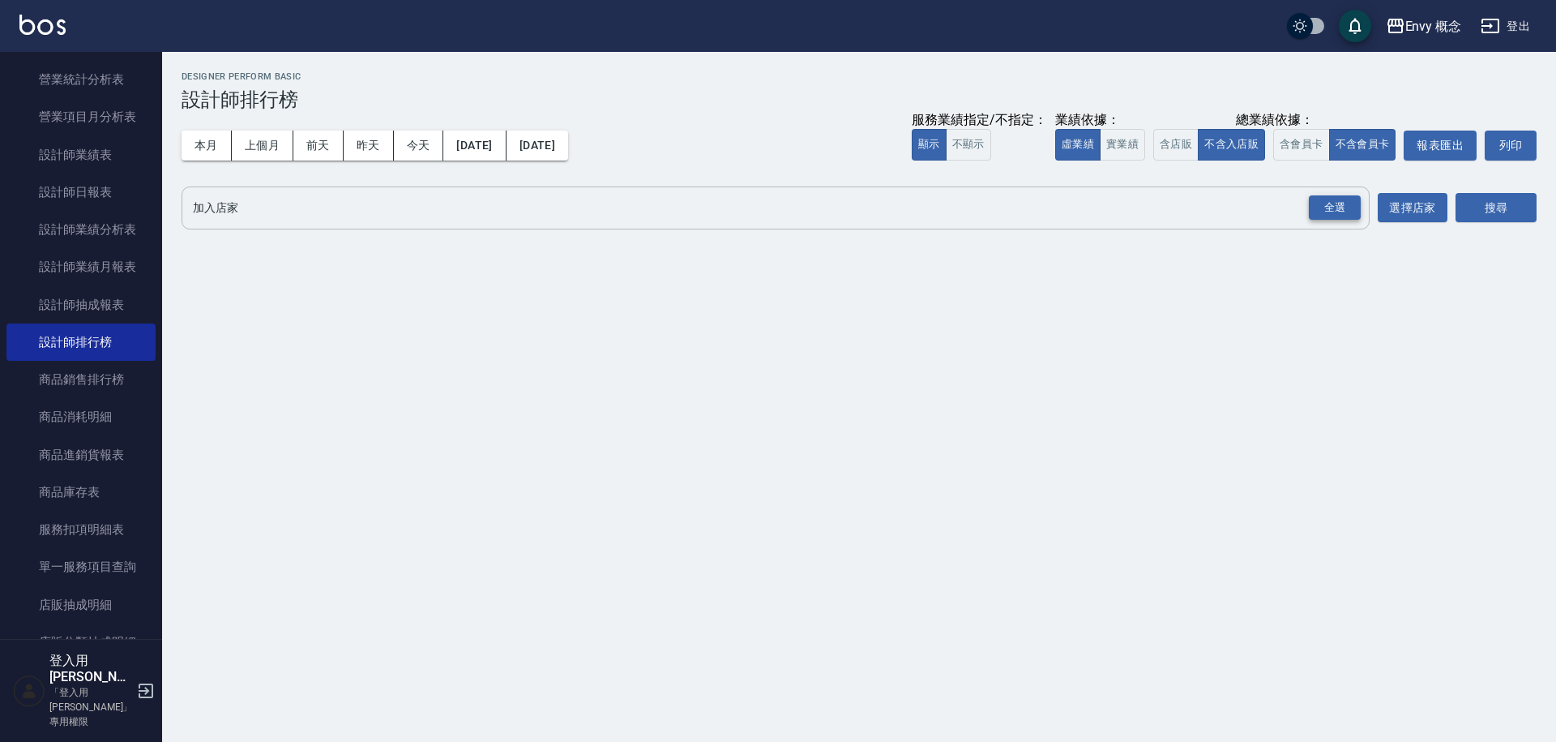
click at [1319, 207] on div "全選" at bounding box center [1335, 207] width 52 height 25
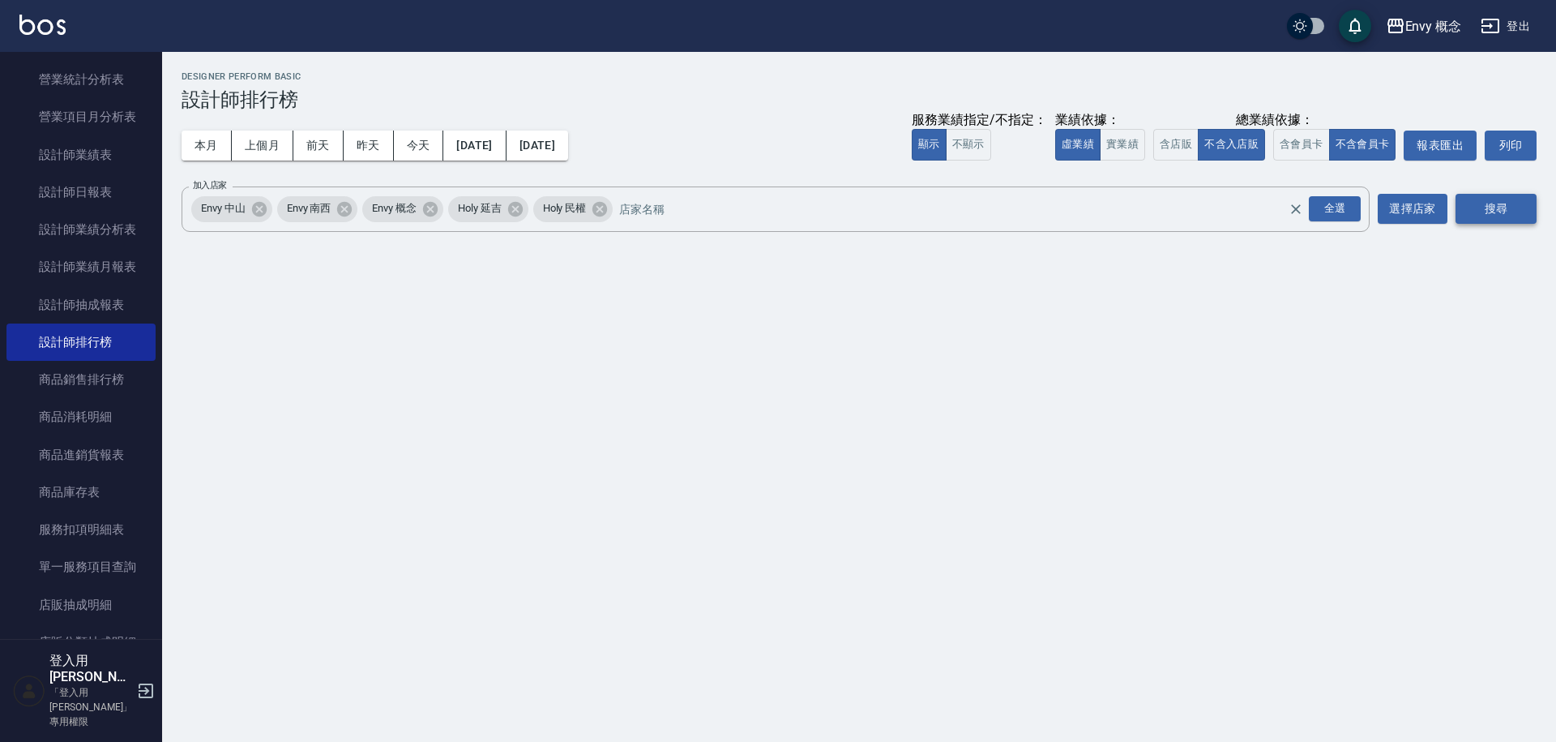
click at [1466, 200] on button "搜尋" at bounding box center [1496, 209] width 81 height 30
